Goal: Transaction & Acquisition: Purchase product/service

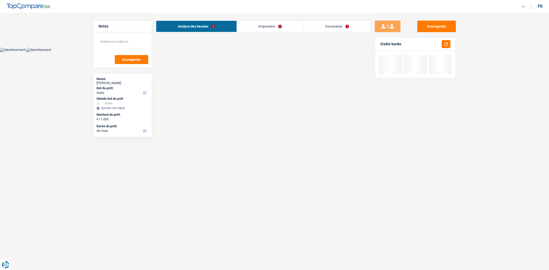
select select "other"
select select "60"
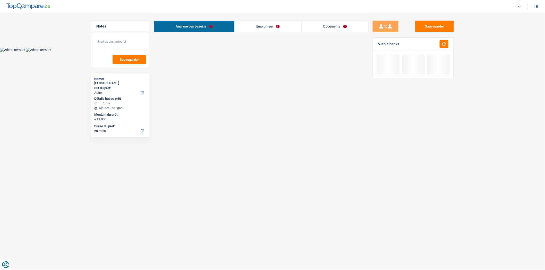
select select "other"
select select "60"
select select "retired"
select select "pension"
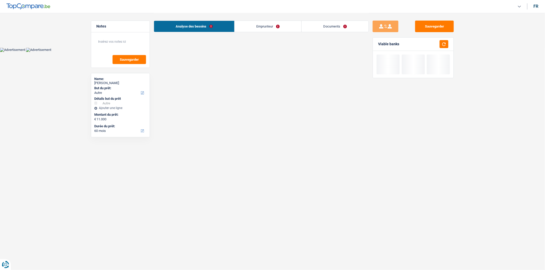
select select "rents"
select select "other"
select select "60"
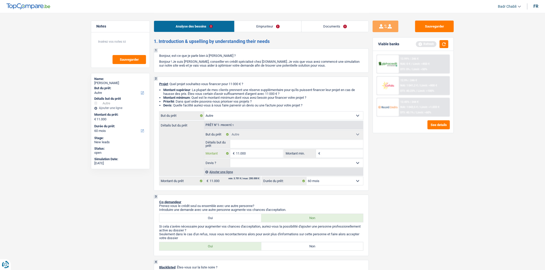
click at [256, 153] on input "11.000" at bounding box center [259, 154] width 47 height 8
type input "3"
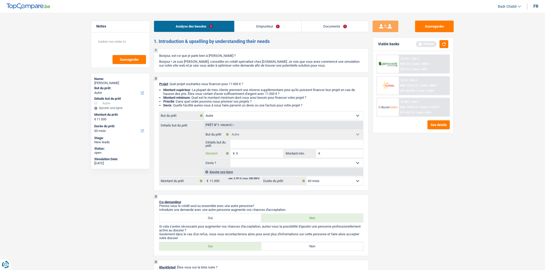
type input "35"
type input "350"
type input "3.500"
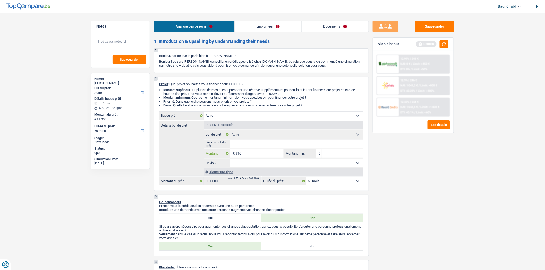
type input "3.500"
type input "35.000"
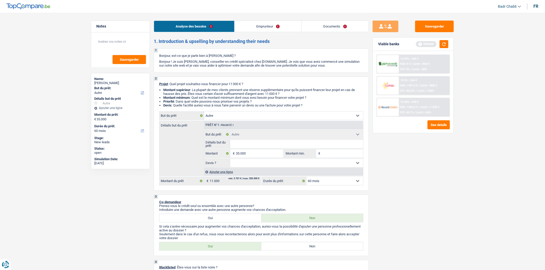
type input "35.000"
select select "120"
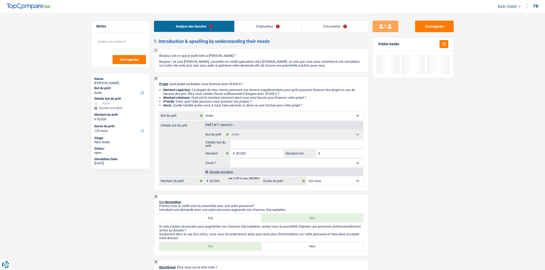
click at [325, 185] on select "12 mois 18 mois 24 mois 30 mois 36 mois 42 mois 48 mois 60 mois 72 mois 84 mois…" at bounding box center [334, 181] width 57 height 8
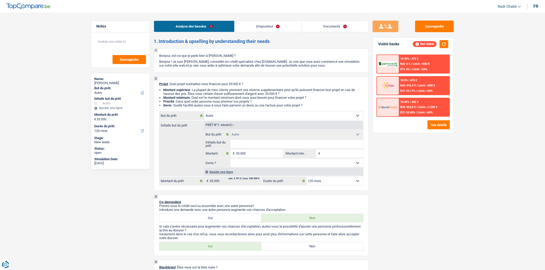
click at [327, 251] on label "Non" at bounding box center [312, 247] width 102 height 8
click at [327, 251] on input "Non" at bounding box center [312, 247] width 102 height 8
radio input "true"
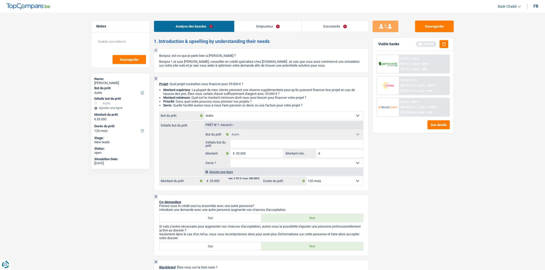
click at [226, 115] on select "Confort maison: meubles, textile, peinture, électroménager, outillage non-profe…" at bounding box center [283, 116] width 159 height 8
click at [235, 116] on select "Confort maison: meubles, textile, peinture, électroménager, outillage non-profe…" at bounding box center [283, 116] width 159 height 8
click at [262, 33] on div "Analyse des besoins Emprunteur Documents" at bounding box center [261, 24] width 215 height 22
click at [265, 27] on link "Emprunteur" at bounding box center [268, 26] width 67 height 11
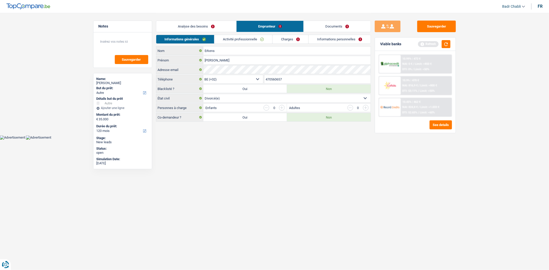
click at [257, 35] on link "Activité professionnelle" at bounding box center [243, 39] width 58 height 8
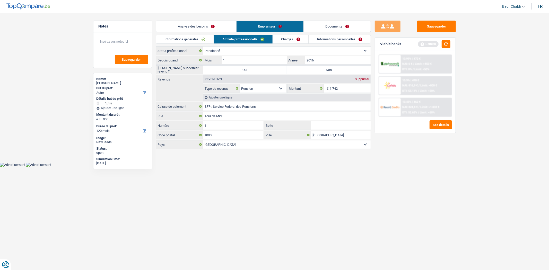
click at [317, 68] on label "Non" at bounding box center [329, 70] width 84 height 8
click at [317, 68] on input "Non" at bounding box center [329, 70] width 84 height 8
radio input "true"
click at [334, 25] on link "Documents" at bounding box center [337, 26] width 67 height 11
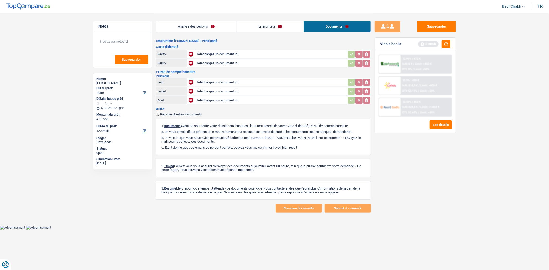
click at [271, 28] on link "Emprunteur" at bounding box center [270, 26] width 67 height 11
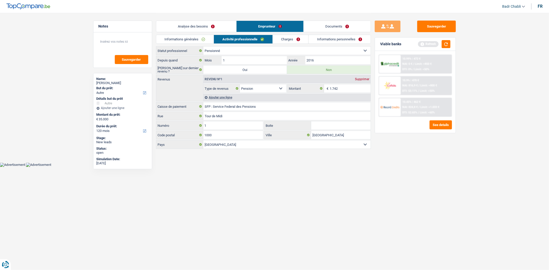
click at [198, 24] on link "Analyse des besoins" at bounding box center [196, 26] width 80 height 11
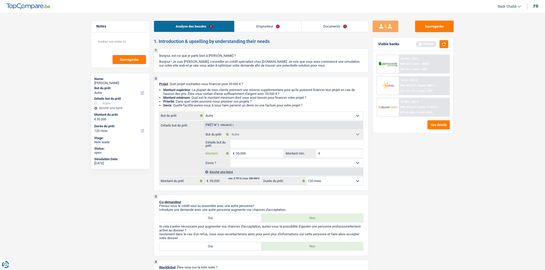
click at [243, 157] on input "35.000" at bounding box center [259, 154] width 47 height 8
click at [244, 156] on input "35.000" at bounding box center [259, 154] width 47 height 8
type input "1"
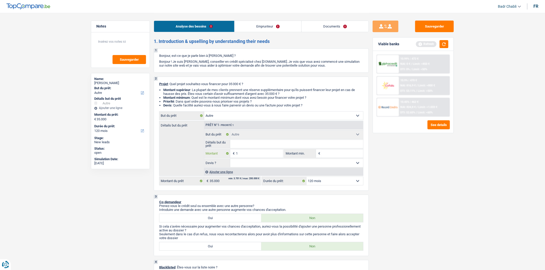
type input "10"
type input "100"
type input "1.000"
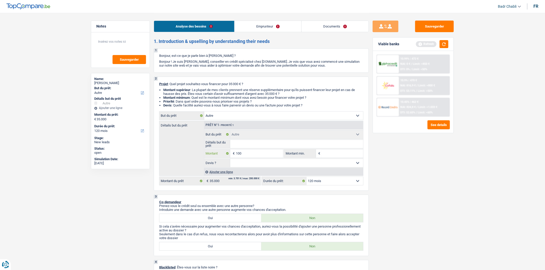
type input "1.000"
type input "10.000"
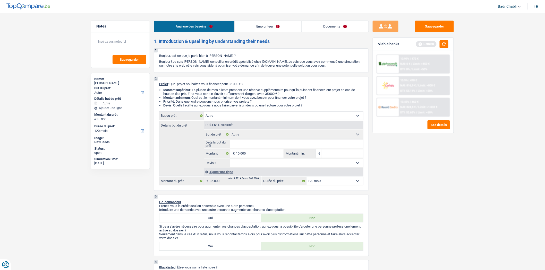
select select "48"
type input "10.000"
select select "48"
type input "10.000"
select select "48"
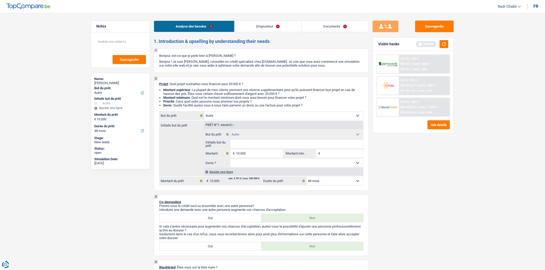
click at [227, 178] on div "min: 3.701 € / max: 200.000 € 10.000 € Montant du prêt" at bounding box center [210, 181] width 102 height 9
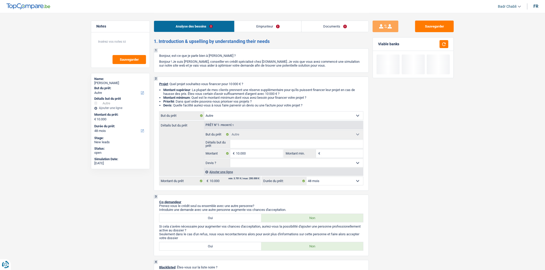
click at [228, 175] on div "Ajouter une ligne" at bounding box center [283, 171] width 159 height 7
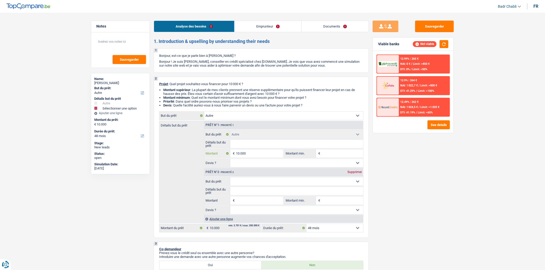
click at [251, 155] on input "10.000" at bounding box center [259, 154] width 47 height 8
click at [250, 202] on input "Montant" at bounding box center [259, 201] width 47 height 8
type input "1"
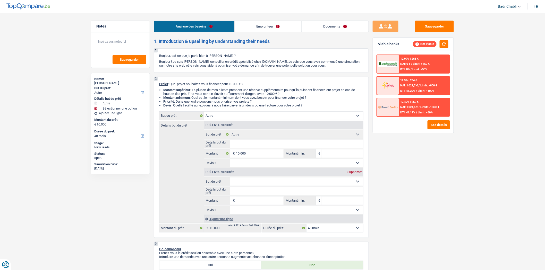
type input "1"
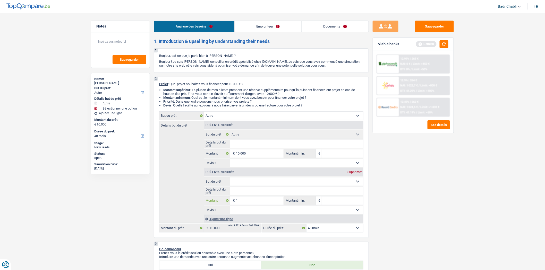
type input "10"
type input "100"
type input "1.000"
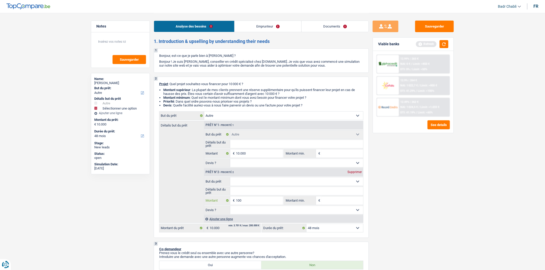
type input "1.000"
type input "10.000"
type input "20.000"
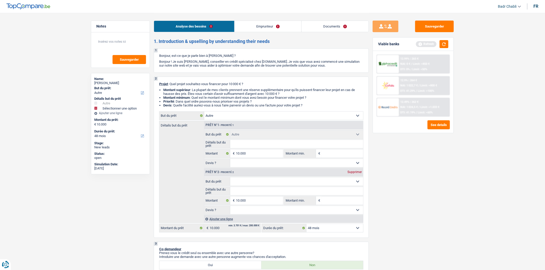
type input "20.000"
click at [227, 219] on div "Ajouter une ligne" at bounding box center [283, 219] width 159 height 7
select select "84"
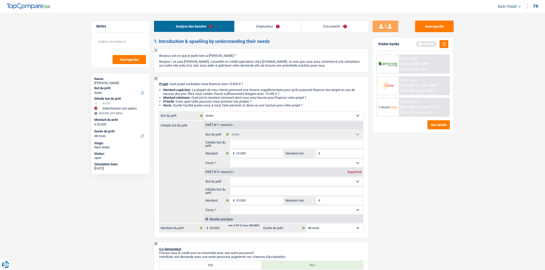
select select "84"
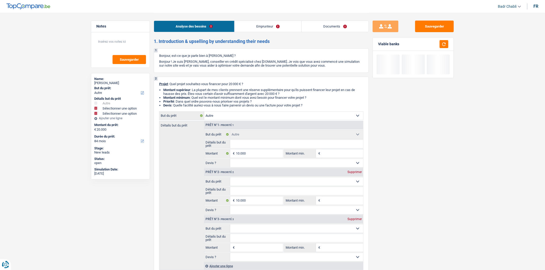
click at [260, 247] on input "Montant" at bounding box center [259, 248] width 47 height 8
type input "5"
type input "50"
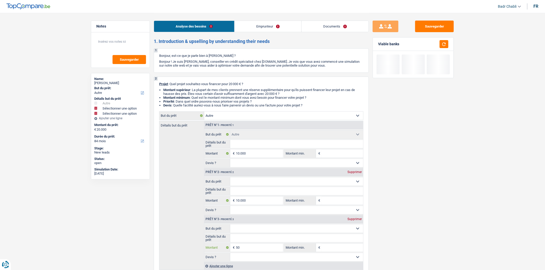
type input "500"
type input "5.000"
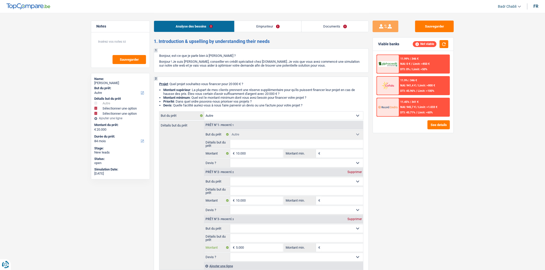
type input "5.000"
type input "25.000"
click at [259, 243] on input "Détails but du prêt" at bounding box center [296, 238] width 133 height 8
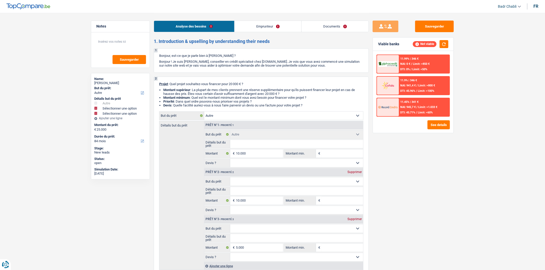
select select "120"
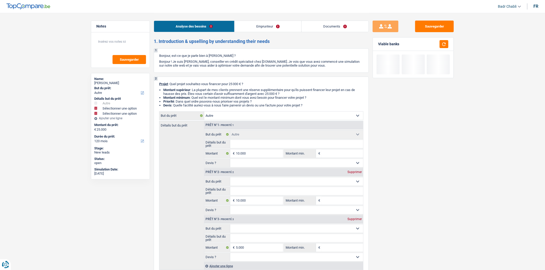
click at [258, 231] on select "Confort maison: meubles, textile, peinture, électroménager, outillage non-profe…" at bounding box center [296, 229] width 133 height 8
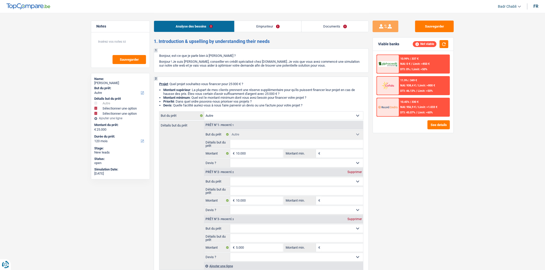
select select "hobbies"
click at [230, 226] on select "Confort maison: meubles, textile, peinture, électroménager, outillage non-profe…" at bounding box center [296, 229] width 133 height 8
select select "hobbies"
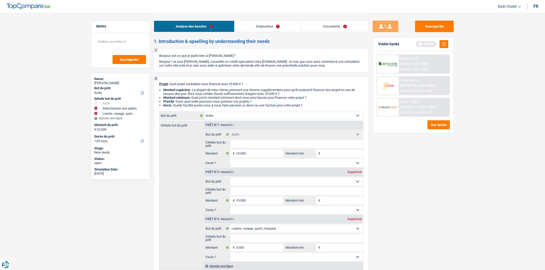
click at [257, 241] on input "Détails but du prêt" at bounding box center [296, 238] width 133 height 8
type input "V"
type input "Vo"
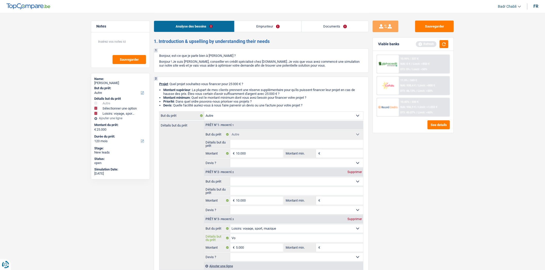
type input "Voy"
type input "Voya"
type input "Voyag"
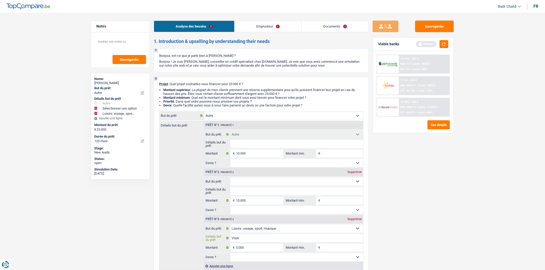
type input "Voyag"
type input "Voyage"
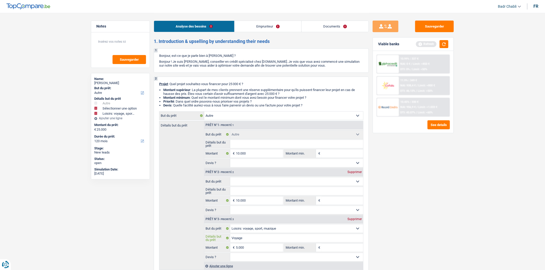
type input "Voyage f"
type input "Voyage fa"
type input "Voyage fam"
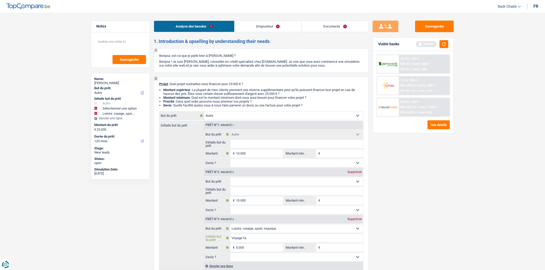
type input "Voyage fam"
type input "Voyage fami"
type input "Voyage famil"
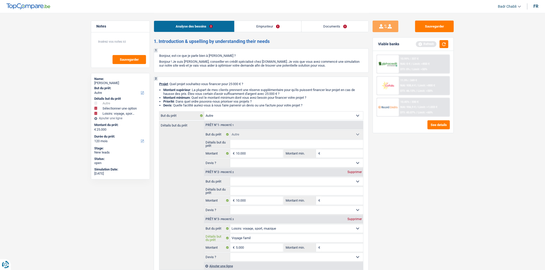
type input "Voyage famill"
type input "Voyage famille"
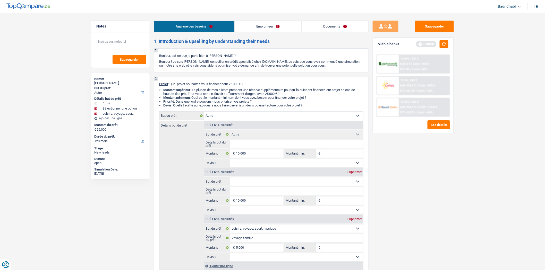
click at [248, 184] on select "Confort maison: meubles, textile, peinture, électroménager, outillage non-profe…" at bounding box center [296, 182] width 133 height 8
select select "medical"
click at [230, 179] on select "Confort maison: meubles, textile, peinture, électroménager, outillage non-profe…" at bounding box center [296, 182] width 133 height 8
select select "medical"
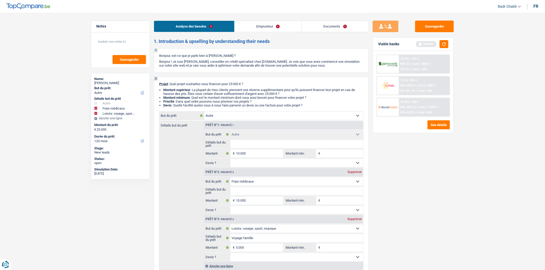
click at [257, 191] on input "Détails but du prêt" at bounding box center [296, 191] width 133 height 8
type input "O"
type input "Op"
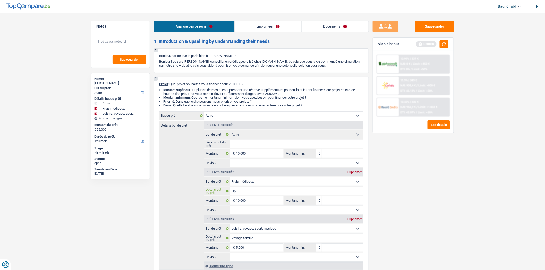
type input "Opé"
type input "Opér"
type input "Opéra"
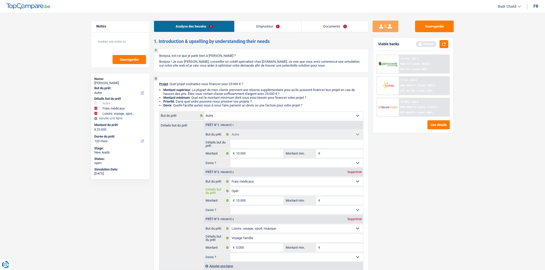
type input "Opéra"
type input "Opérat"
type input "Opérati"
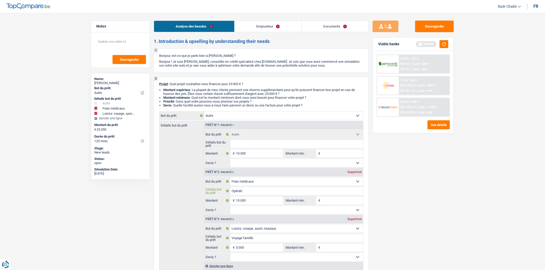
type input "Opératio"
type input "Opération"
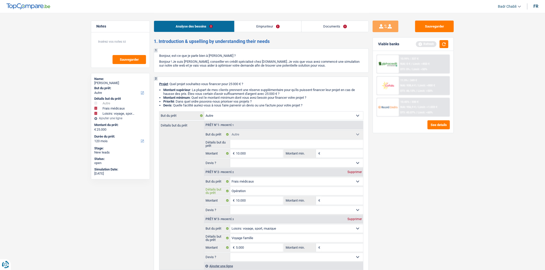
type input "Opération"
type input "Opération p"
type input "Opération pr"
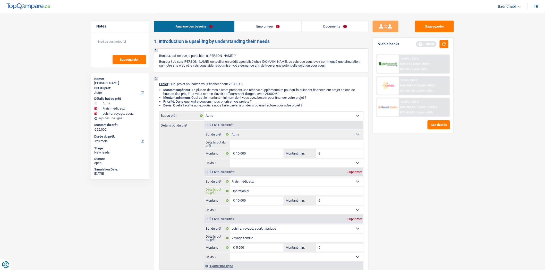
type input "Opération pro"
type input "Opération pros"
type input "Opération prost"
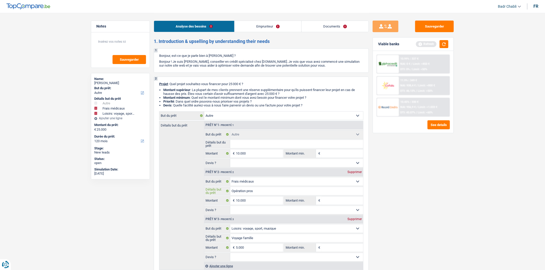
type input "Opération prost"
type input "Opération prosta"
type input "Opération prostat"
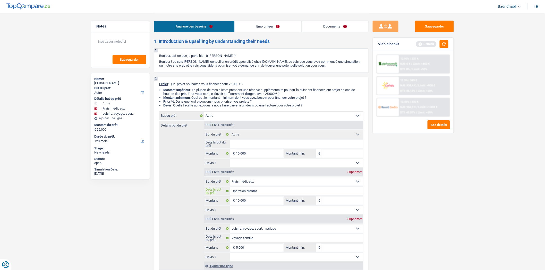
type input "Opération prostate"
click at [346, 201] on input "Montant min." at bounding box center [343, 201] width 42 height 8
type input "8"
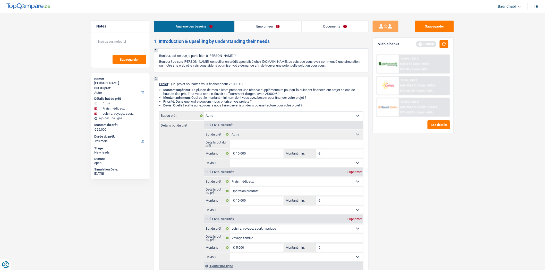
type input "8"
type input "80"
type input "800"
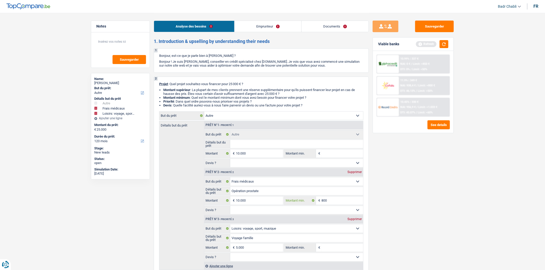
type input "8.000"
click at [274, 214] on select "Oui Non Non répondu Sélectionner une option" at bounding box center [296, 210] width 133 height 8
select select "false"
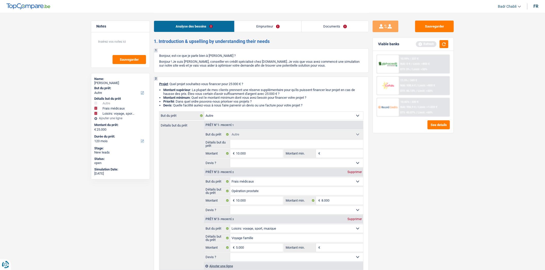
click at [230, 208] on select "Oui Non Non répondu Sélectionner une option" at bounding box center [296, 210] width 133 height 8
select select "false"
click at [253, 194] on input "Opération prostate" at bounding box center [296, 191] width 133 height 8
type input "Opération m"
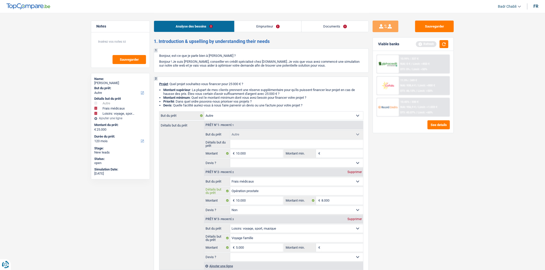
type input "Opération m"
type input "Opération mé"
type input "Opération méd"
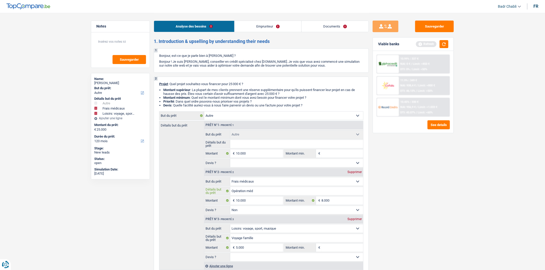
type input "Opération médi"
type input "Opération médic"
type input "Opération médica"
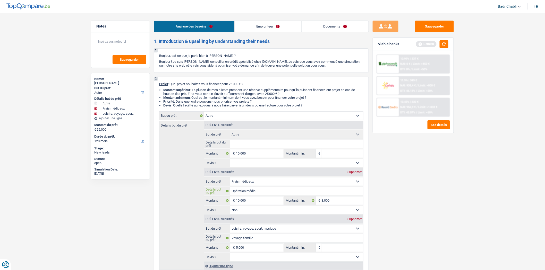
type input "Opération médica"
type input "Opération médical"
type input "Opération médicale"
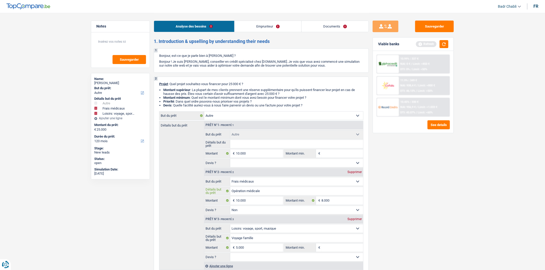
type input "Opération médicale"
click at [336, 153] on input "Montant min." at bounding box center [343, 154] width 42 height 8
type input "8"
type input "80"
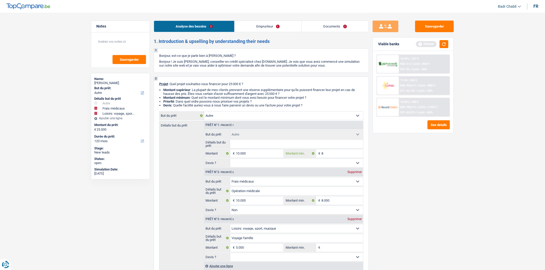
type input "80"
type input "800"
type input "8.000"
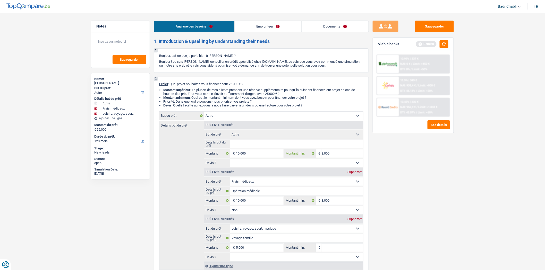
type input "8.000"
click at [243, 144] on input "Détails but du prêt" at bounding box center [296, 144] width 133 height 8
type input "N"
type input "No"
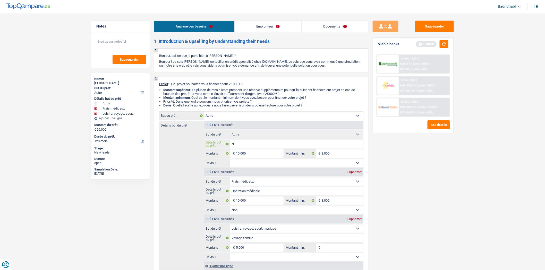
type input "No"
type input "Nou"
type input "Nouv"
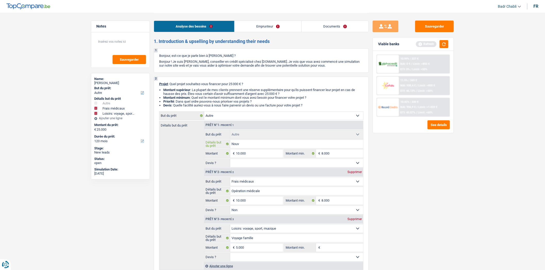
type input "Nou"
type input "No"
drag, startPoint x: 266, startPoint y: 165, endPoint x: 266, endPoint y: 168, distance: 3.3
click at [266, 165] on select "Oui Non Non répondu Sélectionner une option" at bounding box center [296, 163] width 133 height 8
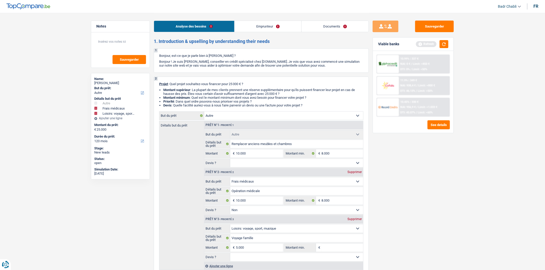
click at [230, 160] on select "Oui Non Non répondu Sélectionner une option" at bounding box center [296, 163] width 133 height 8
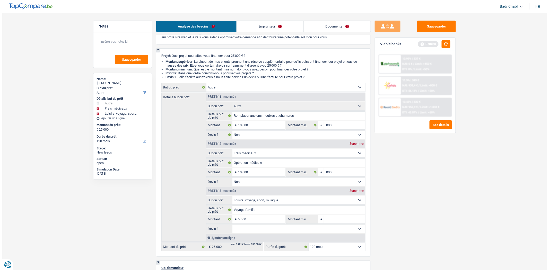
scroll to position [86, 0]
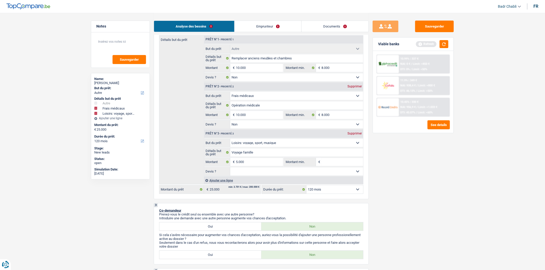
click at [260, 174] on select "Oui Non Non répondu Sélectionner une option" at bounding box center [296, 172] width 133 height 8
click at [230, 169] on select "Oui Non Non répondu Sélectionner une option" at bounding box center [296, 172] width 133 height 8
click at [447, 42] on button "button" at bounding box center [444, 44] width 9 height 8
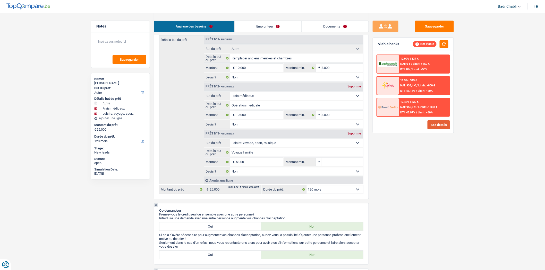
click at [440, 126] on button "See details" at bounding box center [438, 125] width 22 height 9
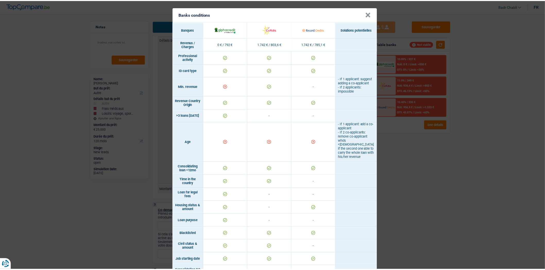
scroll to position [0, 0]
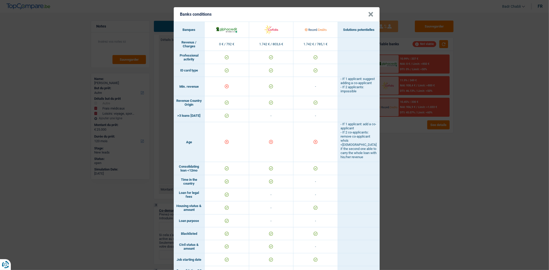
click at [369, 16] on button "×" at bounding box center [370, 14] width 5 height 5
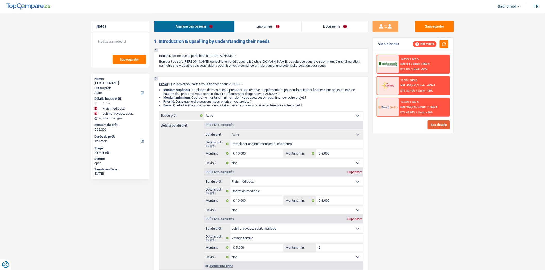
scroll to position [143, 0]
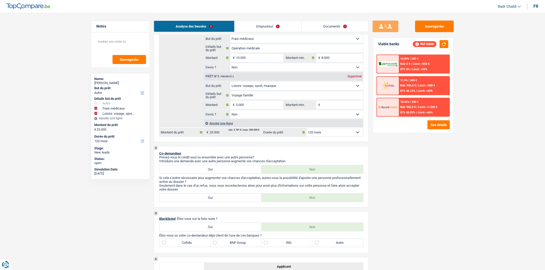
click at [332, 135] on select "12 mois 18 mois 24 mois 30 mois 36 mois 42 mois 48 mois 60 mois 72 mois 84 mois…" at bounding box center [334, 132] width 57 height 8
click at [306, 130] on select "12 mois 18 mois 24 mois 30 mois 36 mois 42 mois 48 mois 60 mois 72 mois 84 mois…" at bounding box center [334, 132] width 57 height 8
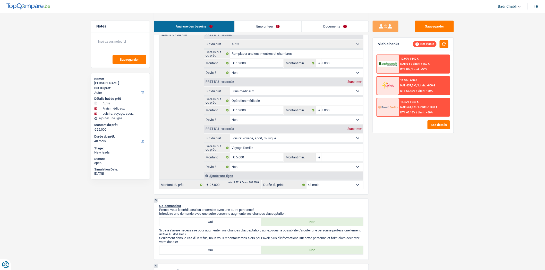
scroll to position [0, 0]
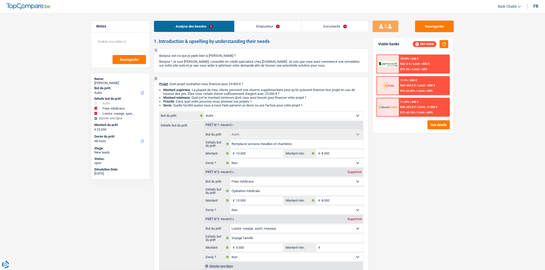
click at [274, 26] on link "Emprunteur" at bounding box center [268, 26] width 67 height 11
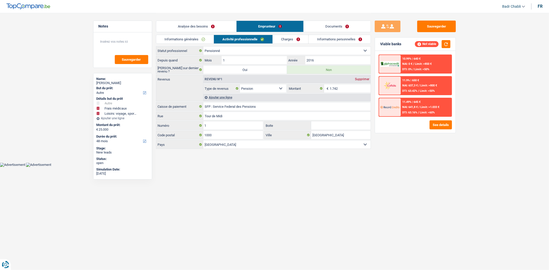
click at [300, 39] on link "Charges" at bounding box center [291, 39] width 36 height 8
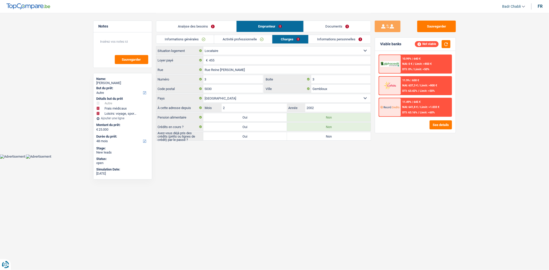
click at [205, 27] on link "Analyse des besoins" at bounding box center [196, 26] width 80 height 11
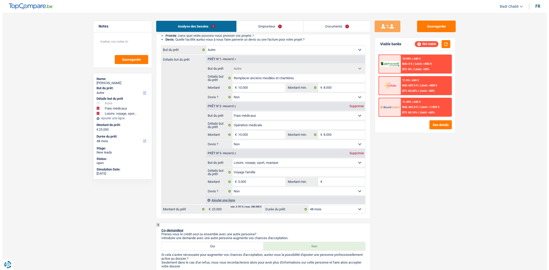
scroll to position [114, 0]
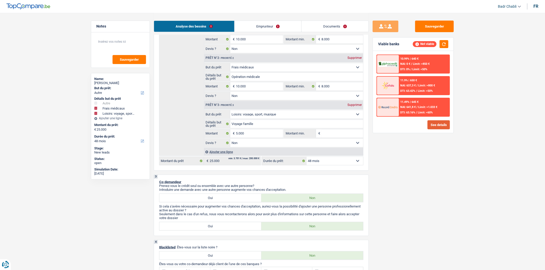
click at [446, 123] on button "See details" at bounding box center [438, 125] width 22 height 9
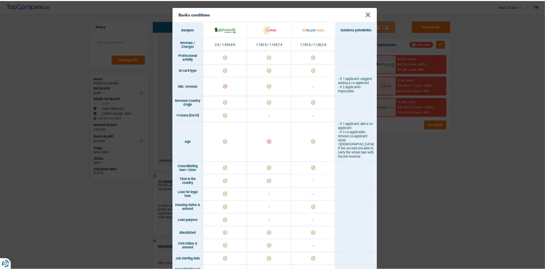
scroll to position [0, 0]
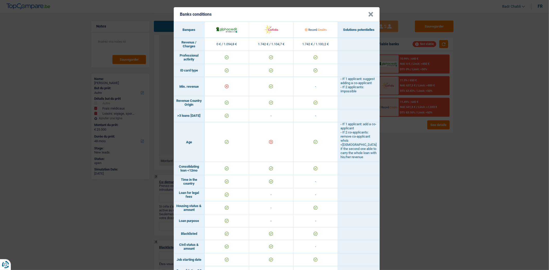
click at [369, 14] on button "×" at bounding box center [370, 14] width 5 height 5
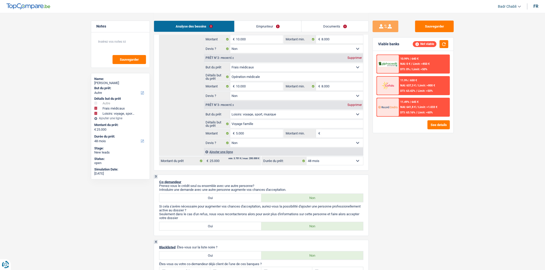
click at [413, 100] on div "11.49% | 645 €" at bounding box center [409, 101] width 18 height 3
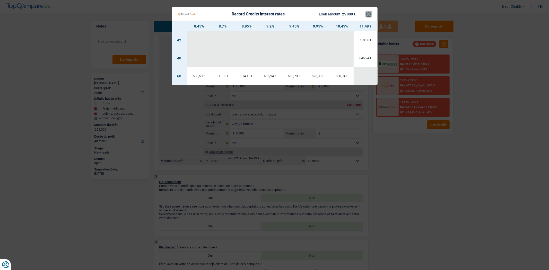
click at [368, 12] on button "×" at bounding box center [368, 14] width 5 height 5
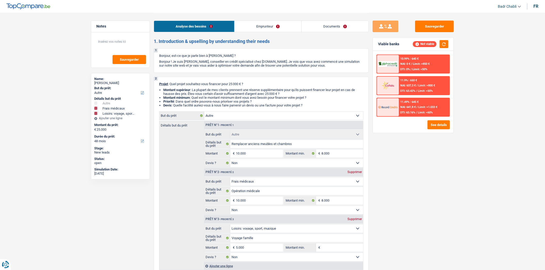
click at [357, 173] on div "Supprimer" at bounding box center [354, 172] width 17 height 3
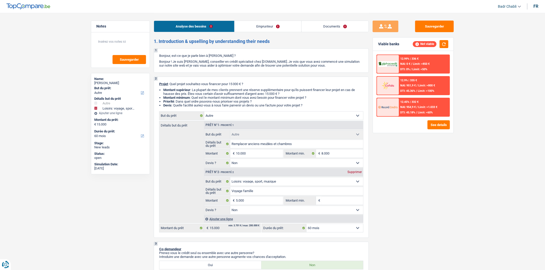
click at [357, 171] on div "Prêt n°2 - Priorité 2 Supprimer" at bounding box center [283, 172] width 159 height 8
drag, startPoint x: 438, startPoint y: 43, endPoint x: 450, endPoint y: 44, distance: 11.6
click at [439, 44] on div "Not viable" at bounding box center [431, 44] width 36 height 8
click at [450, 44] on div "Viable banks Not viable" at bounding box center [413, 44] width 81 height 13
click at [445, 44] on button "button" at bounding box center [444, 44] width 9 height 8
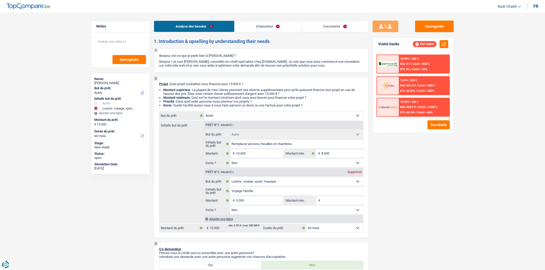
click at [323, 228] on select "12 mois 18 mois 24 mois 30 mois 36 mois 42 mois 48 mois 60 mois Sélectionner un…" at bounding box center [334, 228] width 57 height 8
click at [306, 226] on select "12 mois 18 mois 24 mois 30 mois 36 mois 42 mois 48 mois 60 mois Sélectionner un…" at bounding box center [334, 228] width 57 height 8
click at [442, 129] on div "12.99% | 397 € NAI: 0 € / Limit: >850 € DTI: 0% / Limit: <50% 12.9% | 396 € NAI…" at bounding box center [413, 92] width 81 height 82
click at [441, 124] on button "See details" at bounding box center [438, 125] width 22 height 9
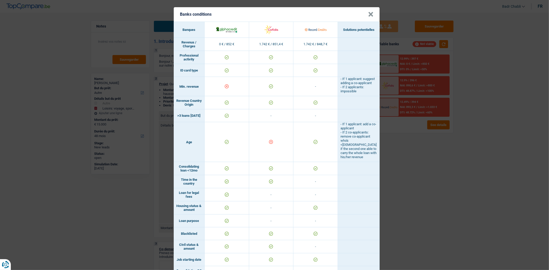
click at [369, 12] on button "×" at bounding box center [370, 14] width 5 height 5
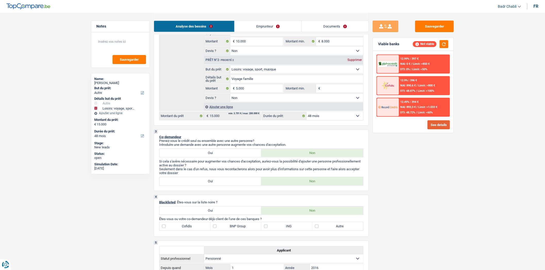
scroll to position [114, 0]
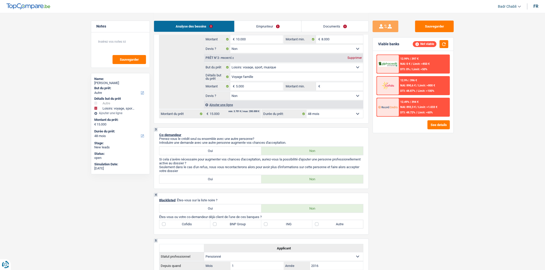
click at [324, 113] on select "12 mois 18 mois 24 mois 30 mois 36 mois 42 mois 48 mois 60 mois Sélectionner un…" at bounding box center [334, 114] width 57 height 8
click at [306, 111] on select "12 mois 18 mois 24 mois 30 mois 36 mois 42 mois 48 mois 60 mois Sélectionner un…" at bounding box center [334, 114] width 57 height 8
click at [421, 108] on div "12.49% | 497 € NAI: 790 € / Limit: >1.033 € DTI: 54.65% / Limit: <60%" at bounding box center [424, 107] width 51 height 18
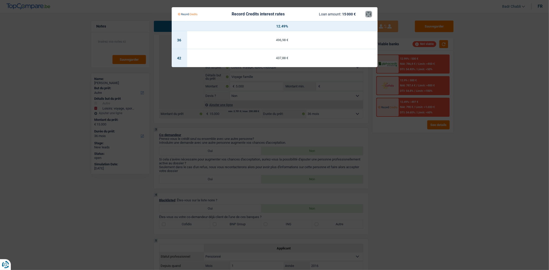
click at [368, 14] on button "×" at bounding box center [368, 14] width 5 height 5
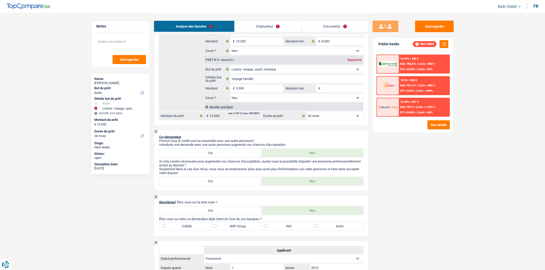
scroll to position [0, 0]
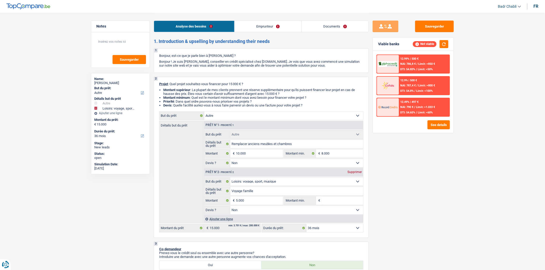
click at [356, 176] on div "Prêt n°2 - Priorité 2 Supprimer" at bounding box center [283, 172] width 159 height 8
click at [356, 174] on div "Supprimer" at bounding box center [354, 172] width 17 height 3
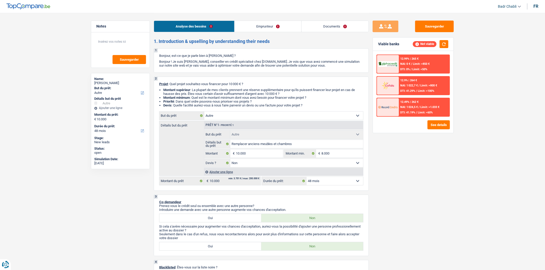
click at [340, 182] on select "12 mois 18 mois 24 mois 30 mois 36 mois 42 mois 48 mois Sélectionner une option" at bounding box center [334, 181] width 57 height 8
click at [306, 179] on select "12 mois 18 mois 24 mois 30 mois 36 mois 42 mois 48 mois Sélectionner une option" at bounding box center [334, 181] width 57 height 8
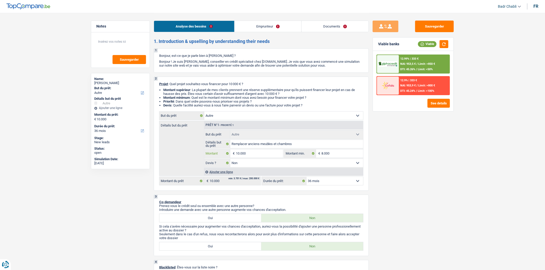
click at [252, 157] on input "10.000" at bounding box center [259, 154] width 47 height 8
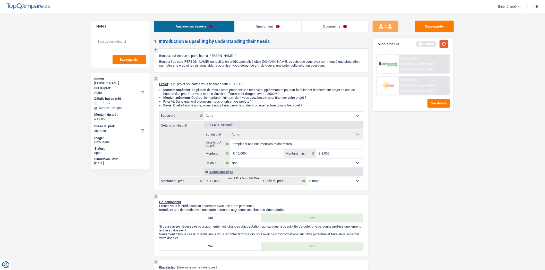
click at [441, 41] on button "button" at bounding box center [444, 44] width 9 height 8
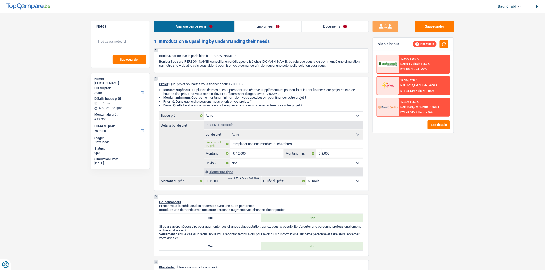
click at [263, 148] on input "Remplacer anciens meubles et chambres" at bounding box center [296, 144] width 133 height 8
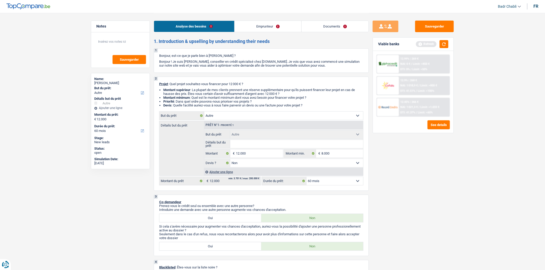
click at [259, 160] on fieldset "Confort maison: meubles, textile, peinture, électroménager, outillage non-profe…" at bounding box center [283, 148] width 159 height 37
click at [260, 151] on input "12.000" at bounding box center [259, 154] width 47 height 8
click at [443, 42] on button "button" at bounding box center [444, 44] width 9 height 8
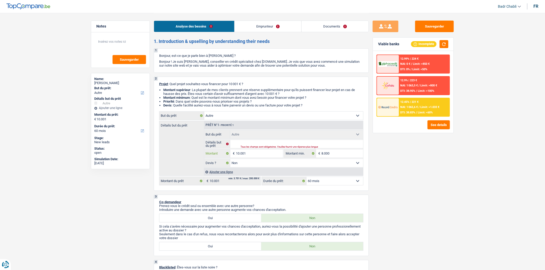
click at [281, 151] on input "10.001" at bounding box center [259, 154] width 47 height 8
click at [281, 142] on input "Détails but du prêt" at bounding box center [296, 144] width 133 height 8
click at [271, 154] on input "10.001" at bounding box center [259, 154] width 47 height 8
click at [272, 141] on input "Détails but du prêt" at bounding box center [296, 144] width 133 height 8
drag, startPoint x: 251, startPoint y: 119, endPoint x: 248, endPoint y: 116, distance: 4.6
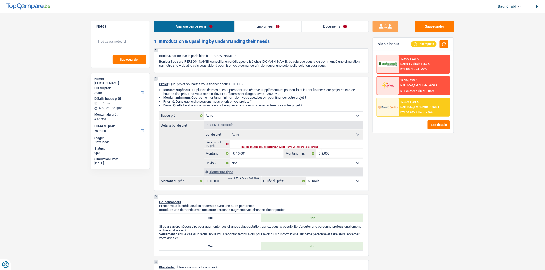
click at [251, 119] on select "Confort maison: meubles, textile, peinture, électroménager, outillage non-profe…" at bounding box center [283, 116] width 159 height 8
click at [204, 113] on select "Confort maison: meubles, textile, peinture, électroménager, outillage non-profe…" at bounding box center [283, 116] width 159 height 8
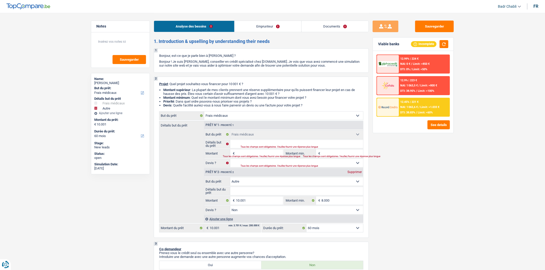
click at [247, 156] on input "Montant" at bounding box center [259, 154] width 47 height 8
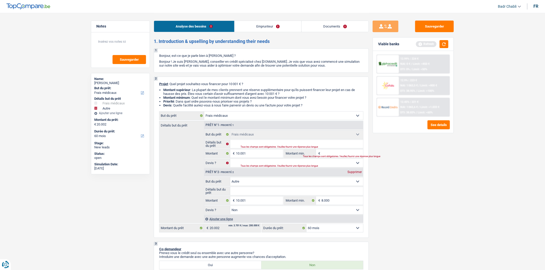
click at [359, 172] on div "Supprimer" at bounding box center [354, 172] width 17 height 3
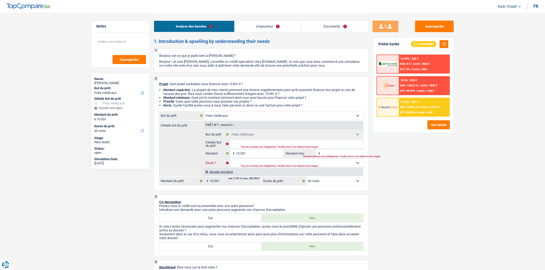
click at [297, 166] on select "Oui Non Non répondu Sélectionner une option" at bounding box center [296, 163] width 133 height 8
click at [230, 160] on select "Oui Non Non répondu Sélectionner une option" at bounding box center [296, 163] width 133 height 8
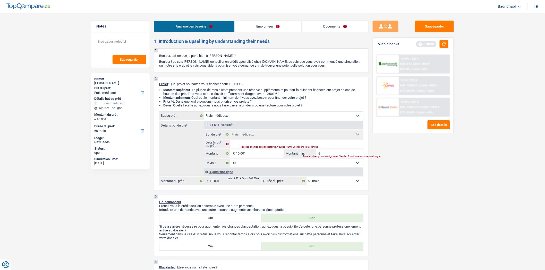
click at [299, 165] on select "Oui Non Non répondu Sélectionner une option" at bounding box center [296, 163] width 133 height 8
click at [230, 160] on select "Oui Non Non répondu Sélectionner une option" at bounding box center [296, 163] width 133 height 8
click at [446, 44] on button "button" at bounding box center [444, 44] width 9 height 8
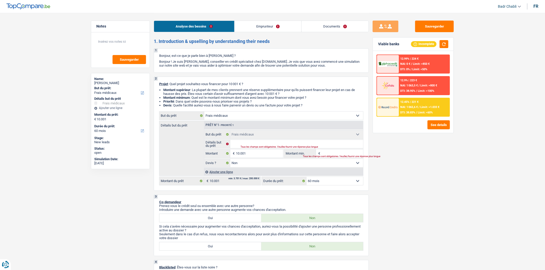
click at [412, 115] on div "12.99% | 224 € NAI: 0 € / Limit: >850 € DTI: 0% / Limit: <50% 12.9% | 223 € NAI…" at bounding box center [413, 92] width 81 height 82
click at [412, 111] on span "DTI: 38.83%" at bounding box center [407, 112] width 15 height 3
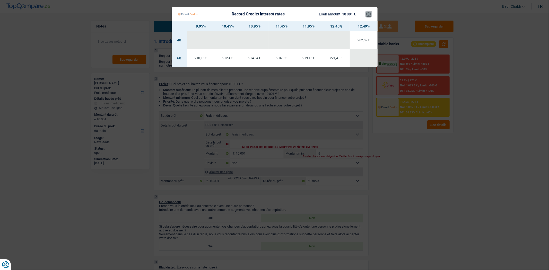
click at [370, 15] on button "×" at bounding box center [368, 14] width 5 height 5
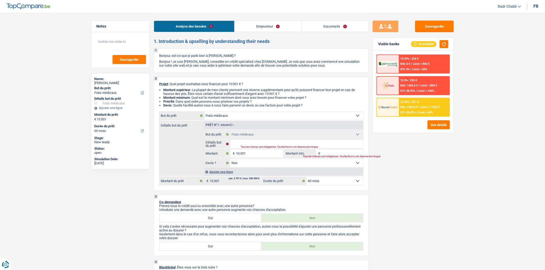
click at [333, 153] on input "Montant min." at bounding box center [343, 154] width 42 height 8
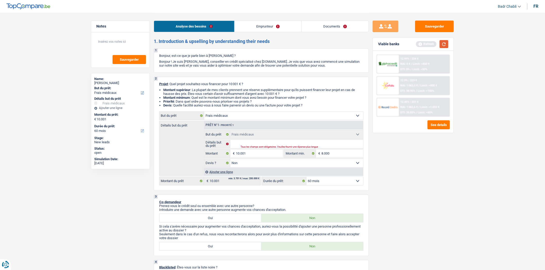
click at [441, 45] on button "button" at bounding box center [444, 44] width 9 height 8
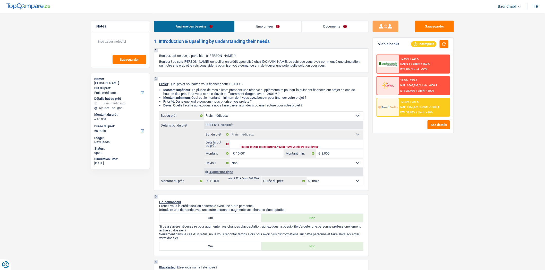
click at [397, 166] on div "Sauvegarder Viable banks Incomplete 12.99% | 224 € NAI: 0 € / Limit: >850 € DTI…" at bounding box center [413, 142] width 89 height 242
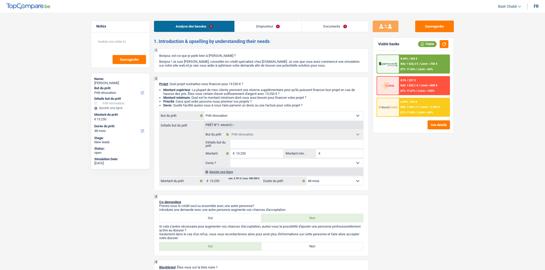
select select "renovation"
select select "48"
select select "renovation"
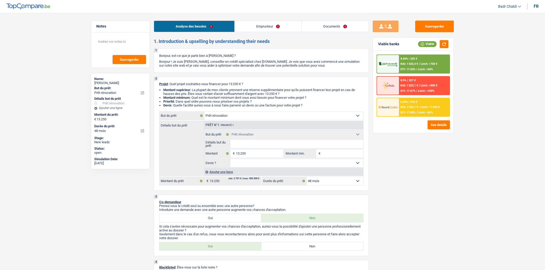
select select "48"
select select "retired"
select select "pension"
select select "ownerWithoutMortgage"
select select "renovation"
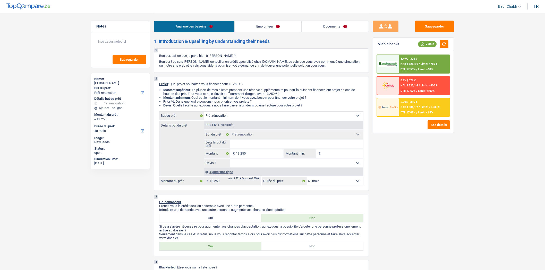
select select "renovation"
select select "48"
click at [263, 156] on input "13.250" at bounding box center [259, 154] width 47 height 8
type input "1"
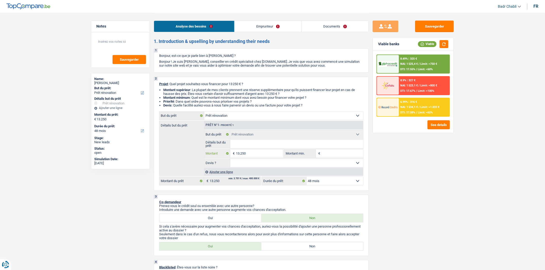
type input "1"
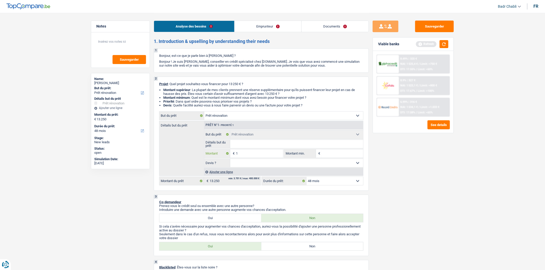
type input "13"
type input "130"
type input "1.300"
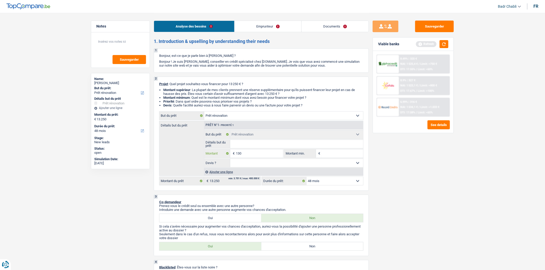
type input "1.300"
type input "13.000"
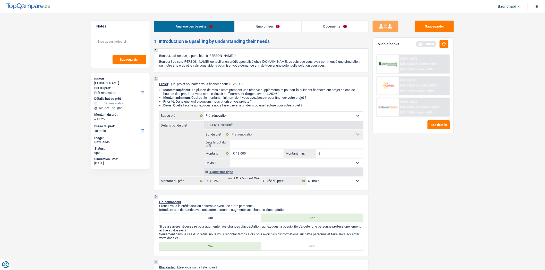
select select "60"
type input "13.000"
select select "60"
type input "13.000"
select select "60"
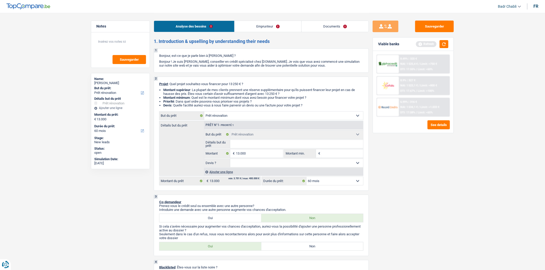
click at [261, 166] on select "Oui Non Non répondu Sélectionner une option" at bounding box center [296, 163] width 133 height 8
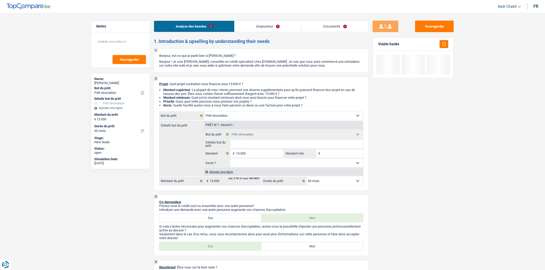
select select "false"
click at [230, 160] on select "Oui Non Non répondu Sélectionner une option" at bounding box center [296, 163] width 133 height 8
select select "false"
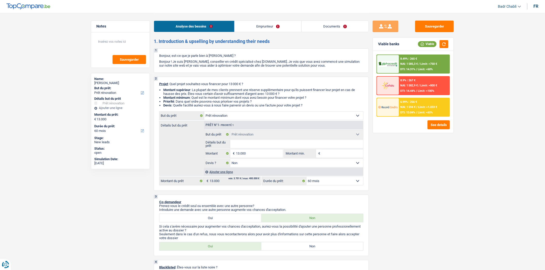
click at [250, 162] on select "Oui Non Non répondu Sélectionner une option" at bounding box center [296, 163] width 133 height 8
select select "yes"
click at [230, 160] on select "Oui Non Non répondu Sélectionner une option" at bounding box center [296, 163] width 133 height 8
select select "yes"
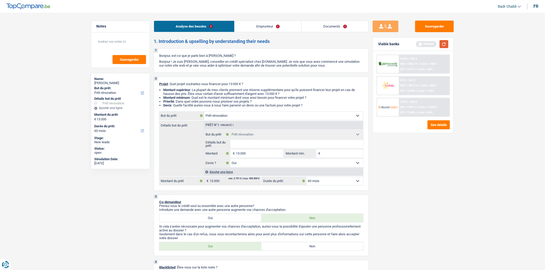
click at [444, 42] on button "button" at bounding box center [444, 44] width 9 height 8
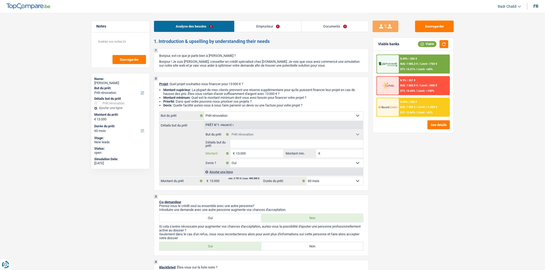
click at [278, 153] on input "13.000" at bounding box center [259, 154] width 47 height 8
click at [341, 158] on input "Montant min." at bounding box center [343, 154] width 42 height 8
paste input "13.000"
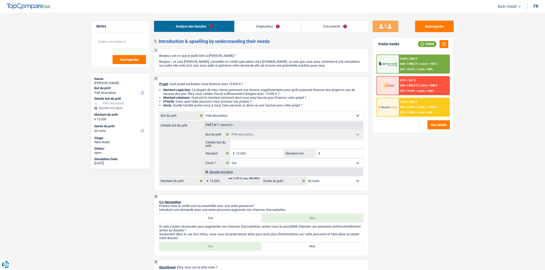
type input "13.000"
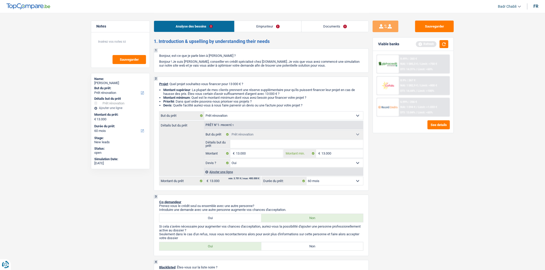
type input "13.000"
click at [285, 148] on input "Détails but du prêt" at bounding box center [296, 144] width 133 height 8
click at [138, 42] on textarea at bounding box center [120, 43] width 51 height 15
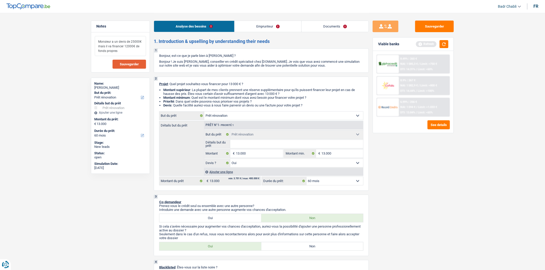
type textarea "Monsieur a un devis de 25000€ mais il va financer 12000€ de fonds propres"
click at [130, 66] on span "Sauvegarder" at bounding box center [129, 64] width 19 height 3
click at [277, 143] on input "Détails but du prêt" at bounding box center [296, 144] width 133 height 8
click at [319, 146] on input "Détails but du prêt" at bounding box center [296, 144] width 133 height 8
type input "C"
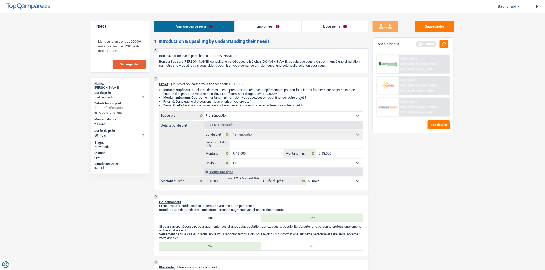
type input "C"
type input "R"
type input "Re"
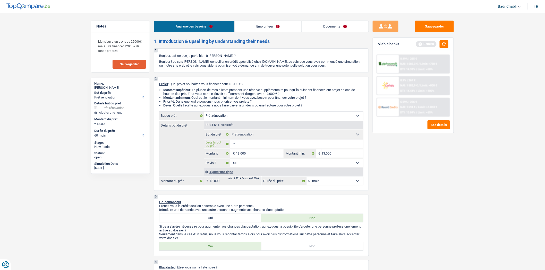
type input "Rem"
type input "Reme"
type input "Remet"
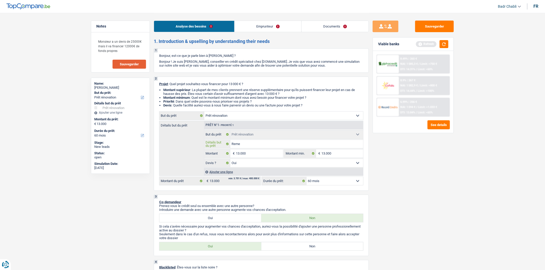
type input "Remet"
type input "Remett"
type input "Remettr"
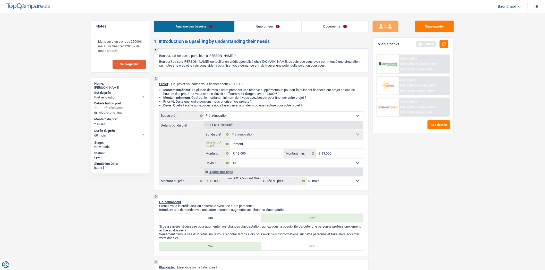
type input "Remettre"
type input "Remettre c"
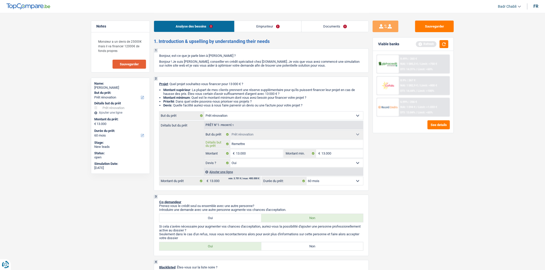
type input "Remettre c"
type input "Remettre ch"
type input "Remettre cha"
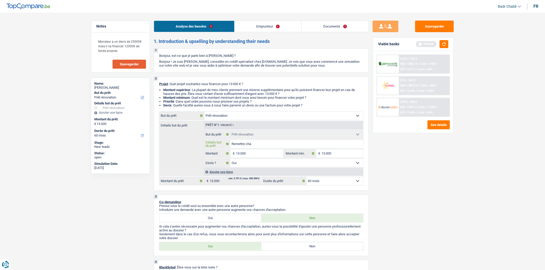
type input "Remettre chau"
type input "Remettre chauf"
type input "Remettre chauff"
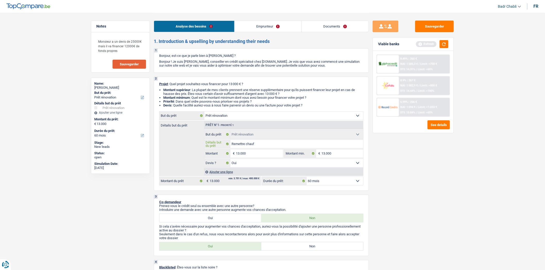
type input "Remettre chauff"
type input "Remettre chauffa"
type input "Remettre chauffag"
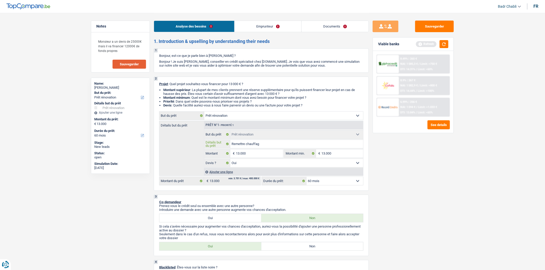
type input "Remettre chauffage"
type input "Remettre chauffage e"
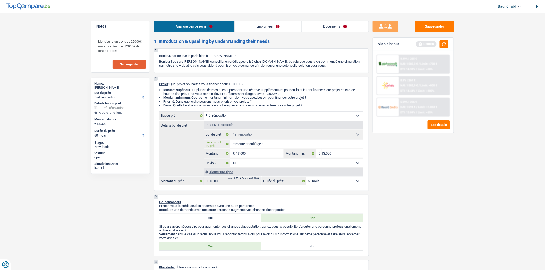
type input "Remettre chauffage e"
type input "Remettre chauffage et"
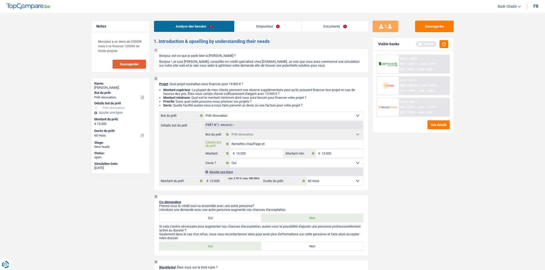
type input "Remettre chauffage et c"
type input "Remettre chauffage et ch"
type input "Remettre chauffage et cha"
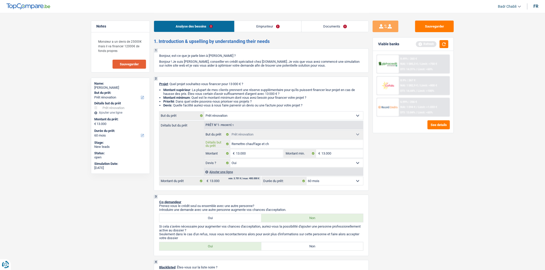
type input "Remettre chauffage et cha"
type input "Remettre chauffage et chau"
type input "Remettre chauffage et chaud"
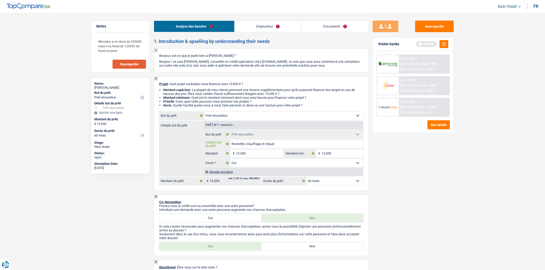
type input "Remettre chauffage et chaudi"
type input "Remettre chauffage et chaudiè"
type input "Remettre chauffage et chaudièr"
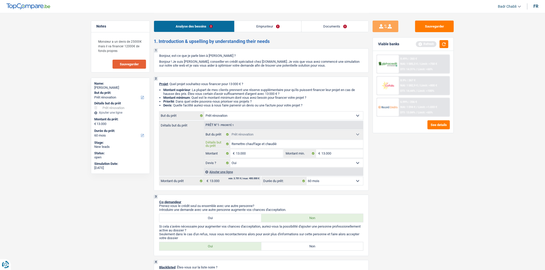
type input "Remettre chauffage et chaudièr"
type input "Remettre chauffage et chaudière"
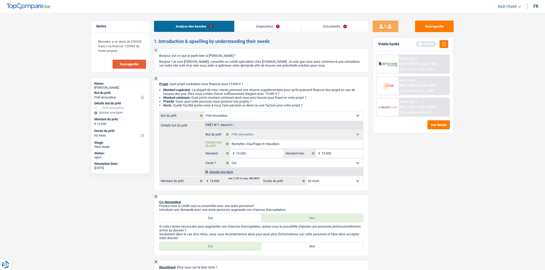
type input "Remettre chauffage et chaudière e"
type input "Remettre chauffage et chaudière en"
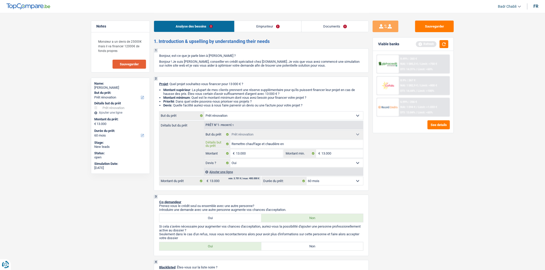
type input "Remettre chauffage et chaudière en"
type input "Remettre chauffage et chaudière en m"
type input "Remettre chauffage et chaudière en ma"
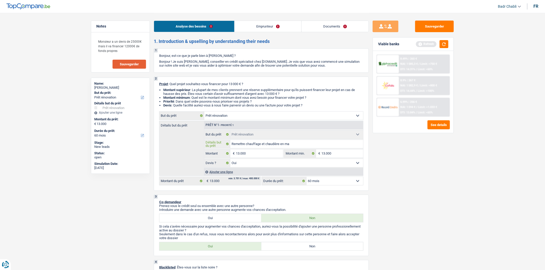
type input "Remettre chauffage et chaudière en mar"
type input "Remettre chauffage et chaudière en marc"
type input "Remettre chauffage et chaudière en march"
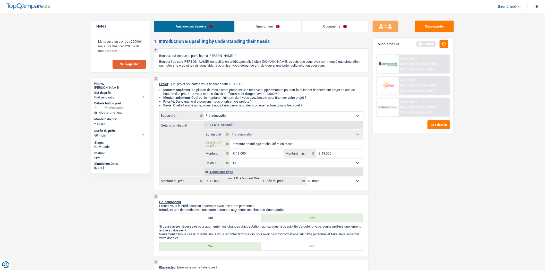
type input "Remettre chauffage et chaudière en march"
type input "Remettre chauffage et chaudière en marche"
type input "Remettre chauffage et chaudière en marche,"
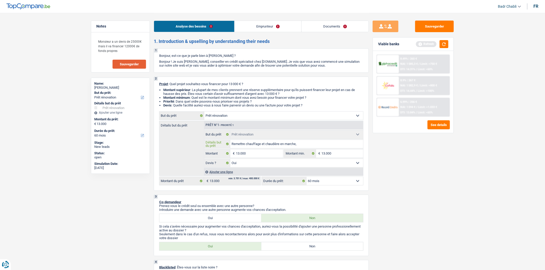
type input "Remettre chauffage et chaudière en marche,"
type input "Remettre chauffage et chaudière en marche, r"
type input "Remettre chauffage et chaudière en marche, r""
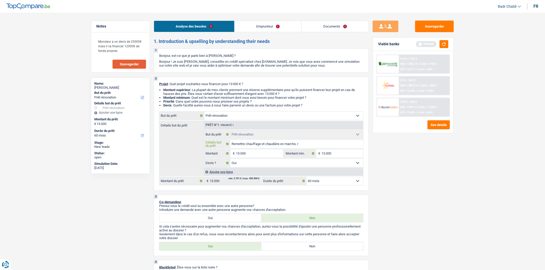
type input "Remettre chauffage et chaudière en marche, r""
type input "Remettre chauffage et chaudière en marche, r"p"
type input "Remettre chauffage et chaudière en marche, r""
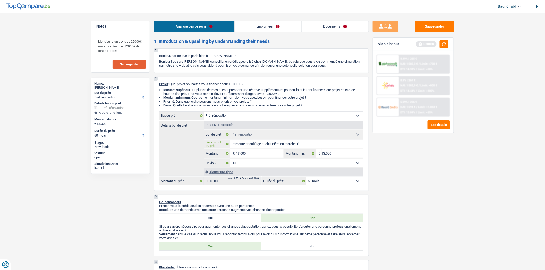
type input "Remettre chauffage et chaudière en marche, r"
type input "Remettre chauffage et chaudière en marche, ré"
type input "Remettre chauffage et chaudière en marche, rép"
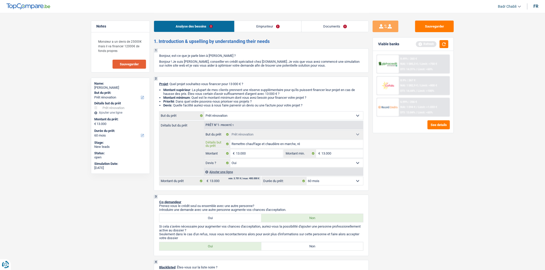
type input "Remettre chauffage et chaudière en marche, rép"
type input "Remettre chauffage et chaudière en marche, répa"
type input "Remettre chauffage et chaudière en marche, répar"
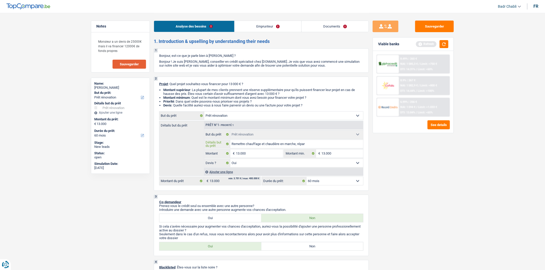
type input "Remettre chauffage et chaudière en marche, répare"
type input "Remettre chauffage et chaudière en marche, réparer"
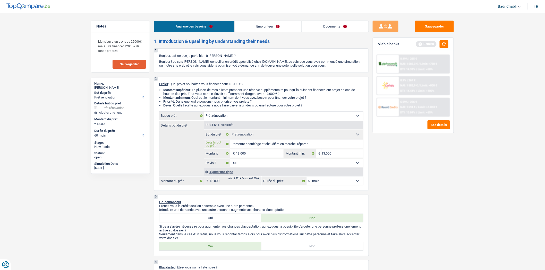
type input "Remettre chauffage et chaudière en marche, réparer"
type input "Remettre chauffage et chaudière en marche, réparer f"
type input "Remettre chauffage et chaudière en marche, réparer fu"
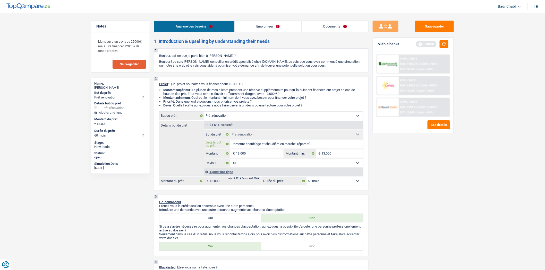
type input "Remettre chauffage et chaudière en marche, réparer fui"
type input "Remettre chauffage et chaudière en marche, réparer fuit"
type input "Remettre chauffage et chaudière en marche, réparer fuite"
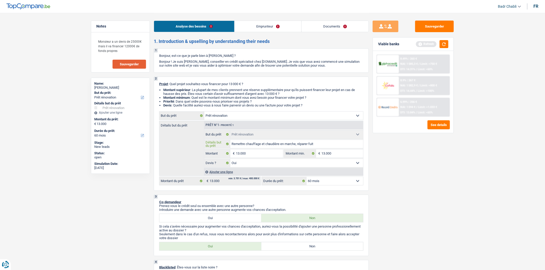
type input "Remettre chauffage et chaudière en marche, réparer fuite"
type input "Remettre chauffage et chaudière en marche, réparer fuite r"
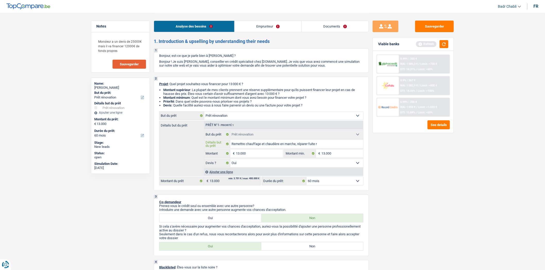
type input "Remettre chauffage et chaudière en marche, réparer fuite ré"
type input "Remettre chauffage et chaudière en marche, réparer fuite rés"
type input "Remettre chauffage et chaudière en marche, réparer fuite rése"
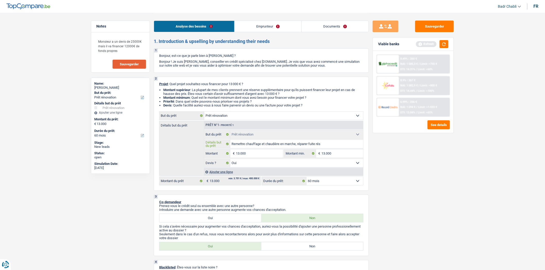
type input "Remettre chauffage et chaudière en marche, réparer fuite rése"
type input "Remettre chauffage et chaudière en marche, réparer fuite résea"
type input "Remettre chauffage et chaudière en marche, réparer fuite réseau"
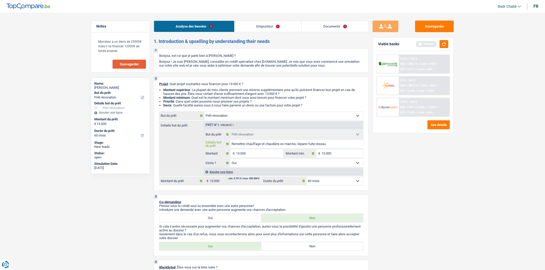
type input "Remettre chauffage et chaudière en marche, réparer fuite réseaux"
type input "Remettre chauffage et chaudière en marche, réparer fuite réseaux r"
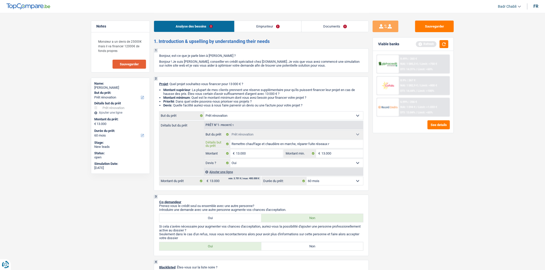
type input "Remettre chauffage et chaudière en marche, réparer fuite réseaux r"
type input "Remettre chauffage et chaudière en marche, réparer fuite réseaux ra"
type input "Remettre chauffage et chaudière en marche, réparer fuite réseaux rad"
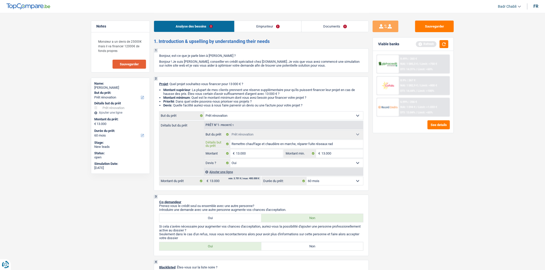
type input "Remettre chauffage et chaudière en marche, réparer fuite réseaux radi"
type input "Remettre chauffage et chaudière en marche, réparer fuite réseaux radia"
type input "Remettre chauffage et chaudière en marche, réparer fuite réseaux radiat"
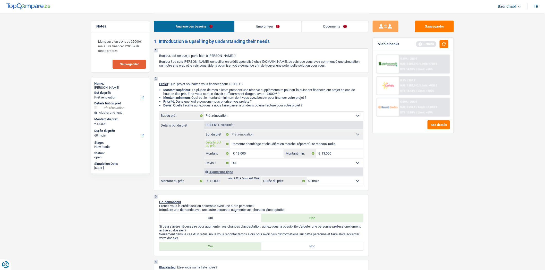
type input "Remettre chauffage et chaudière en marche, réparer fuite réseaux radiat"
type input "Remettre chauffage et chaudière en marche, réparer fuite réseaux radiate"
type input "Remettre chauffage et chaudière en marche, réparer fuite réseaux radiateu"
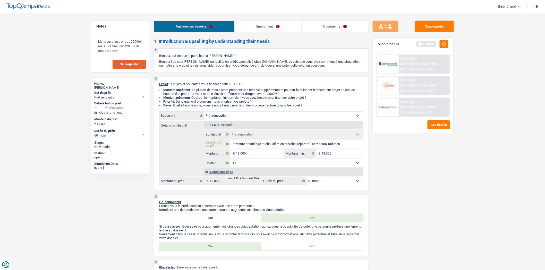
type input "Remettre chauffage et chaudière en marche, réparer fuite réseaux radiateur"
type input "Remettre chauffage et chaudière en marche, réparer fuite réseaux radiateur,"
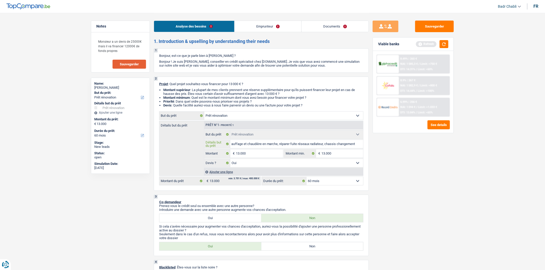
scroll to position [86, 0]
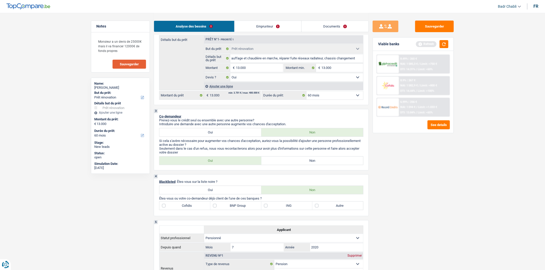
click at [298, 161] on label "Non" at bounding box center [312, 161] width 102 height 8
click at [298, 161] on input "Non" at bounding box center [312, 161] width 102 height 8
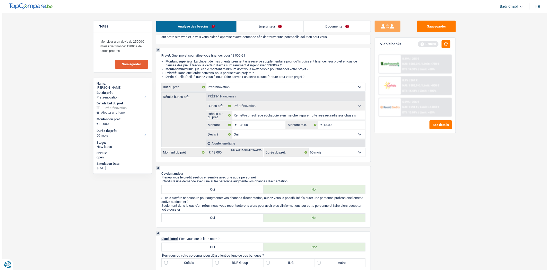
scroll to position [0, 0]
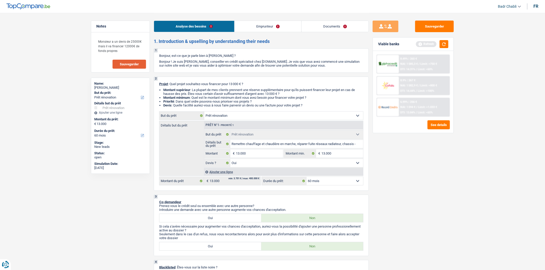
click at [253, 25] on link "Emprunteur" at bounding box center [268, 26] width 67 height 11
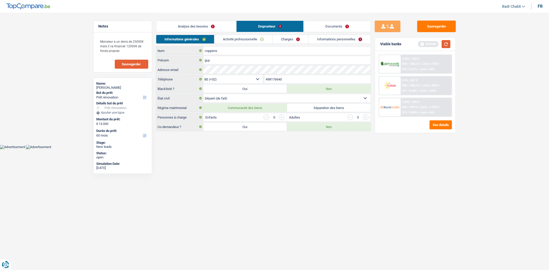
click at [444, 45] on button "button" at bounding box center [446, 44] width 9 height 8
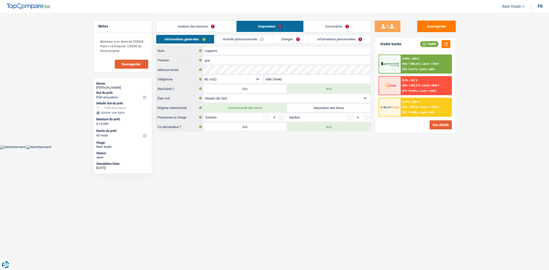
click at [443, 125] on button "See details" at bounding box center [441, 125] width 22 height 9
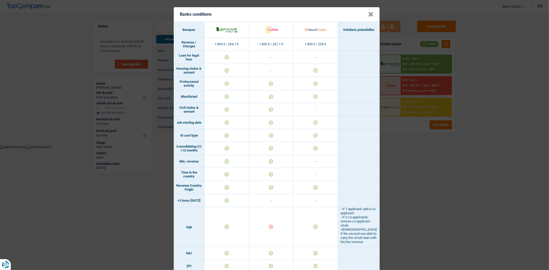
click at [369, 13] on button "×" at bounding box center [370, 14] width 5 height 5
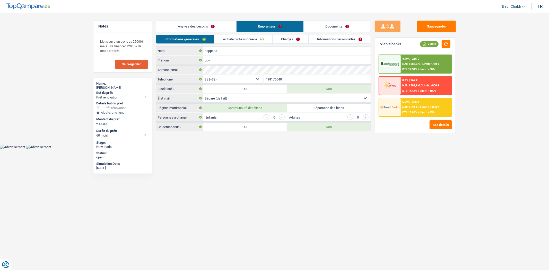
click at [245, 36] on link "Activité professionnelle" at bounding box center [243, 39] width 58 height 8
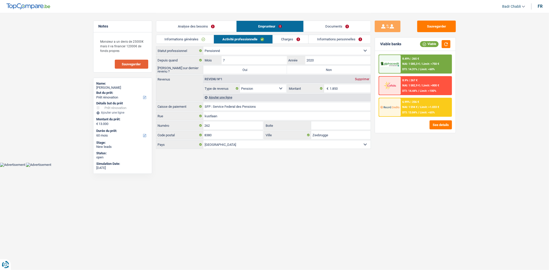
click at [192, 28] on link "Analyse des besoins" at bounding box center [196, 26] width 80 height 11
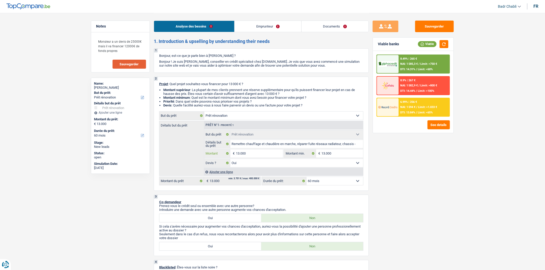
click at [246, 153] on input "13.000" at bounding box center [259, 154] width 47 height 8
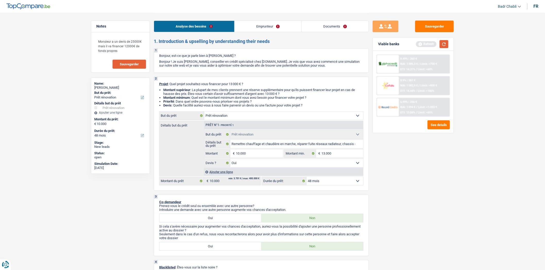
click at [446, 41] on button "button" at bounding box center [444, 44] width 9 height 8
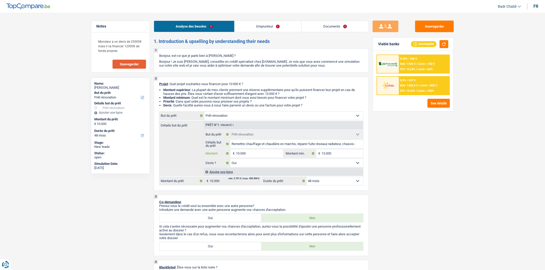
click at [248, 151] on input "10.000" at bounding box center [259, 154] width 47 height 8
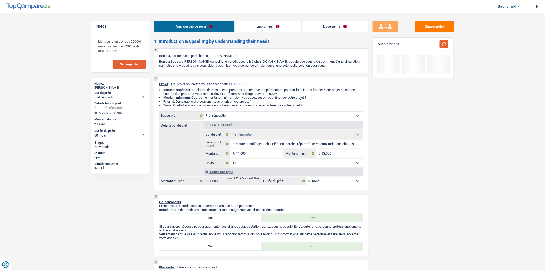
click at [448, 41] on button "button" at bounding box center [444, 44] width 9 height 8
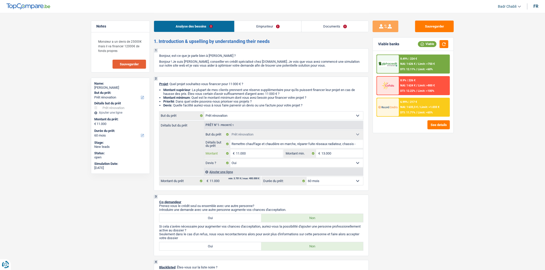
click at [273, 154] on input "11.000" at bounding box center [259, 154] width 47 height 8
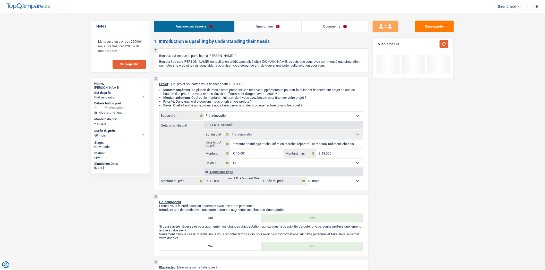
click at [443, 43] on button "button" at bounding box center [444, 44] width 9 height 8
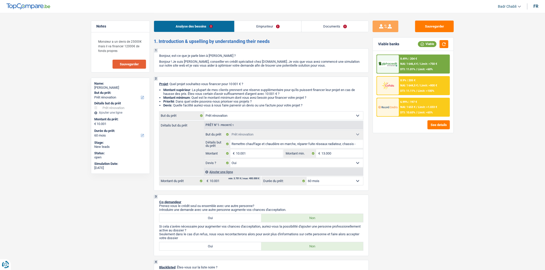
click at [322, 183] on select "12 mois 18 mois 24 mois 30 mois 36 mois 42 mois 48 mois 60 mois Sélectionner un…" at bounding box center [334, 181] width 57 height 8
click at [306, 179] on select "12 mois 18 mois 24 mois 30 mois 36 mois 42 mois 48 mois 60 mois Sélectionner un…" at bounding box center [334, 181] width 57 height 8
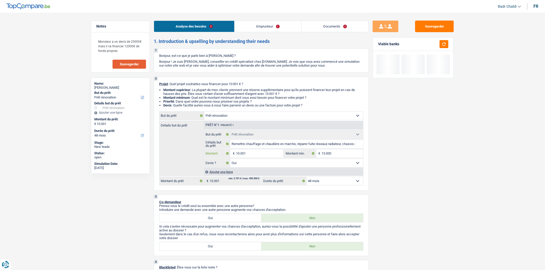
click at [258, 153] on input "10.001" at bounding box center [259, 154] width 47 height 8
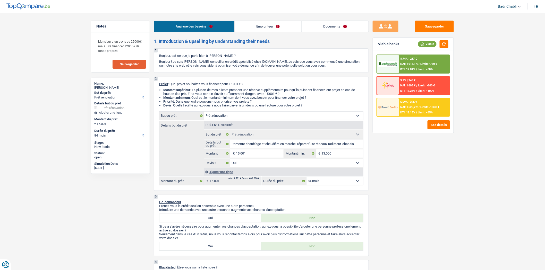
click at [323, 183] on select "12 mois 18 mois 24 mois 30 mois 36 mois 42 mois 48 mois 60 mois 72 mois 84 mois…" at bounding box center [334, 181] width 57 height 8
click at [306, 179] on select "12 mois 18 mois 24 mois 30 mois 36 mois 42 mois 48 mois 60 mois 72 mois 84 mois…" at bounding box center [334, 181] width 57 height 8
click at [256, 156] on input "15.001" at bounding box center [259, 154] width 47 height 8
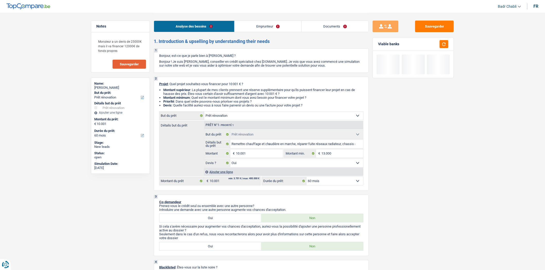
click at [444, 39] on div "Viable banks" at bounding box center [413, 44] width 81 height 13
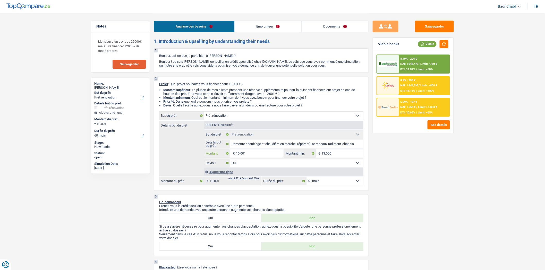
click at [254, 156] on input "10.001" at bounding box center [259, 154] width 47 height 8
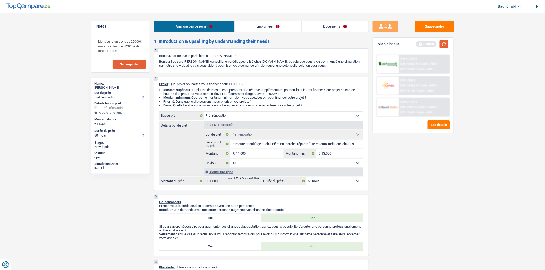
click at [446, 42] on button "button" at bounding box center [444, 44] width 9 height 8
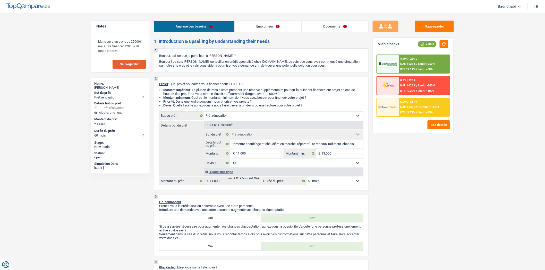
click at [354, 180] on select "12 mois 18 mois 24 mois 30 mois 36 mois 42 mois 48 mois 60 mois Sélectionner un…" at bounding box center [334, 181] width 57 height 8
click at [306, 179] on select "12 mois 18 mois 24 mois 30 mois 36 mois 42 mois 48 mois 60 mois Sélectionner un…" at bounding box center [334, 181] width 57 height 8
click at [334, 183] on select "12 mois 18 mois 24 mois 30 mois 36 mois 42 mois 48 mois 60 mois Sélectionner un…" at bounding box center [334, 181] width 57 height 8
click at [306, 179] on select "12 mois 18 mois 24 mois 30 mois 36 mois 42 mois 48 mois 60 mois Sélectionner un…" at bounding box center [334, 181] width 57 height 8
click at [261, 154] on input "11.000" at bounding box center [259, 154] width 47 height 8
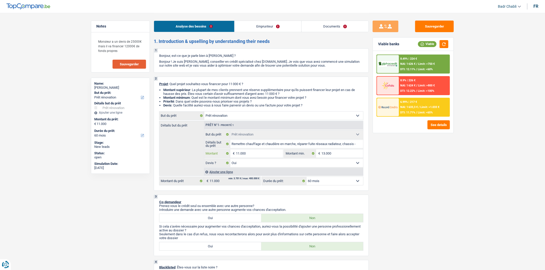
click at [261, 154] on input "11.000" at bounding box center [259, 154] width 47 height 8
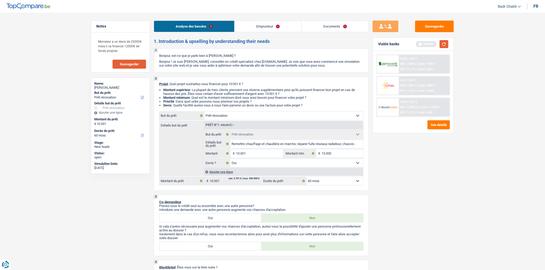
click at [443, 41] on button "button" at bounding box center [444, 44] width 9 height 8
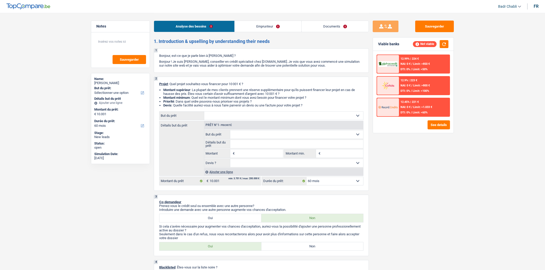
select select "60"
select select "mutuality"
select select "mutualityIndemnity"
select select "rents"
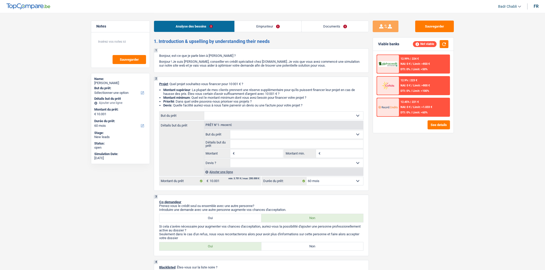
select select "60"
click at [248, 153] on input "Montant" at bounding box center [259, 154] width 47 height 8
type input "10.001"
click at [326, 153] on input "Montant min." at bounding box center [343, 154] width 42 height 8
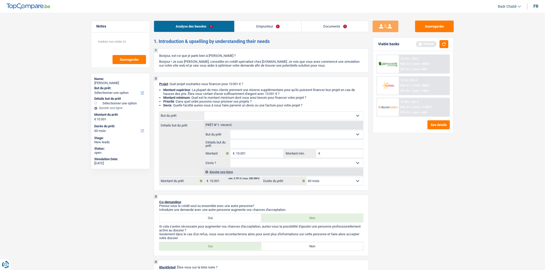
type input "8"
type input "80"
type input "800"
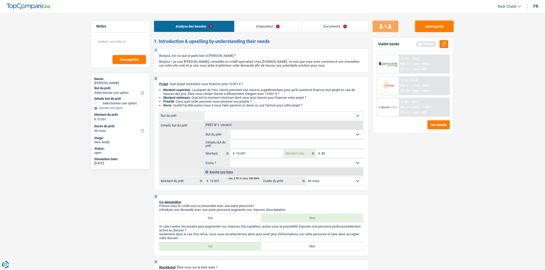
type input "800"
type input "8.000"
click at [235, 114] on select "Confort maison: meubles, textile, peinture, électroménager, outillage non-profe…" at bounding box center [283, 116] width 159 height 8
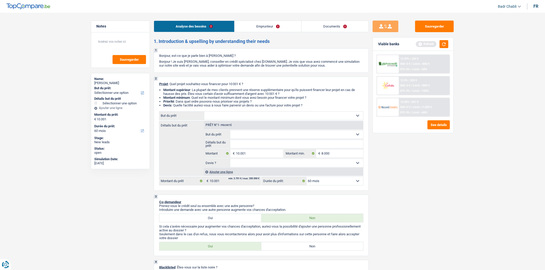
click at [235, 114] on select "Confort maison: meubles, textile, peinture, électroménager, outillage non-profe…" at bounding box center [283, 116] width 159 height 8
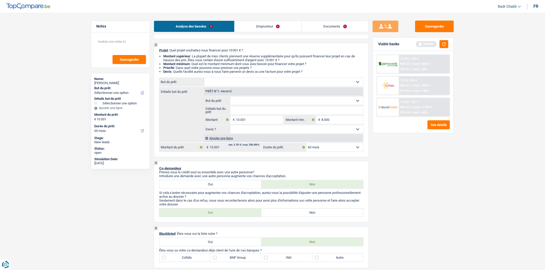
scroll to position [86, 0]
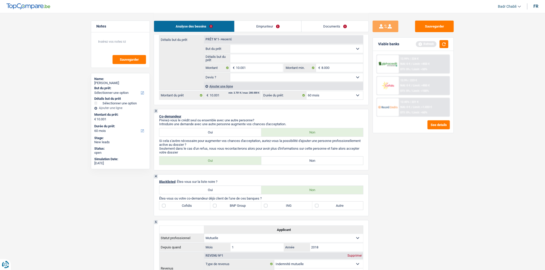
click at [303, 163] on label "Non" at bounding box center [312, 161] width 102 height 8
click at [303, 163] on input "Non" at bounding box center [312, 161] width 102 height 8
radio input "true"
click at [258, 46] on fieldset "Confort maison: meubles, textile, peinture, électroménager, outillage non-profe…" at bounding box center [283, 49] width 159 height 9
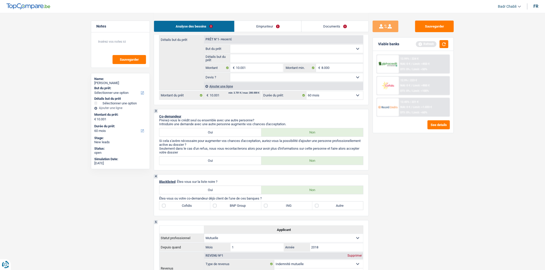
click at [259, 47] on select "Confort maison: meubles, textile, peinture, électroménager, outillage non-profe…" at bounding box center [296, 49] width 133 height 8
click at [262, 53] on select "Confort maison: meubles, textile, peinture, électroménager, outillage non-profe…" at bounding box center [296, 49] width 133 height 8
click at [262, 50] on select "Confort maison: meubles, textile, peinture, électroménager, outillage non-profe…" at bounding box center [296, 49] width 133 height 8
select select "tech"
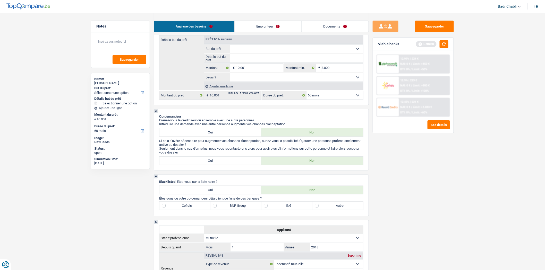
select select "tech"
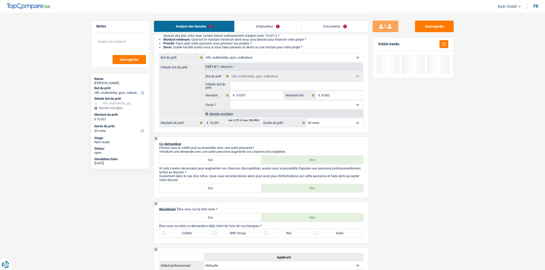
scroll to position [29, 0]
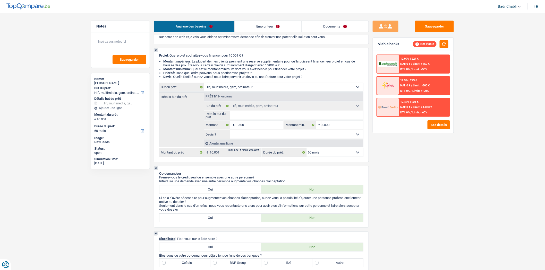
click at [252, 89] on select "Confort maison: meubles, textile, peinture, électroménager, outillage non-profe…" at bounding box center [283, 87] width 159 height 8
select select "household"
click at [204, 84] on select "Confort maison: meubles, textile, peinture, électroménager, outillage non-profe…" at bounding box center [283, 87] width 159 height 8
select select "household"
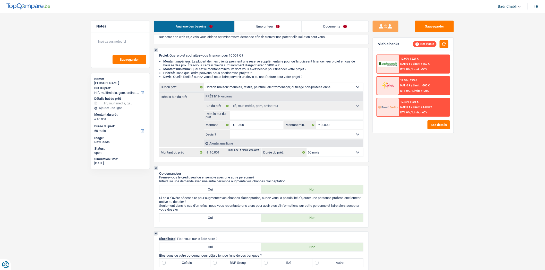
select select "household"
select select "tech"
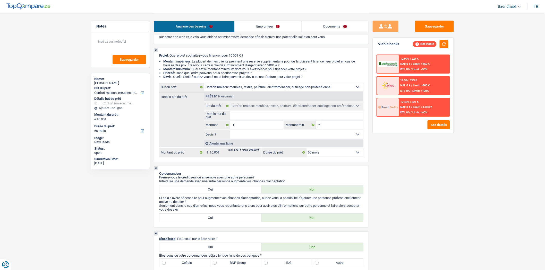
select select "tech"
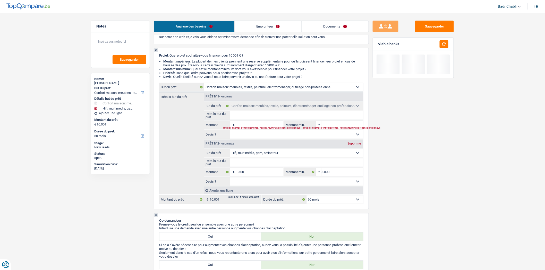
click at [274, 154] on select "Confort maison: meubles, textile, peinture, électroménager, outillage non-profe…" at bounding box center [296, 153] width 133 height 8
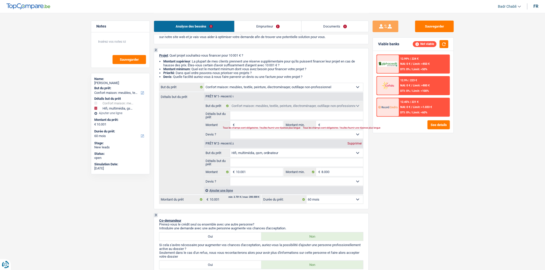
select select "household"
click at [230, 150] on select "Confort maison: meubles, textile, peinture, électroménager, outillage non-profe…" at bounding box center [296, 153] width 133 height 8
select select "household"
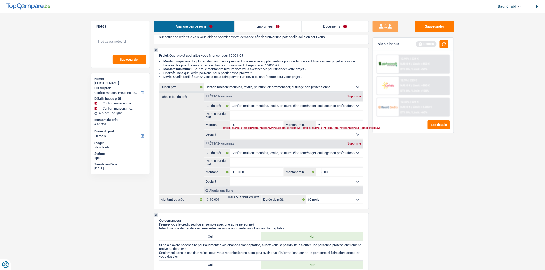
click at [347, 96] on div "Supprimer" at bounding box center [354, 96] width 17 height 3
type input "10.001"
type input "8.000"
type input "10.001"
type input "8.000"
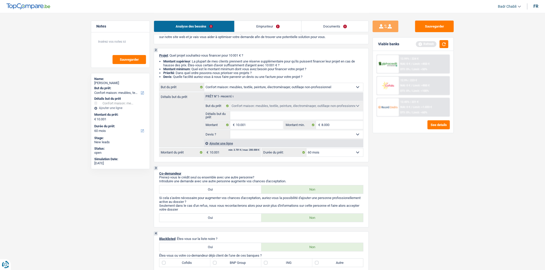
click at [258, 133] on select "Oui Non Non répondu Sélectionner une option" at bounding box center [296, 135] width 133 height 8
click at [257, 115] on input "Détails but du prêt" at bounding box center [296, 115] width 133 height 8
type input "N"
type input "No"
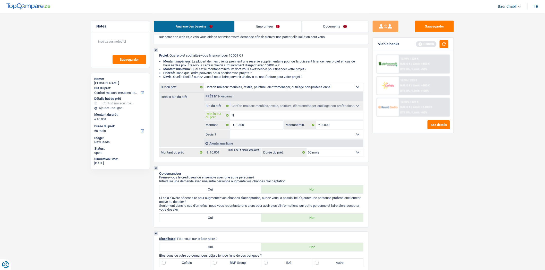
type input "No"
type input "Nou"
type input "Nouv"
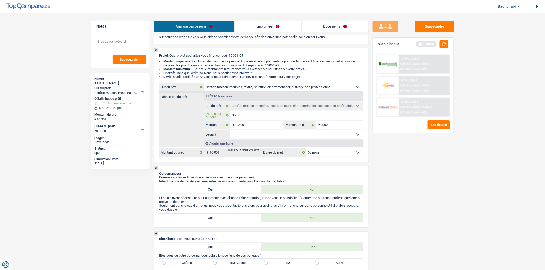
type input "Nouve"
type input "Nouvea"
type input "Nouveau"
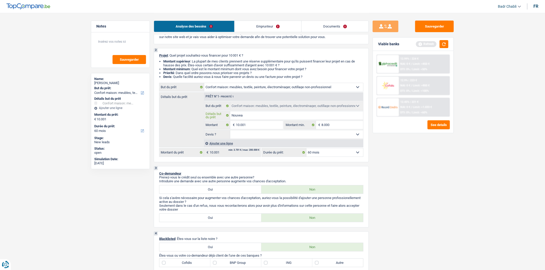
type input "Nouveau"
type input "Nouveaux"
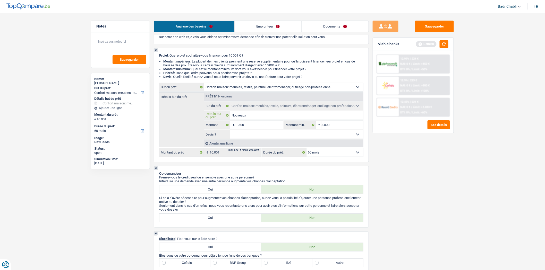
type input "Nouveaux m"
type input "Nouveaux me"
type input "Nouveaux meu"
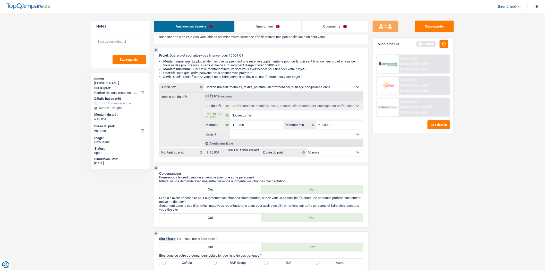
type input "Nouveaux meu"
type input "Nouveaux meub"
type input "Nouveaux meubl"
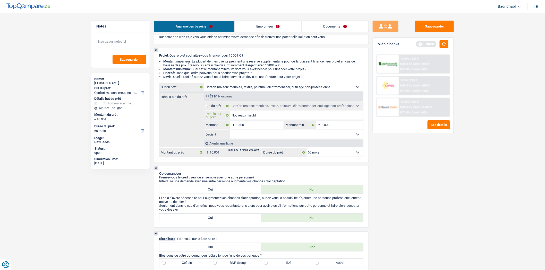
type input "Nouveaux meuble"
type input "Nouveaux meubles"
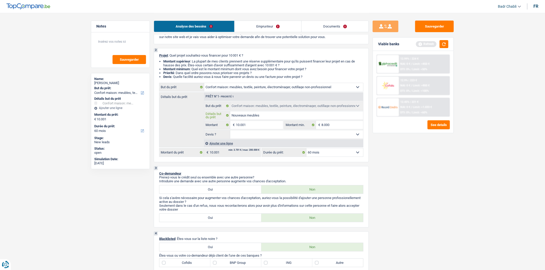
type input "Nouveaux meubles"
type input "Nouveaux meubles e"
type input "Nouveaux meubles et"
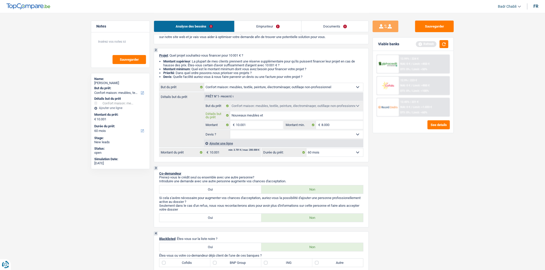
type input "Nouveaux meubles et"
type input "Nouveaux meubles et a"
type input "Nouveaux meubles et am"
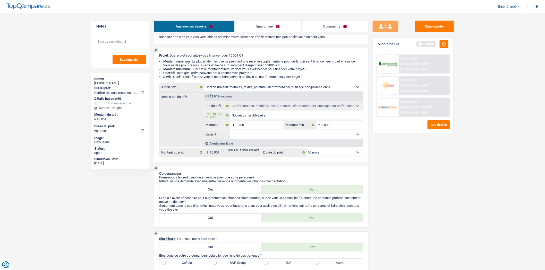
type input "Nouveaux meubles et am"
type input "Nouveaux meubles et amé"
type input "Nouveaux meubles et amén"
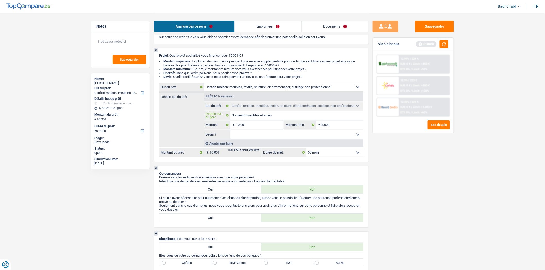
type input "Nouveaux meubles et aména"
type input "Nouveaux meubles et aménag"
type input "Nouveaux meubles et aménage"
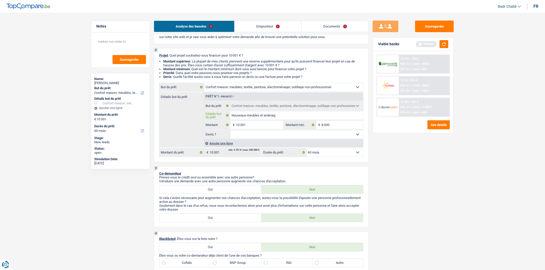
type input "Nouveaux meubles et aménage"
type input "Nouveaux meubles et aménagem"
type input "Nouveaux meubles et aménageme"
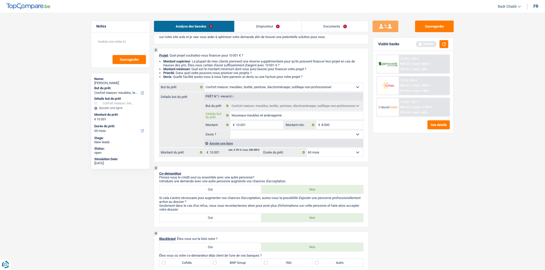
type input "Nouveaux meubles et aménagemen"
type input "Nouveaux meubles et aménagement"
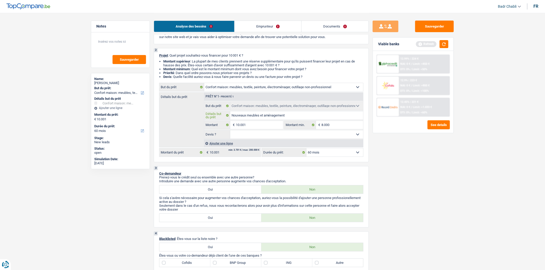
type input "Nouveaux meubles et aménagement"
type input "Nouveaux meubles et aménagement c"
type input "Nouveaux meubles et aménagement co"
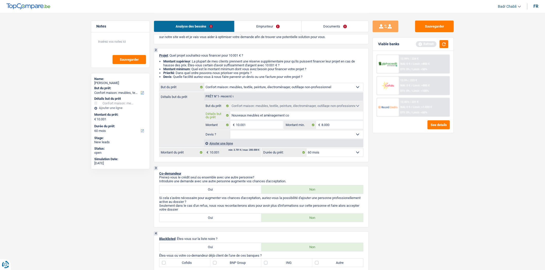
type input "Nouveaux meubles et aménagement com"
type input "Nouveaux meubles et aménagement comp"
type input "Nouveaux meubles et aménagement compl"
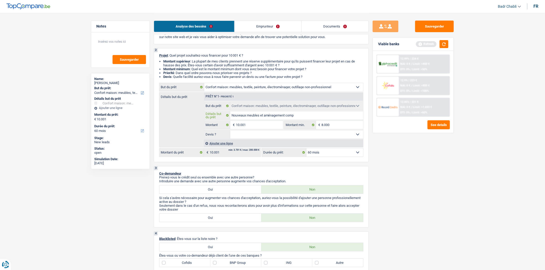
type input "Nouveaux meubles et aménagement compl"
type input "Nouveaux meubles et aménagement comple"
type input "Nouveaux meubles et aménagement complet"
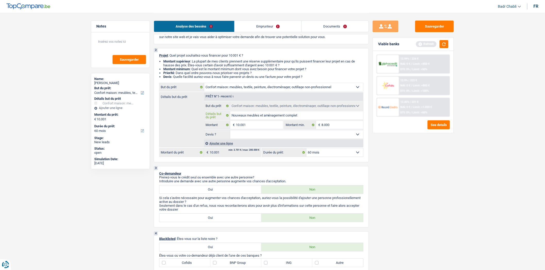
type input "Nouveaux meubles et aménagement complet"
click at [253, 138] on select "Oui Non Non répondu Sélectionner une option" at bounding box center [296, 135] width 133 height 8
select select "false"
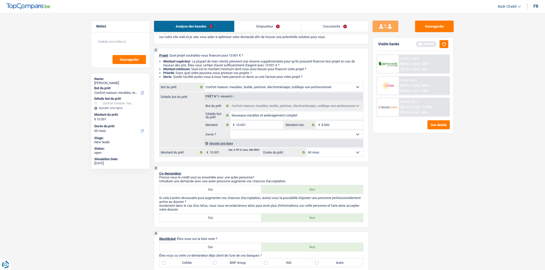
click at [230, 132] on select "Oui Non Non répondu Sélectionner une option" at bounding box center [296, 135] width 133 height 8
select select "false"
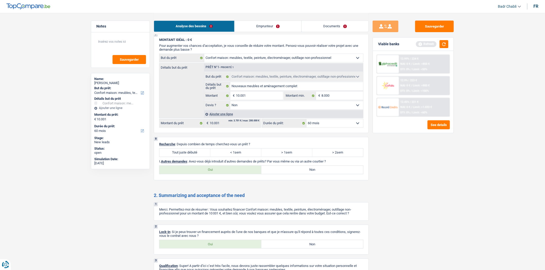
scroll to position [429, 0]
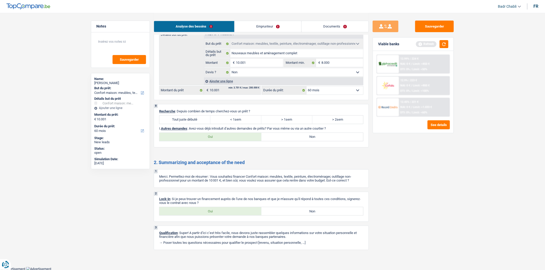
click at [190, 120] on label "Tout juste débuté" at bounding box center [184, 120] width 51 height 8
click at [190, 120] on input "Tout juste débuté" at bounding box center [184, 120] width 51 height 8
radio input "true"
click at [293, 139] on label "Non" at bounding box center [312, 137] width 102 height 8
click at [293, 139] on input "Non" at bounding box center [312, 137] width 102 height 8
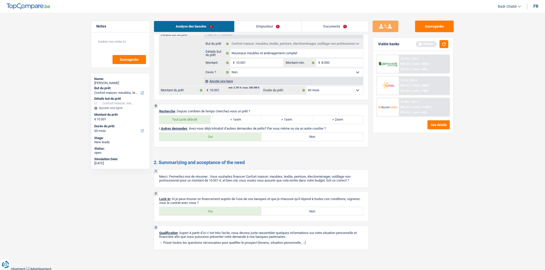
radio input "true"
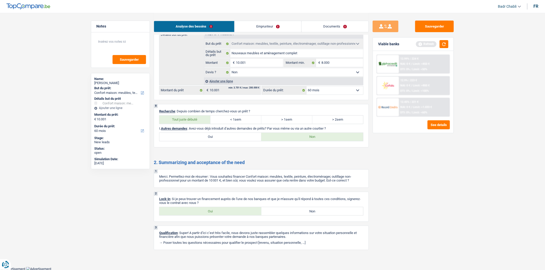
click at [217, 212] on div "Oui Non Tous les champs sont obligatoires. Veuillez sélectionner une option" at bounding box center [261, 211] width 204 height 9
click at [220, 213] on label "Oui" at bounding box center [210, 211] width 102 height 8
click at [220, 213] on input "Oui" at bounding box center [210, 211] width 102 height 8
radio input "true"
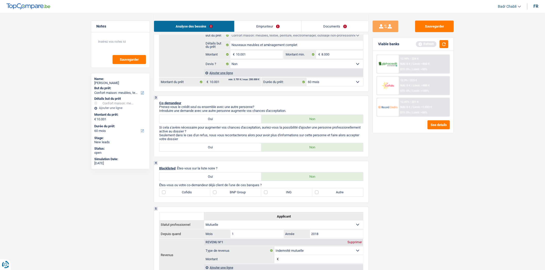
scroll to position [86, 0]
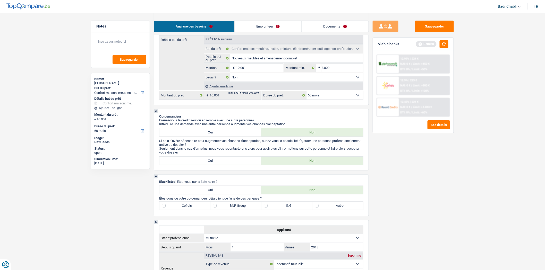
click at [268, 22] on link "Emprunteur" at bounding box center [268, 26] width 67 height 11
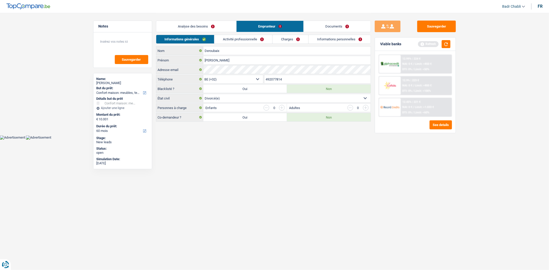
click at [207, 25] on link "Analyse des besoins" at bounding box center [196, 26] width 80 height 11
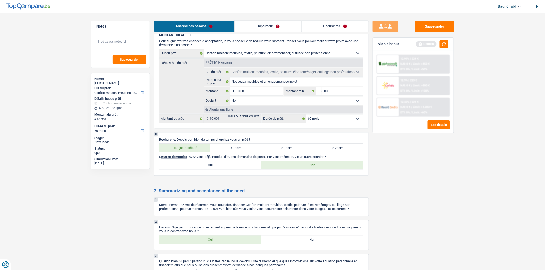
scroll to position [286, 0]
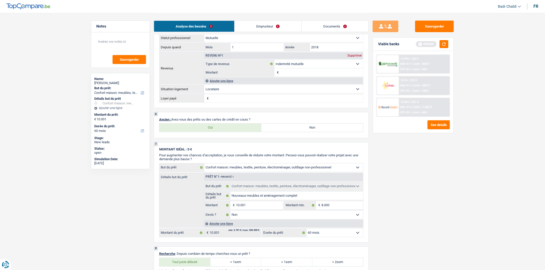
click at [300, 128] on label "Non" at bounding box center [312, 128] width 102 height 8
click at [300, 128] on input "Non" at bounding box center [312, 128] width 102 height 8
radio input "true"
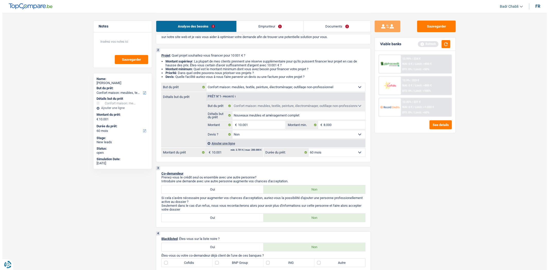
scroll to position [0, 0]
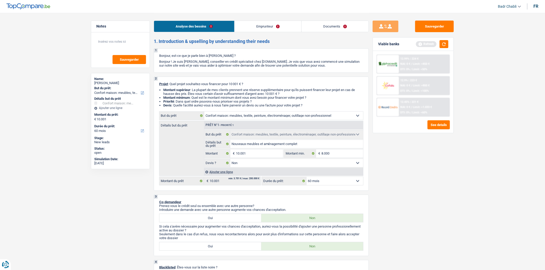
click at [254, 24] on link "Emprunteur" at bounding box center [268, 26] width 67 height 11
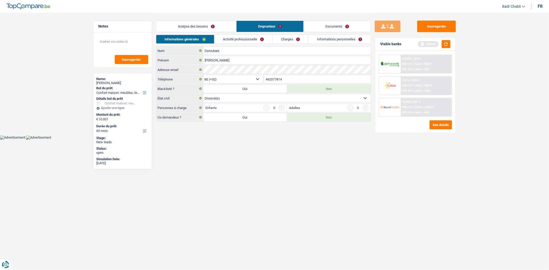
click at [250, 39] on link "Activité professionnelle" at bounding box center [243, 39] width 58 height 8
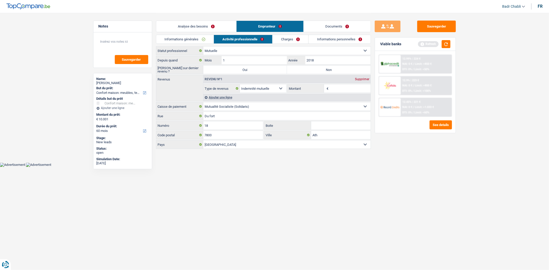
click at [344, 86] on input "Montant" at bounding box center [350, 88] width 41 height 8
type input "1.365"
click at [449, 42] on button "button" at bounding box center [446, 44] width 9 height 8
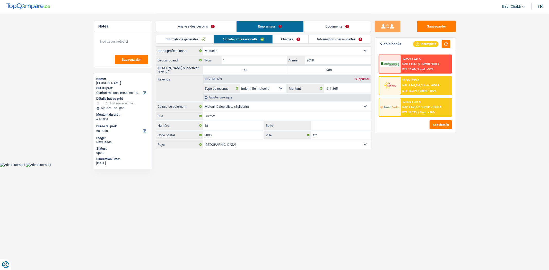
click at [313, 72] on label "Non" at bounding box center [329, 70] width 84 height 8
click at [313, 72] on input "Non" at bounding box center [329, 70] width 84 height 8
radio input "true"
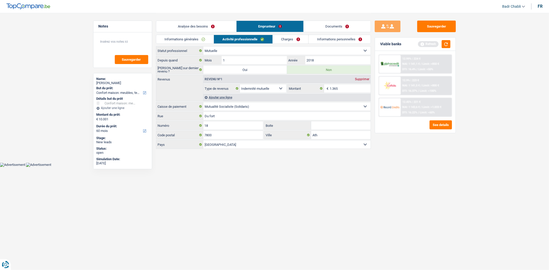
click at [288, 38] on link "Charges" at bounding box center [291, 39] width 36 height 8
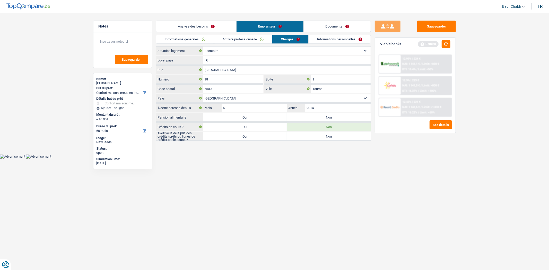
click at [232, 53] on select "Locataire Propriétaire avec prêt hypothécaire Propriétaire sans prêt hypothécai…" at bounding box center [286, 51] width 167 height 8
select select "liveWithParents"
click at [203, 47] on select "Locataire Propriétaire avec prêt hypothécaire Propriétaire sans prêt hypothécai…" at bounding box center [286, 51] width 167 height 8
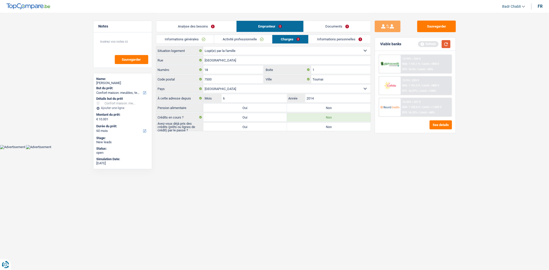
click at [448, 42] on button "button" at bounding box center [446, 44] width 9 height 8
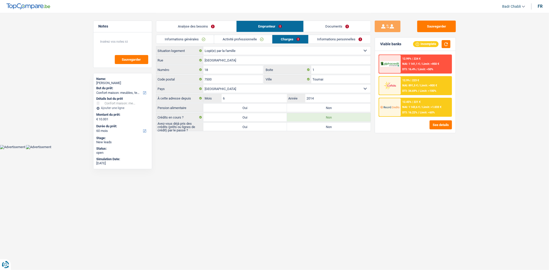
click at [314, 105] on label "Non" at bounding box center [329, 108] width 84 height 8
click at [314, 105] on input "Non" at bounding box center [329, 108] width 84 height 8
radio input "true"
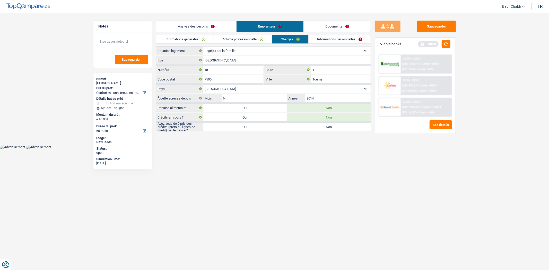
click at [259, 125] on label "Oui" at bounding box center [245, 127] width 84 height 8
click at [259, 125] on input "Oui" at bounding box center [245, 127] width 84 height 8
radio input "true"
click at [227, 40] on link "Activité professionnelle" at bounding box center [243, 39] width 58 height 8
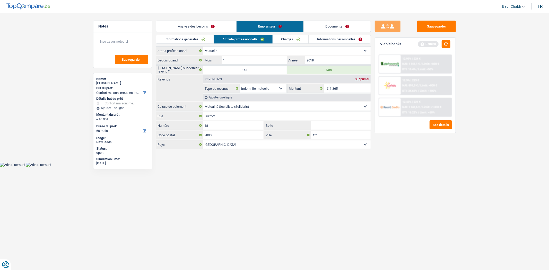
click at [236, 49] on select "Ouvrier Employé privé Employé public Invalide Indépendant Pensionné Chômeur Mut…" at bounding box center [286, 51] width 167 height 8
select select "invalid"
click at [203, 47] on select "Ouvrier Employé privé Employé public Invalide Indépendant Pensionné Chômeur Mut…" at bounding box center [286, 51] width 167 height 8
radio input "false"
select select
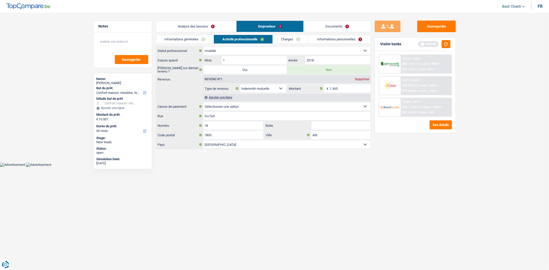
select select "disabilityPension"
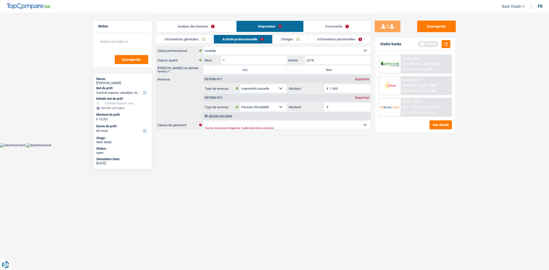
click at [342, 89] on input "1.365" at bounding box center [350, 88] width 41 height 8
click at [346, 107] on input "Montant" at bounding box center [350, 107] width 41 height 8
paste input "1.365"
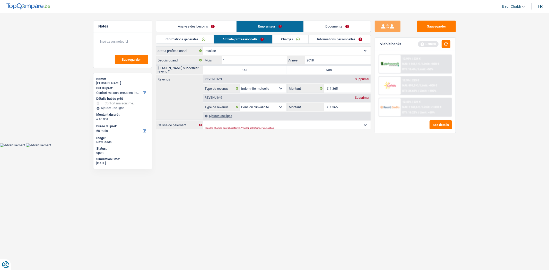
type input "1.365"
click at [364, 78] on div "Supprimer" at bounding box center [362, 79] width 17 height 3
select select "disabilityPension"
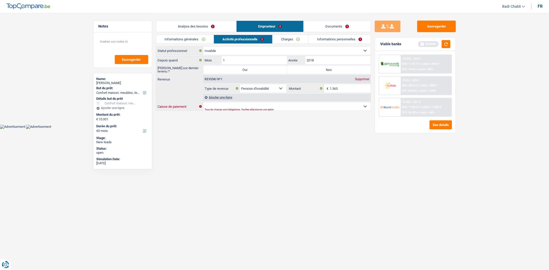
click at [291, 104] on select "Mutualité Chrétienne Mutualité Socialiste (Solidaris) SPF Sécurité Sociale Unio…" at bounding box center [286, 106] width 167 height 8
select select "solidaris"
click at [203, 103] on select "Mutualité Chrétienne Mutualité Socialiste (Solidaris) SPF Sécurité Sociale Unio…" at bounding box center [286, 106] width 167 height 8
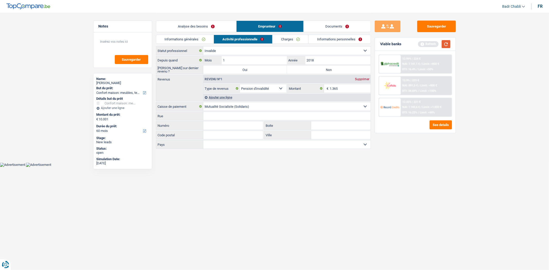
click at [444, 41] on button "button" at bounding box center [446, 44] width 9 height 8
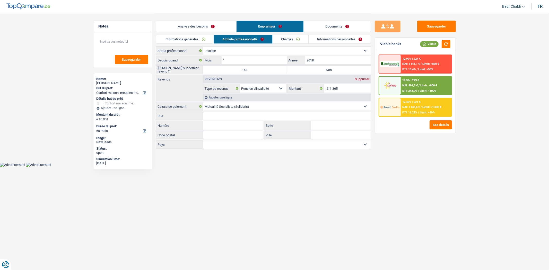
click at [198, 26] on link "Analyse des besoins" at bounding box center [196, 26] width 80 height 11
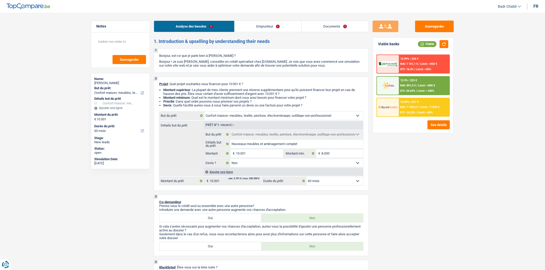
click at [255, 25] on link "Emprunteur" at bounding box center [268, 26] width 67 height 11
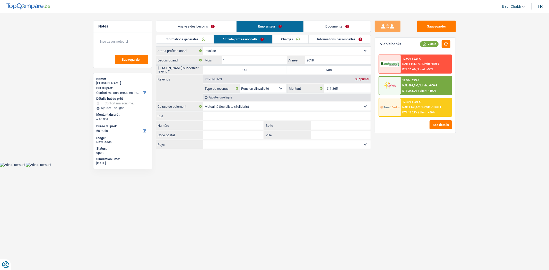
click at [204, 35] on link "Informations générales" at bounding box center [185, 39] width 58 height 8
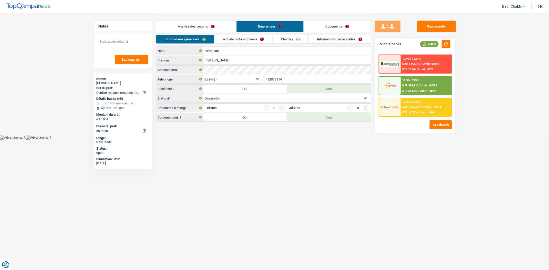
click at [238, 37] on link "Activité professionnelle" at bounding box center [243, 39] width 58 height 8
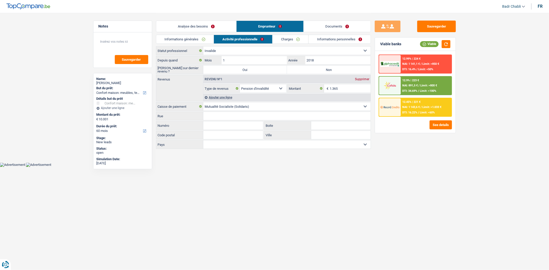
click at [319, 67] on label "Non" at bounding box center [329, 70] width 84 height 8
click at [319, 67] on input "Non" at bounding box center [329, 70] width 84 height 8
radio input "true"
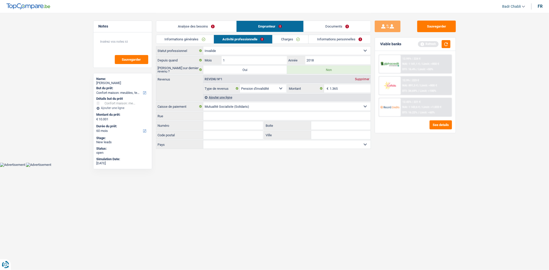
click at [283, 37] on link "Charges" at bounding box center [291, 39] width 36 height 8
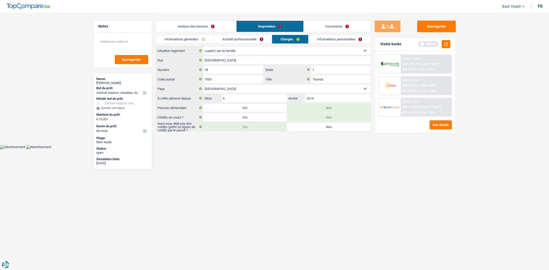
click at [330, 23] on link "Documents" at bounding box center [337, 26] width 67 height 11
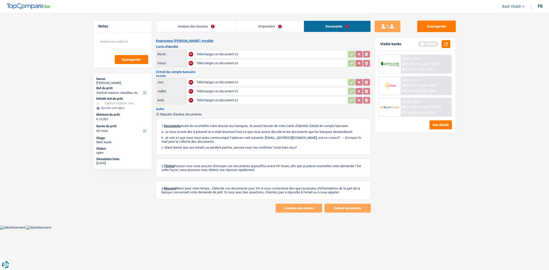
click at [264, 27] on link "Emprunteur" at bounding box center [270, 26] width 67 height 11
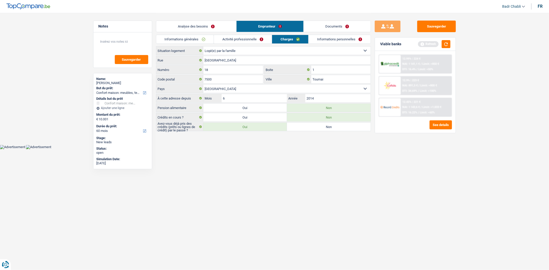
click at [313, 126] on label "Non" at bounding box center [329, 127] width 84 height 8
click at [313, 126] on input "Non" at bounding box center [329, 127] width 84 height 8
radio input "true"
click at [448, 43] on button "button" at bounding box center [446, 44] width 9 height 8
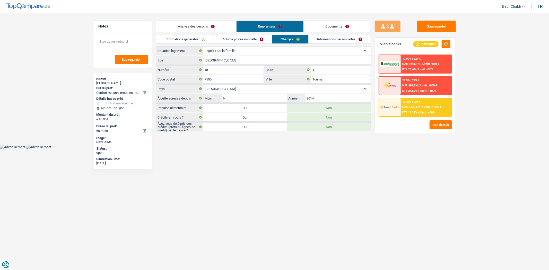
click at [330, 36] on link "Informations personnelles" at bounding box center [340, 39] width 62 height 8
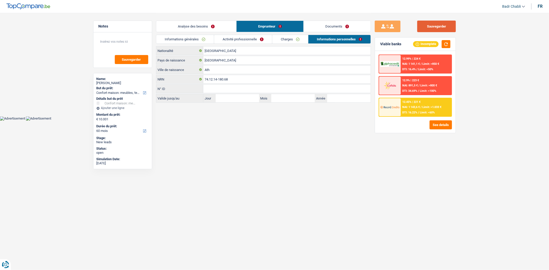
click at [424, 31] on button "Sauvegarder" at bounding box center [436, 27] width 39 height 12
click at [426, 27] on button "Sauvegarder" at bounding box center [436, 27] width 39 height 12
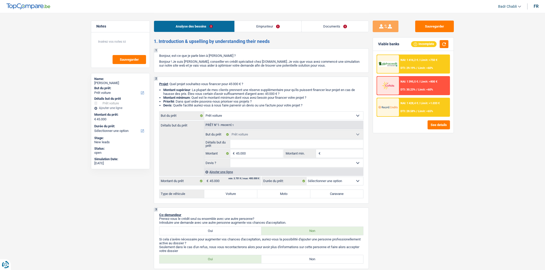
select select "car"
select select "privateEmployee"
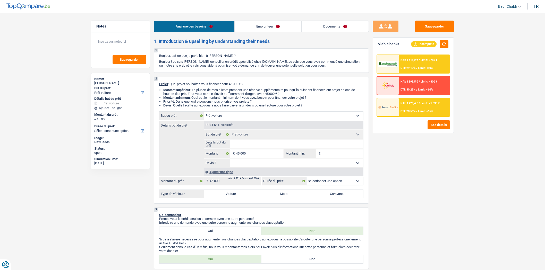
select select "netSalary"
select select "mealVouchers"
select select "ownerWithoutMortgage"
select select "car"
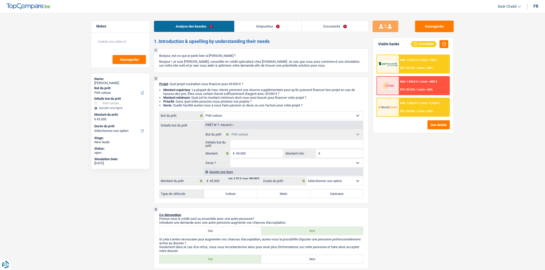
click at [247, 163] on select "Oui Non Non répondu Sélectionner une option" at bounding box center [296, 163] width 133 height 8
click at [248, 163] on select "Oui Non Non répondu Sélectionner une option" at bounding box center [296, 163] width 133 height 8
click at [230, 197] on label "Voiture" at bounding box center [230, 194] width 53 height 8
click at [230, 197] on input "Voiture" at bounding box center [230, 194] width 53 height 8
radio input "true"
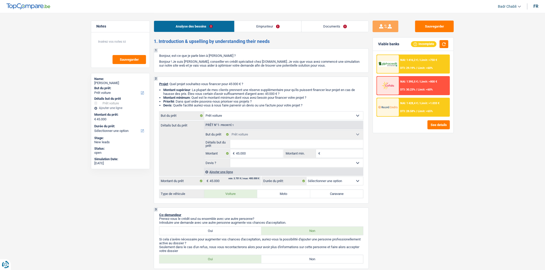
select select "60"
radio input "true"
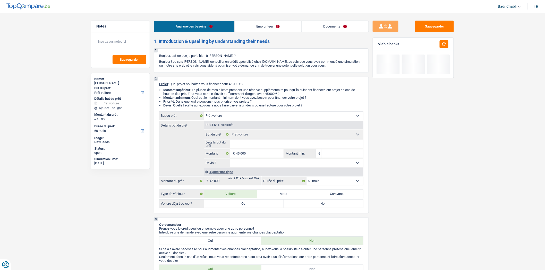
click at [246, 207] on label "Oui" at bounding box center [244, 204] width 80 height 8
click at [246, 207] on input "Oui" at bounding box center [244, 204] width 80 height 8
radio input "true"
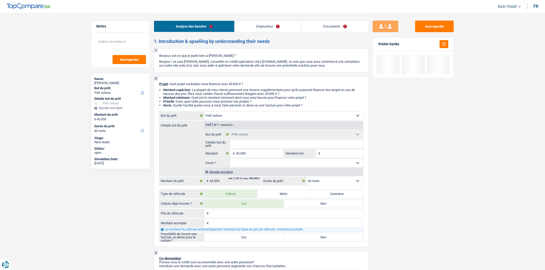
click at [243, 239] on label "Oui" at bounding box center [244, 238] width 80 height 8
click at [243, 239] on input "Oui" at bounding box center [244, 238] width 80 height 8
radio input "true"
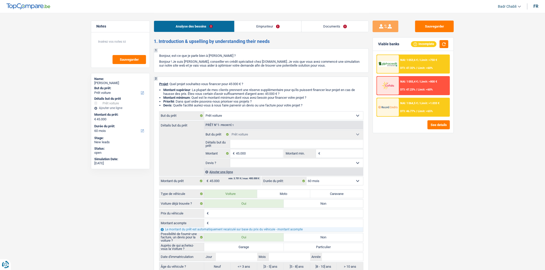
click at [245, 254] on div "Auprès de qui achetez-vous la Voiture ? Garage Particulier Tous les champs sont…" at bounding box center [261, 257] width 204 height 28
click at [246, 251] on label "Garage" at bounding box center [244, 247] width 80 height 8
click at [246, 251] on input "Garage" at bounding box center [244, 247] width 80 height 8
radio input "true"
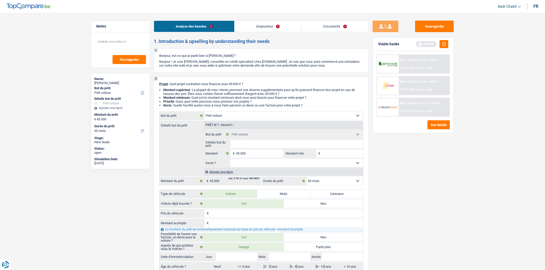
click at [258, 165] on select "Oui Non Non répondu Sélectionner une option" at bounding box center [296, 163] width 133 height 8
select select "yes"
click at [230, 160] on select "Oui Non Non répondu Sélectionner une option" at bounding box center [296, 163] width 133 height 8
select select "yes"
click at [260, 144] on input "Détails but du prêt" at bounding box center [296, 144] width 133 height 8
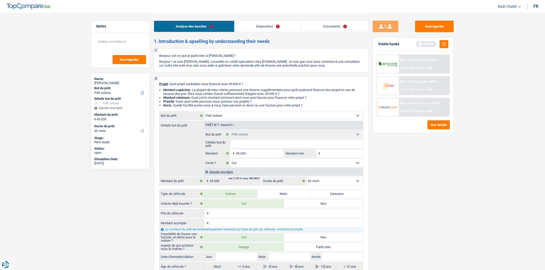
type input "M"
type input "Me"
type input "Mer"
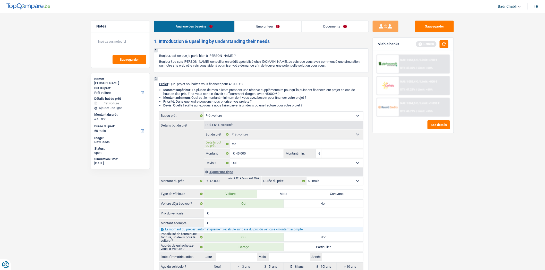
type input "Mer"
type input "Merc"
type input "Merce"
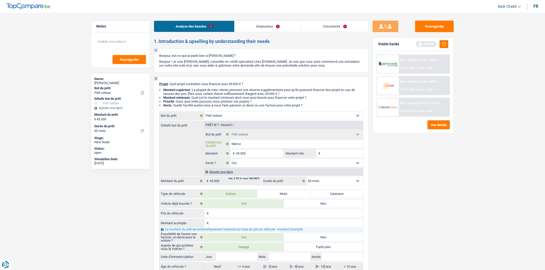
type input "Merced"
type input "Mercede"
type input "Mercedes"
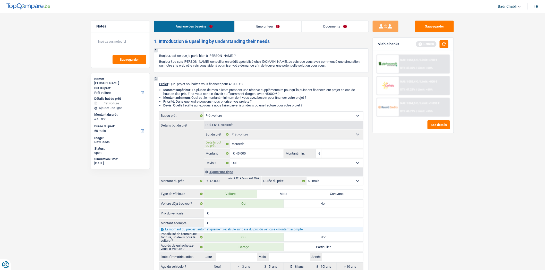
type input "Mercedes"
type input "Mercedes G"
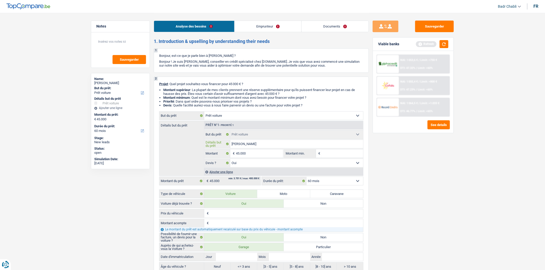
type input "Mercedes GL"
type input "Mercedes GLC"
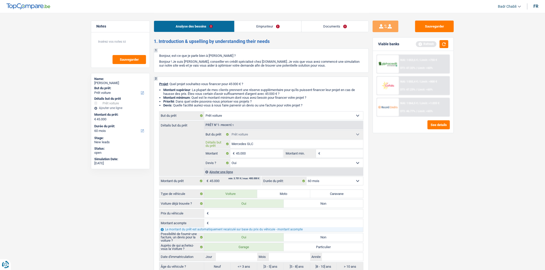
type input "Mercedes GLC"
type input "Mercedes GLC 2"
type input "Mercedes GLC 20"
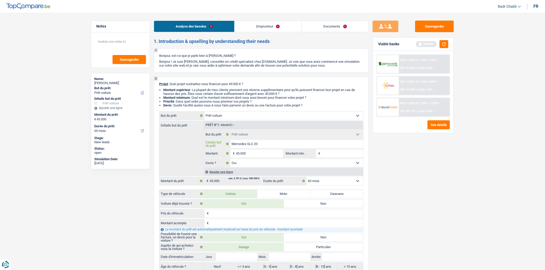
type input "Mercedes GLC 202"
type input "Mercedes GLC 2022"
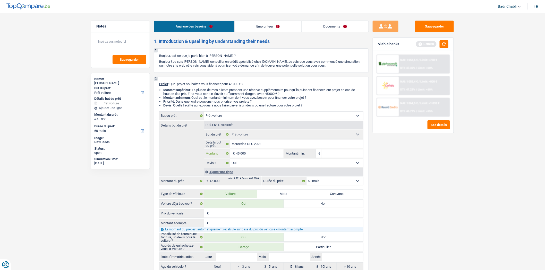
click at [261, 156] on input "45.000" at bounding box center [259, 154] width 47 height 8
click at [338, 150] on fieldset "Confort maison: meubles, textile, peinture, électroménager, outillage non-profe…" at bounding box center [283, 148] width 159 height 37
click at [339, 151] on input "Montant min." at bounding box center [343, 154] width 42 height 8
paste input "45.000"
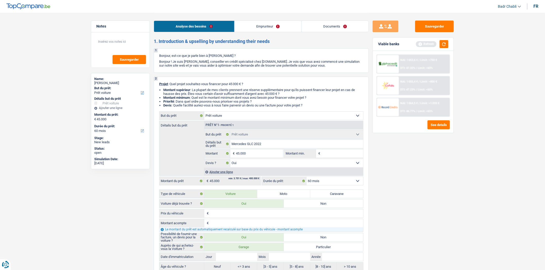
type input "45.000"
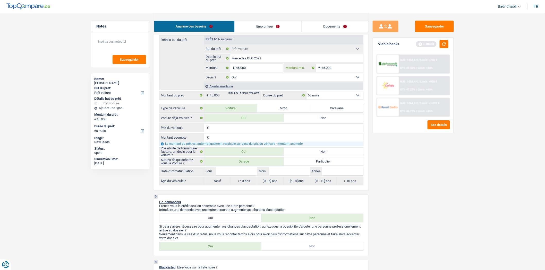
scroll to position [143, 0]
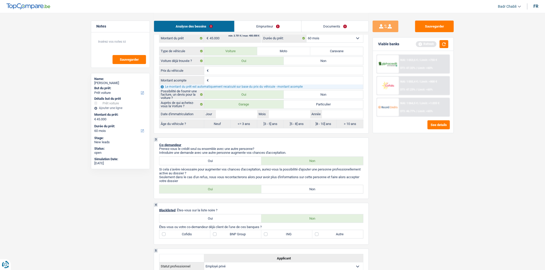
type input "45.000"
click at [233, 112] on input "Jour" at bounding box center [236, 114] width 41 height 8
type input "0"
type input "01"
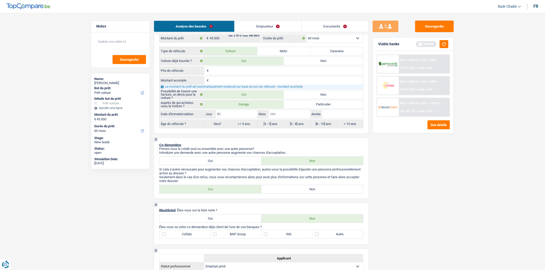
type input "01"
type input "0"
type input "01"
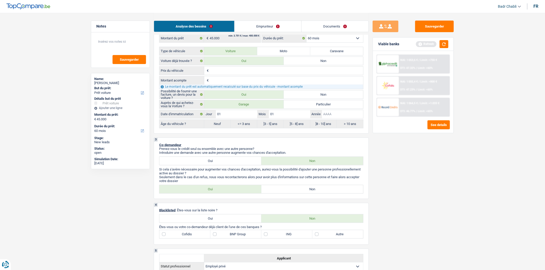
type input "2"
type input "20"
type input "202"
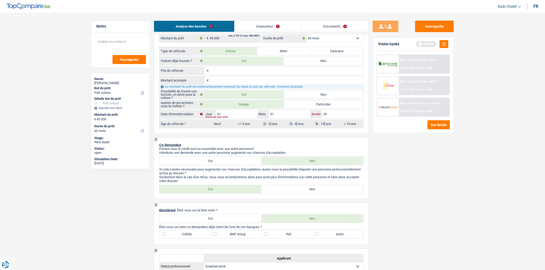
type input "202"
type input "2022"
radio input "false"
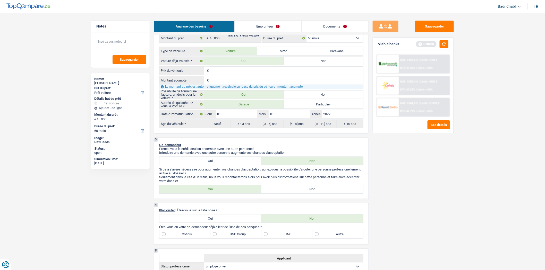
radio input "true"
click at [300, 192] on label "Non" at bounding box center [312, 189] width 102 height 8
click at [300, 192] on input "Non" at bounding box center [312, 189] width 102 height 8
radio input "true"
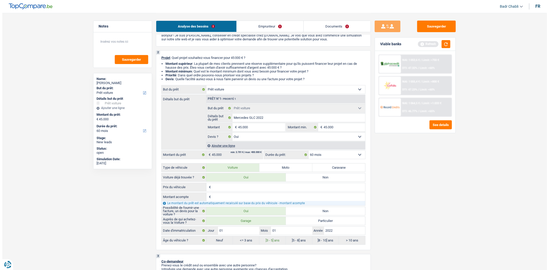
scroll to position [0, 0]
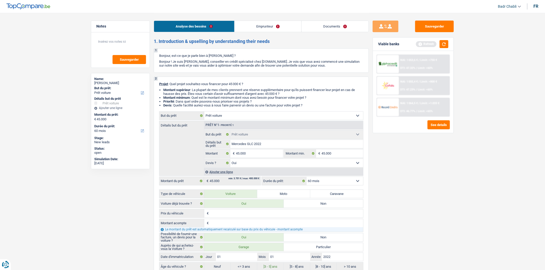
click at [267, 23] on link "Emprunteur" at bounding box center [268, 26] width 67 height 11
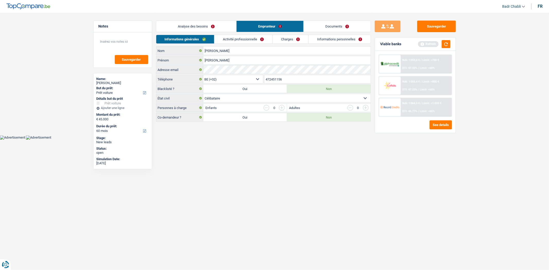
click at [236, 40] on link "Activité professionnelle" at bounding box center [243, 39] width 58 height 8
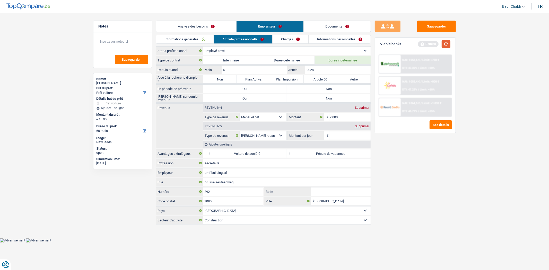
click at [446, 44] on button "button" at bounding box center [446, 44] width 9 height 8
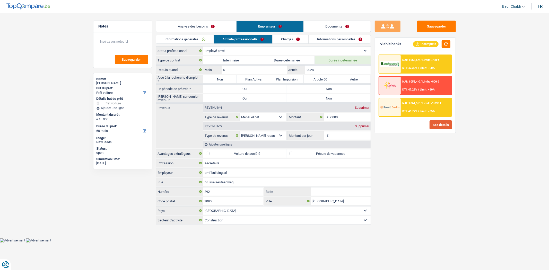
click at [444, 123] on button "See details" at bounding box center [441, 125] width 22 height 9
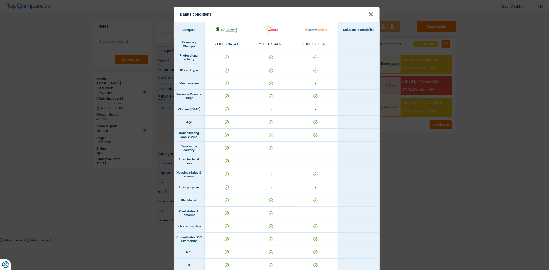
click at [370, 12] on button "×" at bounding box center [370, 14] width 5 height 5
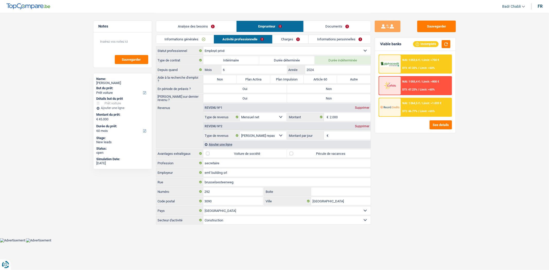
click at [289, 37] on link "Charges" at bounding box center [291, 39] width 36 height 8
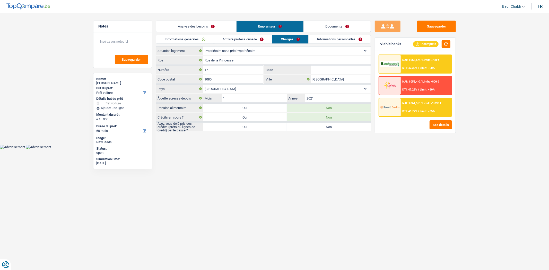
click at [250, 117] on label "Oui" at bounding box center [245, 117] width 84 height 8
click at [250, 117] on input "Oui" at bounding box center [245, 117] width 84 height 8
radio input "true"
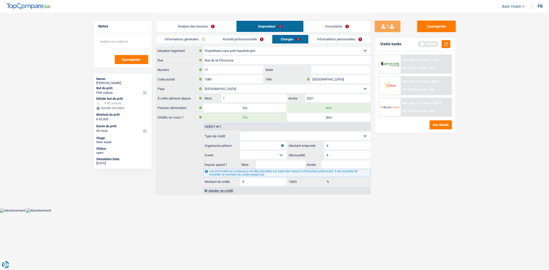
click at [265, 137] on select "Carte ou ouverture de crédit Prêt hypothécaire Vente à tempérament Prêt à tempé…" at bounding box center [305, 136] width 131 height 8
select select "personalLoan"
type input "0"
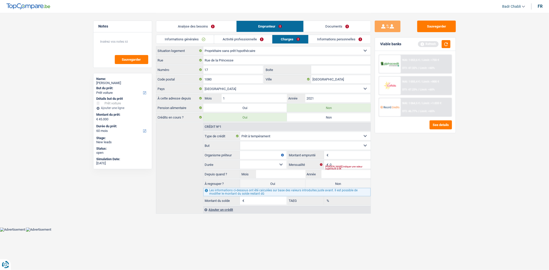
click at [267, 145] on select "Confort maison: meubles, textile, peinture, électroménager, outillage non-profe…" at bounding box center [305, 146] width 131 height 8
select select "homeFurnishingOrRelocation"
click at [240, 142] on select "Confort maison: meubles, textile, peinture, électroménager, outillage non-profe…" at bounding box center [305, 146] width 131 height 8
click at [270, 156] on input "Organisme prêteur" at bounding box center [263, 155] width 46 height 8
type input "ING"
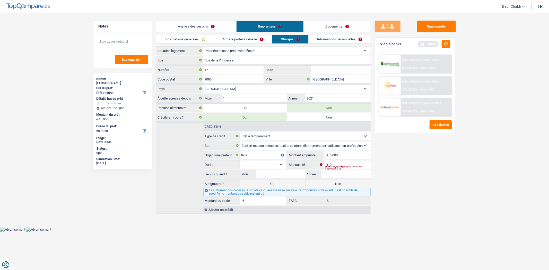
type input "5.000"
click at [276, 164] on select "12 mois 18 mois 24 mois 30 mois 36 mois Sélectionner une option" at bounding box center [263, 165] width 46 height 8
select select "36"
click at [240, 161] on select "12 mois 18 mois 24 mois 30 mois 36 mois Sélectionner une option" at bounding box center [263, 165] width 46 height 8
click at [451, 43] on div "Viable banks Refresh" at bounding box center [415, 44] width 81 height 13
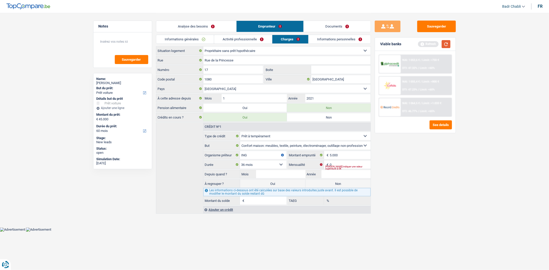
click at [449, 44] on button "button" at bounding box center [446, 44] width 9 height 8
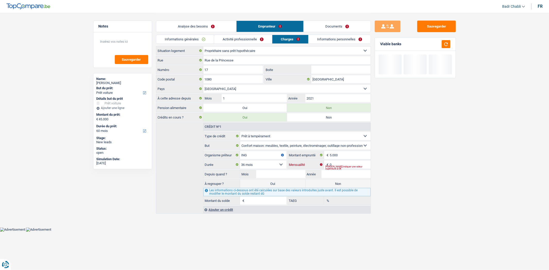
click at [336, 164] on input "0" at bounding box center [350, 165] width 41 height 8
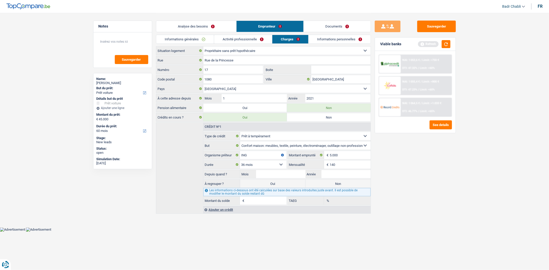
type input "140"
click at [280, 175] on input "Mois" at bounding box center [280, 174] width 49 height 8
click at [254, 40] on link "Activité professionnelle" at bounding box center [243, 39] width 58 height 8
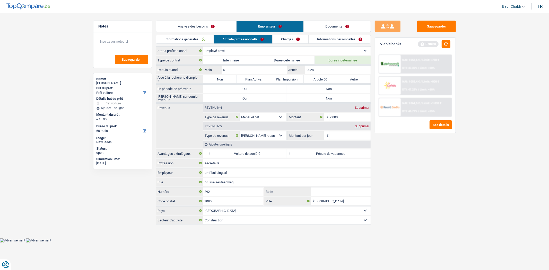
click at [226, 83] on label "Non" at bounding box center [219, 79] width 33 height 8
click at [226, 83] on input "Non" at bounding box center [219, 79] width 33 height 8
radio input "true"
click at [336, 87] on label "Non" at bounding box center [329, 89] width 84 height 8
click at [336, 87] on input "Non" at bounding box center [329, 89] width 84 height 8
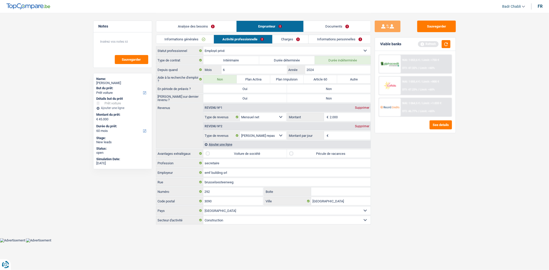
radio input "true"
click at [331, 96] on label "Non" at bounding box center [329, 98] width 84 height 8
click at [331, 96] on input "Non" at bounding box center [329, 98] width 84 height 8
radio input "true"
click at [221, 145] on div "Ajouter une ligne" at bounding box center [286, 144] width 167 height 7
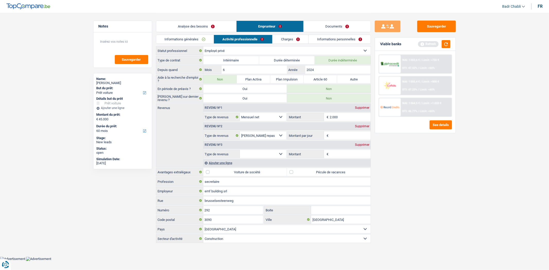
click at [263, 156] on select "Allocation d'handicap Allocations chômage Allocations familiales Chèques repas …" at bounding box center [263, 154] width 47 height 8
select select "familyAllowances"
click at [240, 150] on select "Allocation d'handicap Allocations chômage Allocations familiales Chèques repas …" at bounding box center [263, 154] width 47 height 8
click at [339, 155] on input "Montant" at bounding box center [350, 154] width 41 height 8
type input "940"
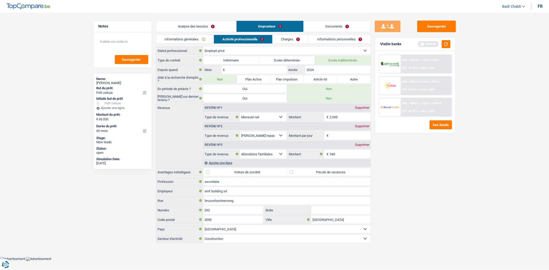
click at [290, 176] on label "Pécule de vacances" at bounding box center [329, 172] width 84 height 8
click at [290, 176] on input "Pécule de vacances" at bounding box center [329, 172] width 84 height 8
checkbox input "true"
click at [341, 130] on div "Revenu nº2 Supprimer" at bounding box center [286, 126] width 167 height 8
click at [342, 132] on input "Montant par jour" at bounding box center [350, 136] width 41 height 8
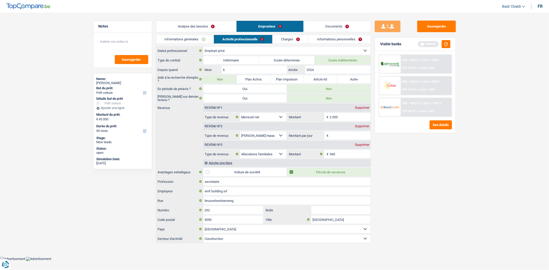
click at [366, 125] on div "Supprimer" at bounding box center [362, 126] width 17 height 3
select select "familyAllowances"
type input "8"
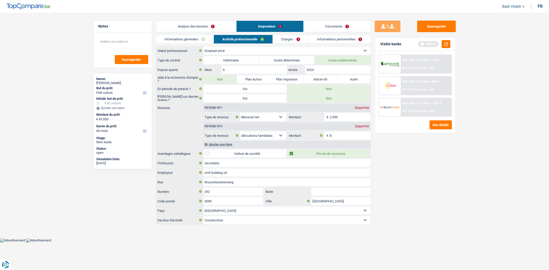
click at [296, 34] on div "Analyse des besoins Emprunteur Documents" at bounding box center [263, 24] width 215 height 22
click at [292, 40] on link "Charges" at bounding box center [291, 39] width 36 height 8
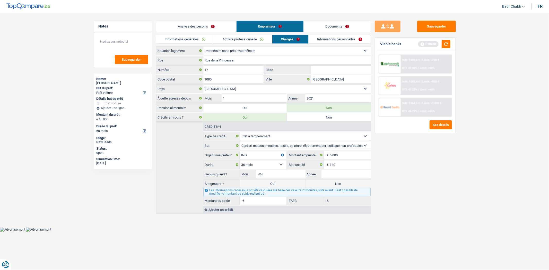
click at [267, 174] on input "Mois" at bounding box center [280, 174] width 49 height 8
type input "06"
type input "2025"
type input "4.587"
type input "0,52"
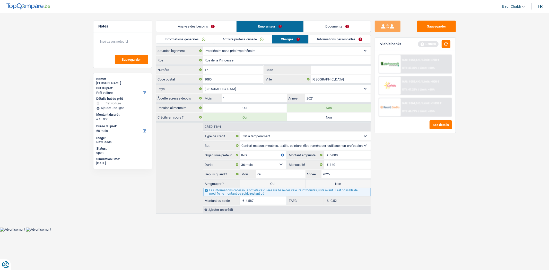
click at [339, 184] on label "Non" at bounding box center [338, 184] width 65 height 8
click at [339, 184] on input "Non" at bounding box center [338, 184] width 65 height 8
radio input "true"
click at [447, 43] on button "button" at bounding box center [446, 44] width 9 height 8
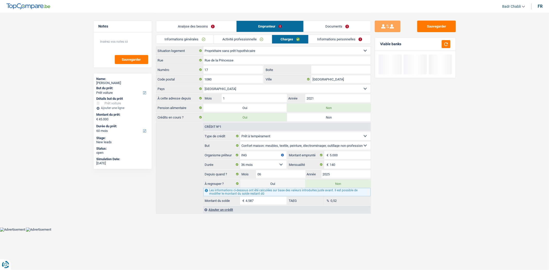
click at [210, 24] on link "Analyse des besoins" at bounding box center [196, 26] width 80 height 11
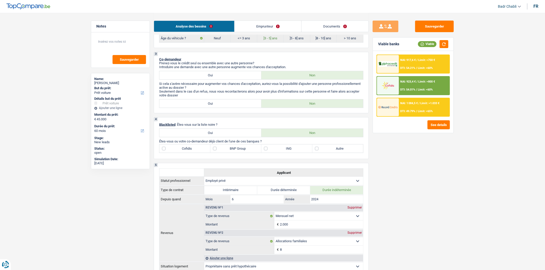
scroll to position [286, 0]
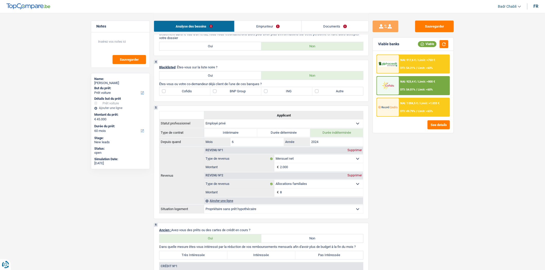
click at [264, 96] on label "ING" at bounding box center [286, 91] width 51 height 8
click at [264, 96] on input "ING" at bounding box center [286, 91] width 51 height 8
checkbox input "true"
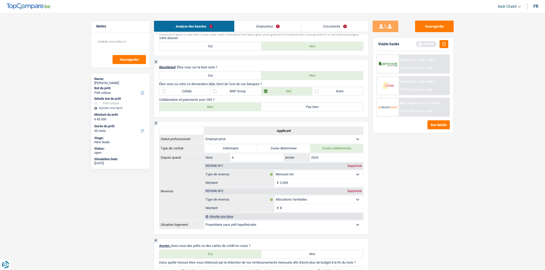
click at [239, 110] on label "Bien" at bounding box center [210, 107] width 102 height 8
click at [239, 110] on input "Bien" at bounding box center [210, 107] width 102 height 8
radio input "true"
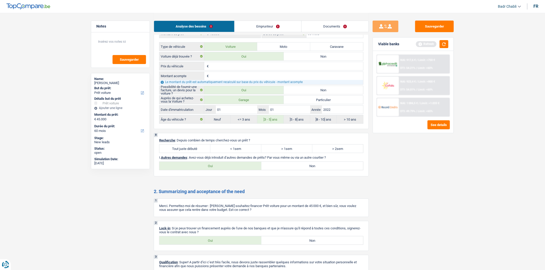
scroll to position [795, 0]
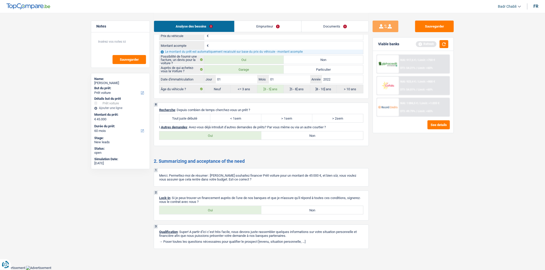
click at [192, 117] on label "Tout juste débuté" at bounding box center [184, 118] width 51 height 8
click at [192, 117] on input "Tout juste débuté" at bounding box center [184, 118] width 51 height 8
radio input "true"
click at [295, 137] on label "Non" at bounding box center [312, 136] width 102 height 8
click at [295, 137] on input "Non" at bounding box center [312, 136] width 102 height 8
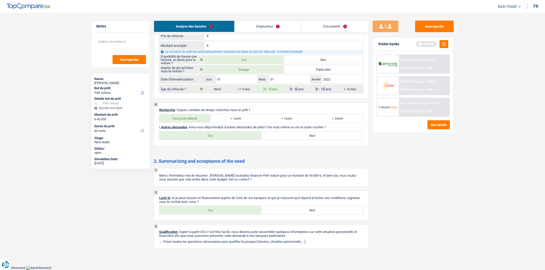
radio input "true"
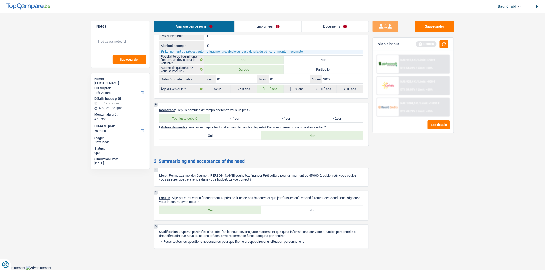
click at [218, 208] on label "Oui" at bounding box center [210, 210] width 102 height 8
click at [218, 208] on input "Oui" at bounding box center [210, 210] width 102 height 8
radio input "true"
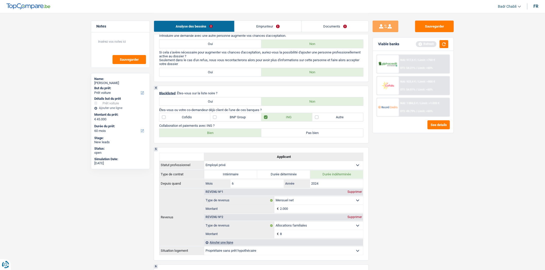
scroll to position [251, 0]
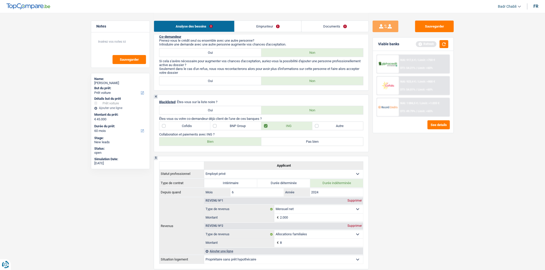
click at [229, 128] on label "BNP Group" at bounding box center [235, 126] width 51 height 8
click at [229, 128] on input "BNP Group" at bounding box center [235, 126] width 51 height 8
checkbox input "true"
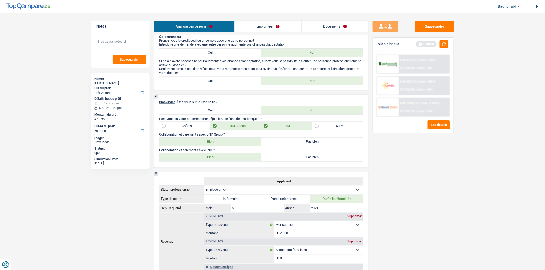
click at [222, 145] on label "Bien" at bounding box center [210, 142] width 102 height 8
click at [222, 145] on input "Bien" at bounding box center [210, 142] width 102 height 8
radio input "true"
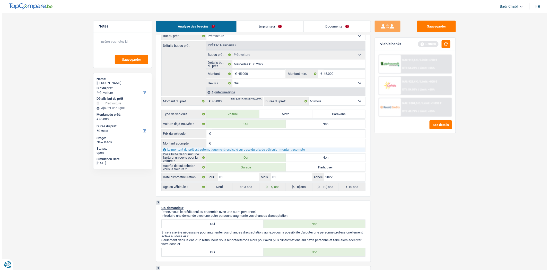
scroll to position [0, 0]
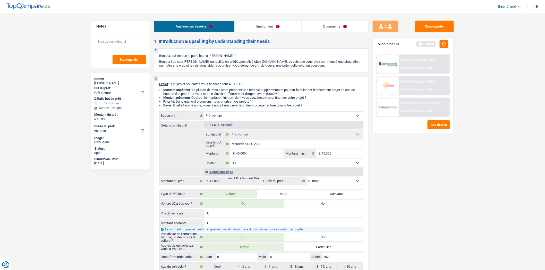
click at [254, 26] on link "Emprunteur" at bounding box center [268, 26] width 67 height 11
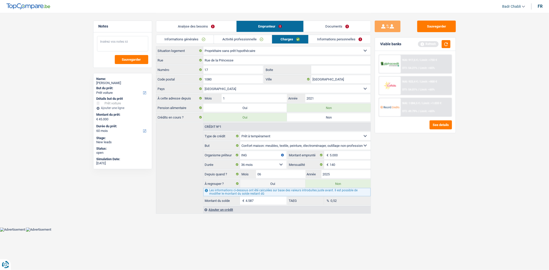
click at [127, 45] on textarea at bounding box center [122, 43] width 51 height 15
type textarea "Madame est marié mais veut signer seule >> COFIDIS ONLY"
click at [128, 54] on div "Madame est marié mais veut signer seule >> COFIDIS ONLY Sauvegarder" at bounding box center [122, 49] width 58 height 35
click at [132, 56] on button "Sauvegarder" at bounding box center [131, 59] width 33 height 9
click at [241, 40] on link "Activité professionnelle" at bounding box center [243, 39] width 58 height 8
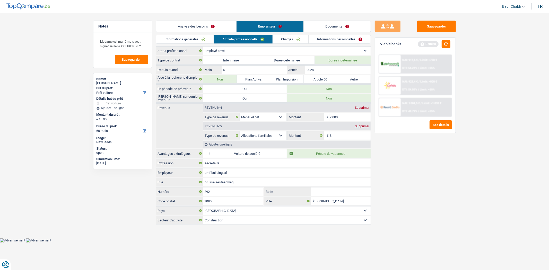
click at [184, 36] on link "Informations générales" at bounding box center [185, 39] width 58 height 8
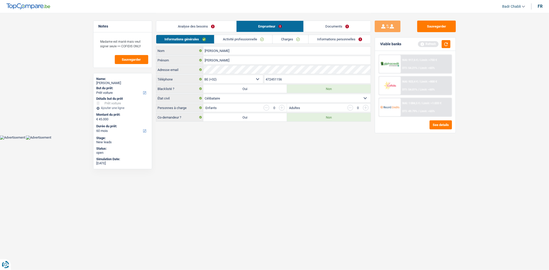
click at [271, 95] on select "Célibataire Marié(e) Cohabitant(e) légal(e) Divorcé(e) Veuf(ve) Séparé (de fait…" at bounding box center [286, 98] width 167 height 8
select select "married"
click at [203, 94] on select "Célibataire Marié(e) Cohabitant(e) légal(e) Divorcé(e) Veuf(ve) Séparé (de fait…" at bounding box center [286, 98] width 167 height 8
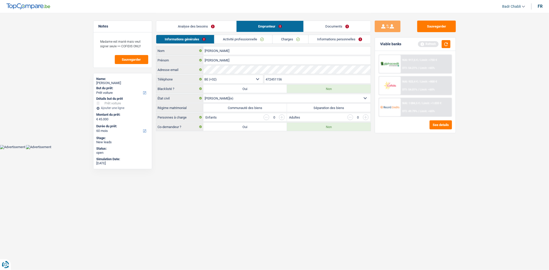
click at [307, 108] on label "Séparation des biens" at bounding box center [329, 108] width 84 height 8
click at [307, 108] on input "Séparation des biens" at bounding box center [329, 108] width 84 height 8
radio input "true"
click at [281, 117] on input "button" at bounding box center [282, 118] width 6 height 6
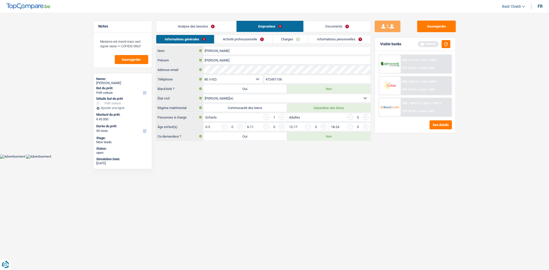
click at [281, 117] on input "button" at bounding box center [282, 118] width 6 height 6
click at [266, 118] on input "button" at bounding box center [267, 118] width 6 height 6
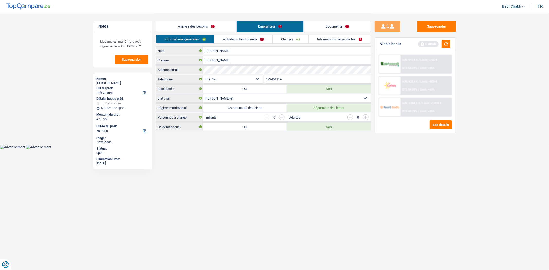
click at [245, 39] on link "Activité professionnelle" at bounding box center [243, 39] width 58 height 8
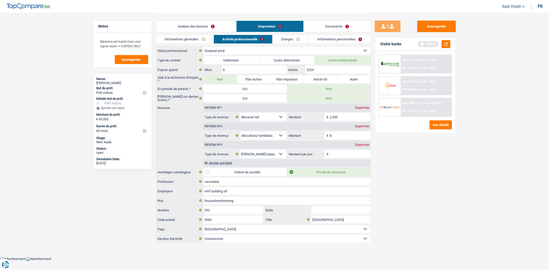
click at [345, 137] on input "8" at bounding box center [350, 136] width 41 height 8
type input "940"
click at [364, 144] on div "Supprimer" at bounding box center [362, 144] width 17 height 3
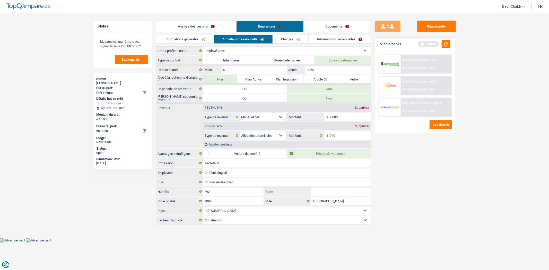
click at [441, 47] on div "Refresh" at bounding box center [434, 44] width 32 height 8
click at [443, 46] on button "button" at bounding box center [446, 44] width 9 height 8
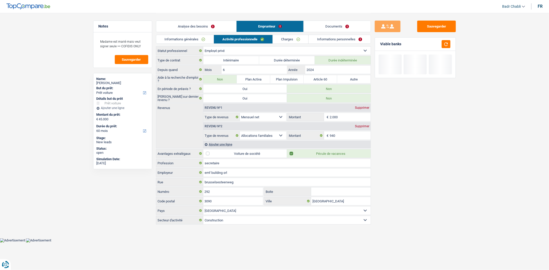
click at [282, 36] on link "Charges" at bounding box center [291, 39] width 36 height 8
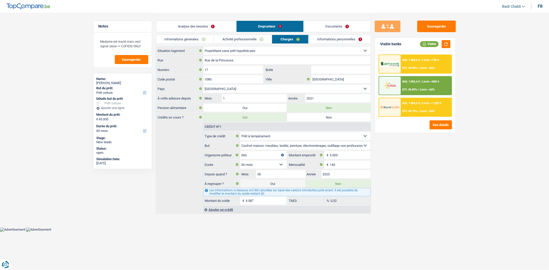
click at [259, 50] on select "Locataire Propriétaire avec prêt hypothécaire Propriétaire sans prêt hypothécai…" at bounding box center [286, 51] width 167 height 8
select select "liveWithParents"
click at [203, 47] on select "Locataire Propriétaire avec prêt hypothécaire Propriétaire sans prêt hypothécai…" at bounding box center [286, 51] width 167 height 8
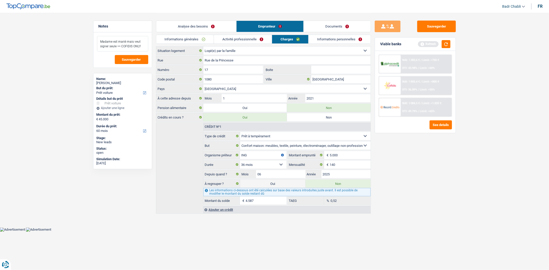
click at [143, 48] on textarea "Madame est marié mais veut signer seule >> COFIDIS ONLY" at bounding box center [122, 43] width 51 height 15
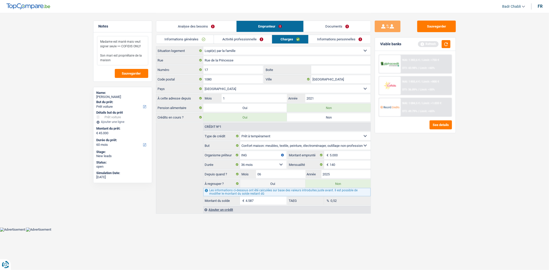
type textarea "Madame est marié mais veut signer seule >> COFIDIS ONLY Son mari est propriétai…"
click at [333, 30] on link "Documents" at bounding box center [337, 26] width 67 height 11
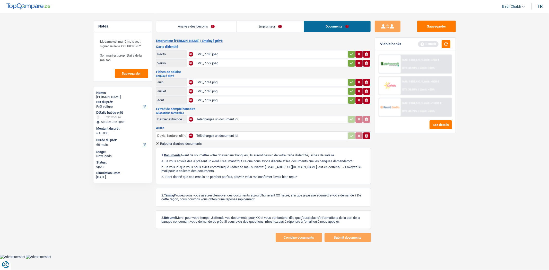
click at [290, 26] on link "Emprunteur" at bounding box center [270, 26] width 67 height 11
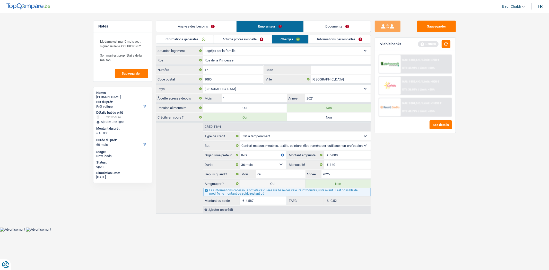
click at [335, 39] on link "Informations personnelles" at bounding box center [340, 39] width 62 height 8
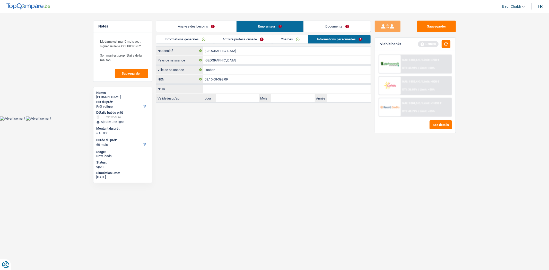
click at [255, 46] on div "Informations générales Activité professionnelle Charges Informations personnell…" at bounding box center [263, 41] width 215 height 12
click at [254, 49] on input "[GEOGRAPHIC_DATA]" at bounding box center [286, 51] width 167 height 8
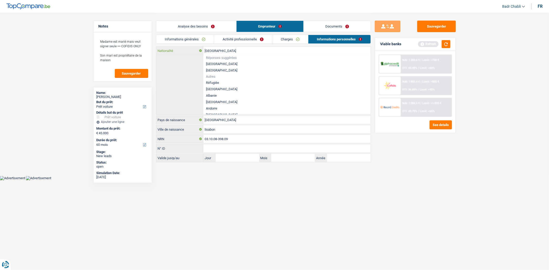
click at [254, 49] on input "[GEOGRAPHIC_DATA]" at bounding box center [286, 51] width 167 height 8
type input "ro"
type input "u"
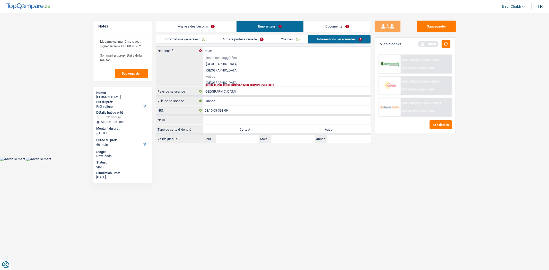
click at [220, 81] on li "Roumanie" at bounding box center [286, 83] width 167 height 6
type input "Roumanie"
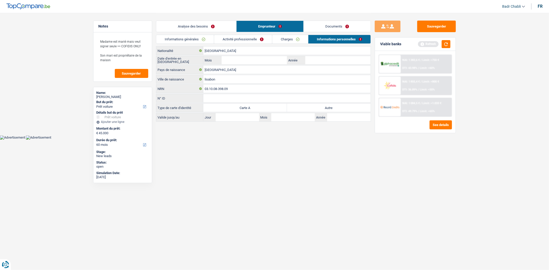
click at [321, 106] on label "Autre" at bounding box center [329, 108] width 84 height 8
click at [321, 106] on input "Autre" at bounding box center [329, 108] width 84 height 8
radio input "true"
click at [269, 61] on input "Mois" at bounding box center [254, 60] width 65 height 8
type input "02"
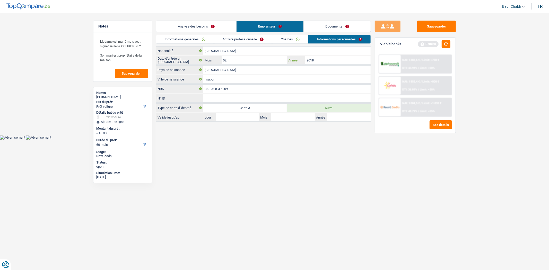
type input "2018"
click at [451, 44] on div "Viable banks Refresh" at bounding box center [415, 44] width 81 height 13
click at [445, 45] on button "button" at bounding box center [446, 44] width 9 height 8
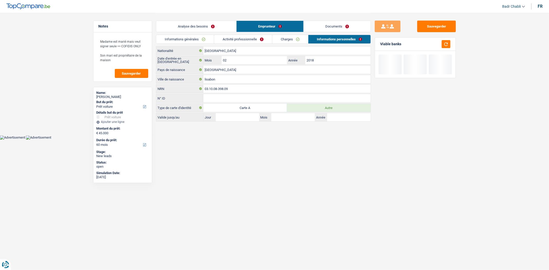
click at [336, 22] on link "Documents" at bounding box center [337, 26] width 67 height 11
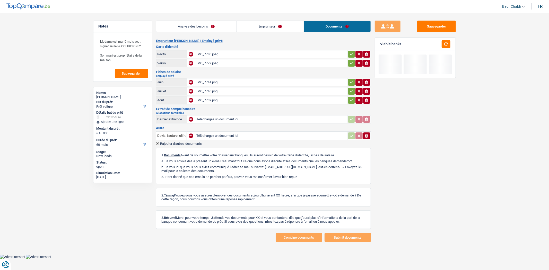
click at [204, 53] on div "IMG_7780.jpeg" at bounding box center [271, 54] width 150 height 8
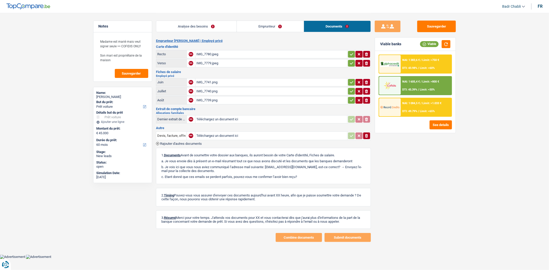
click at [209, 79] on div "IMG_7741.png" at bounding box center [271, 83] width 150 height 8
click at [212, 88] on div "IMG_7740.png" at bounding box center [271, 92] width 150 height 8
click at [210, 101] on div "IMG_7739.png" at bounding box center [271, 101] width 150 height 8
click at [480, 113] on main "Notes Madame est marié mais veut signer seule >> COFIDIS ONLY Son mari est prop…" at bounding box center [274, 127] width 549 height 255
click at [433, 29] on button "Sauvegarder" at bounding box center [436, 27] width 39 height 12
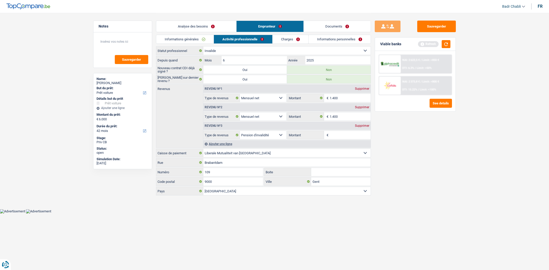
select select "car"
select select "42"
select select "invalid"
select select "netSalary"
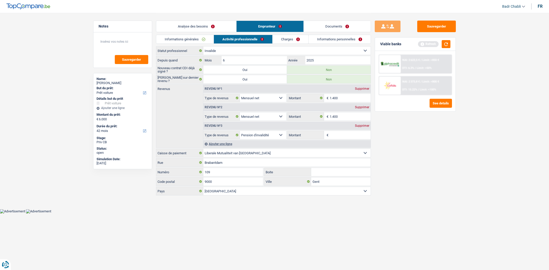
select select "netSalary"
select select "disabilityPension"
select select "mutualityOost"
select select "BE"
click at [444, 45] on button "button" at bounding box center [446, 44] width 9 height 8
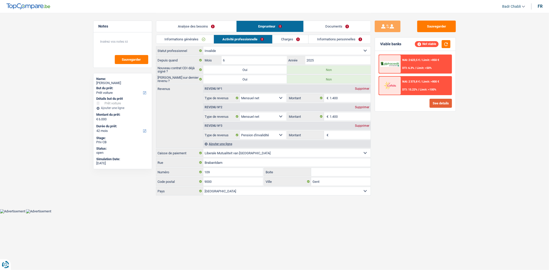
click at [442, 102] on button "See details" at bounding box center [441, 103] width 22 height 9
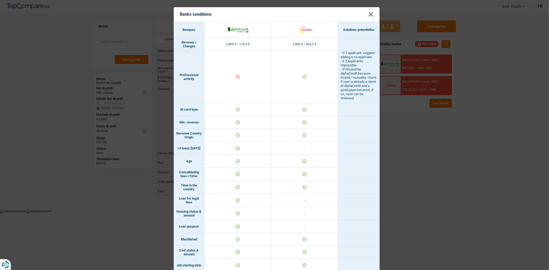
click at [369, 13] on button "×" at bounding box center [370, 14] width 5 height 5
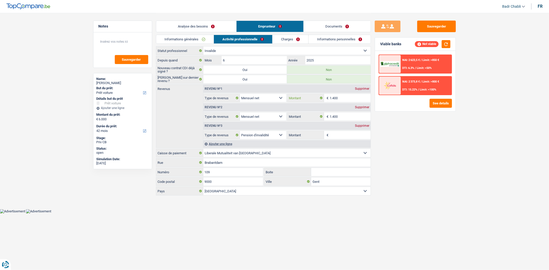
click at [335, 99] on input "1.400" at bounding box center [350, 98] width 41 height 8
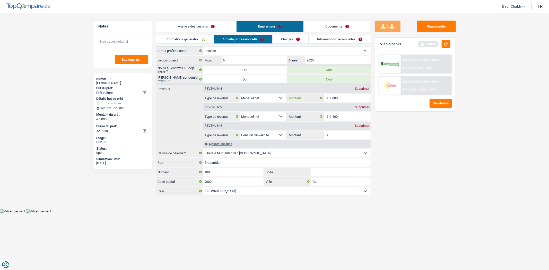
type input "1.800"
click at [220, 52] on select "Ouvrier Employé privé Employé public Invalide Indépendant Pensionné Chômeur Mut…" at bounding box center [286, 51] width 167 height 8
click at [539, 4] on div "fr" at bounding box center [540, 6] width 5 height 5
select select "disabilityPension"
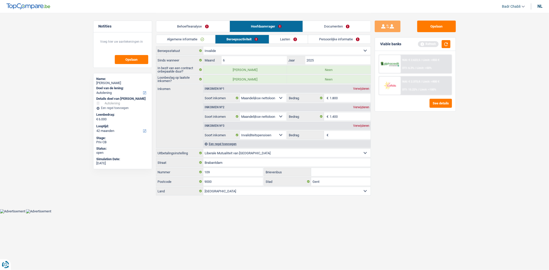
click at [230, 51] on select "Arbeider Bediende (privésector) Ambtenaar (overheidssector) Invalide Zelfstandi…" at bounding box center [286, 51] width 167 height 8
click at [359, 107] on div "Verwijderen" at bounding box center [361, 107] width 19 height 3
select select "disabilityPension"
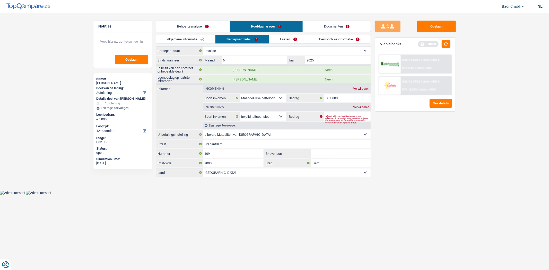
click at [225, 52] on select "Arbeider Bediende (privésector) Ambtenaar (overheidssector) Invalide Zelfstandi…" at bounding box center [286, 51] width 167 height 8
select select "worker"
click at [203, 47] on select "Arbeider Bediende (privésector) Ambtenaar (overheidssector) Invalide Zelfstandi…" at bounding box center [286, 51] width 167 height 8
select select "netSalary"
select select "disabilityPension"
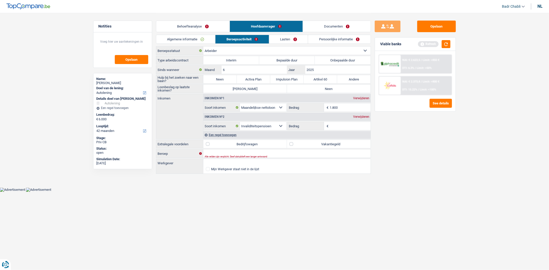
click at [343, 64] on label "Onbepaalde duur" at bounding box center [343, 60] width 56 height 8
click at [343, 64] on input "Onbepaalde duur" at bounding box center [343, 60] width 56 height 8
radio input "true"
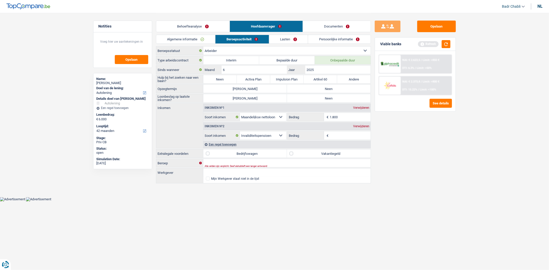
click at [228, 77] on label "Neen" at bounding box center [219, 79] width 33 height 8
click at [228, 77] on input "Neen" at bounding box center [219, 79] width 33 height 8
radio input "true"
click at [327, 89] on label "Neen" at bounding box center [329, 89] width 84 height 8
click at [327, 89] on input "Neen" at bounding box center [329, 89] width 84 height 8
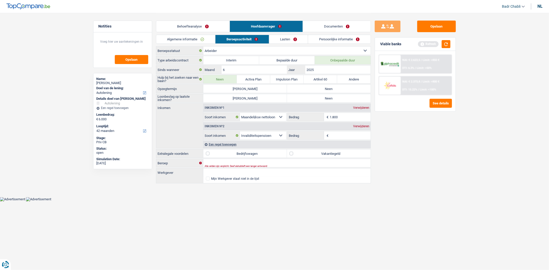
radio input "true"
click at [326, 93] on div "Opzegtermijn Ja Neen" at bounding box center [263, 88] width 215 height 9
click at [329, 100] on label "Neen" at bounding box center [329, 98] width 84 height 8
click at [329, 100] on input "Neen" at bounding box center [329, 98] width 84 height 8
radio input "true"
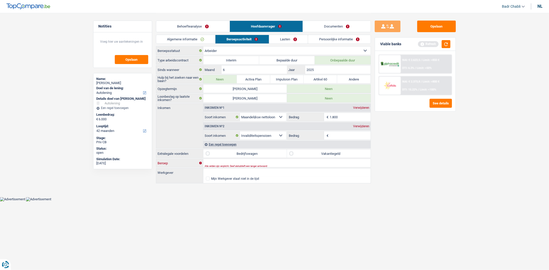
click at [219, 164] on input "Beroep" at bounding box center [286, 163] width 167 height 8
type input "Primark"
click at [225, 165] on input "Beroep" at bounding box center [286, 163] width 167 height 8
type input "0"
type input "Arbeider"
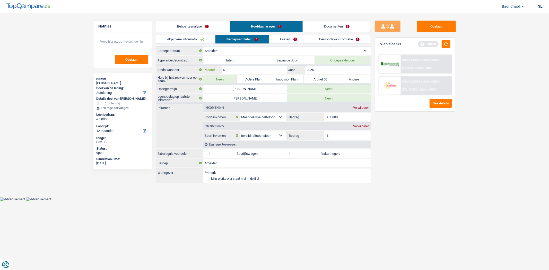
click at [256, 67] on input "6" at bounding box center [254, 70] width 65 height 8
type input "03"
click at [362, 127] on div "Verwijderen" at bounding box center [361, 126] width 19 height 3
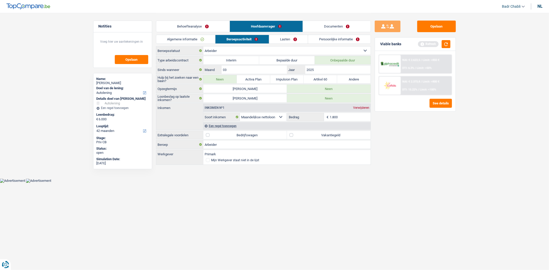
click at [294, 134] on label "Vakantiegeld" at bounding box center [329, 135] width 84 height 8
click at [294, 134] on input "Vakantiegeld" at bounding box center [329, 135] width 84 height 8
checkbox input "true"
click at [230, 126] on div "Een regel toevoegen" at bounding box center [286, 125] width 167 height 7
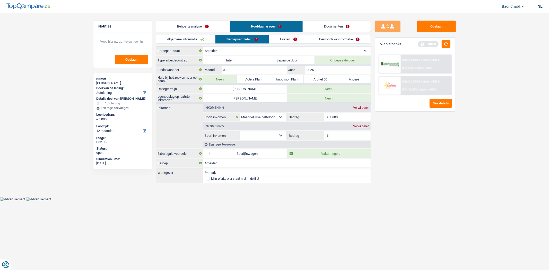
click at [280, 137] on select "Alimentatie geld Bedrijfstoeslag Huurinkomsten Invaliditeitspensioen Kinderbijs…" at bounding box center [263, 136] width 47 height 8
select select "mealVouchers"
click at [240, 132] on select "Alimentatie geld Bedrijfstoeslag Huurinkomsten Invaliditeitspensioen Kinderbijs…" at bounding box center [263, 136] width 47 height 8
click at [337, 137] on input "Dagbedrag" at bounding box center [350, 136] width 41 height 8
type input "8,0"
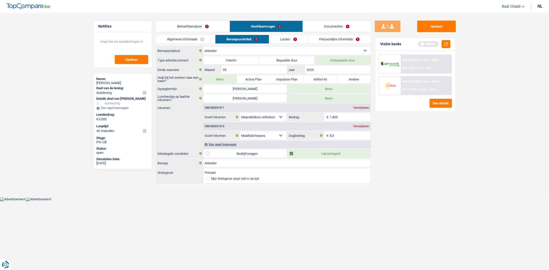
click at [192, 30] on link "Behoefteanalyse" at bounding box center [193, 26] width 74 height 11
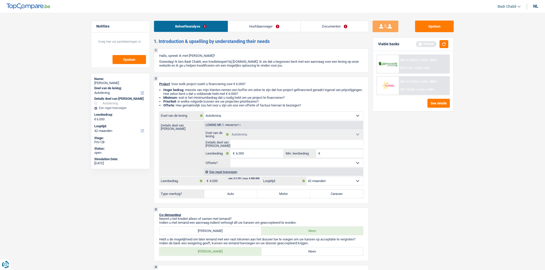
click at [257, 166] on select "Ja Neen Niet beantwoord Maak een keuze a.u.b" at bounding box center [296, 163] width 133 height 8
select select "false"
click at [230, 160] on select "Ja Neen Niet beantwoord Maak een keuze a.u.b" at bounding box center [296, 163] width 133 height 8
select select "false"
click at [247, 158] on input "6.000" at bounding box center [259, 154] width 47 height 8
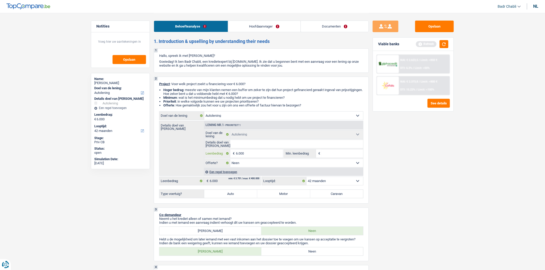
click at [247, 158] on input "6.000" at bounding box center [259, 154] width 47 height 8
click at [334, 156] on input "Min. leenbedrag" at bounding box center [343, 154] width 42 height 8
paste input "6.000"
type input "6.000"
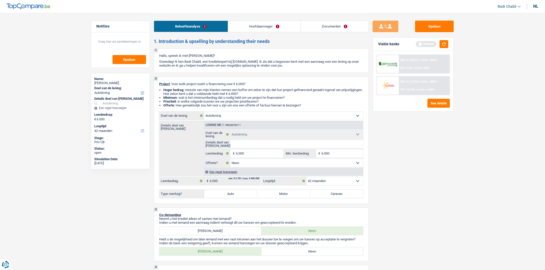
type input "6.000"
click at [238, 197] on label "Auto" at bounding box center [230, 194] width 53 height 8
click at [238, 197] on input "Auto" at bounding box center [230, 194] width 53 height 8
radio input "true"
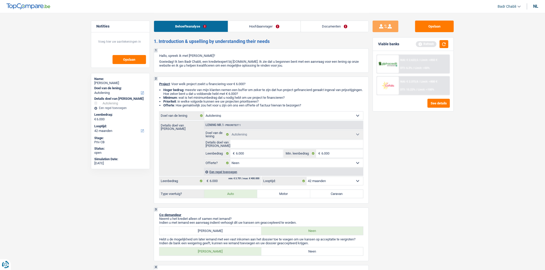
radio input "true"
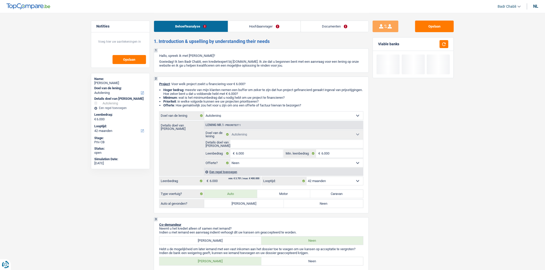
click at [303, 208] on div "Auto al gevonden? Ja Neen Alle velden zijn verplicht. Maak een keuze a.u.b" at bounding box center [261, 204] width 204 height 9
click at [305, 206] on label "Neen" at bounding box center [324, 204] width 80 height 8
click at [305, 206] on input "Neen" at bounding box center [324, 204] width 80 height 8
radio input "true"
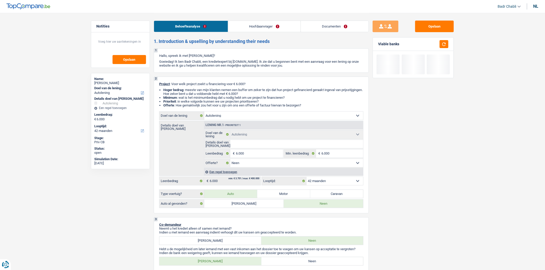
scroll to position [114, 0]
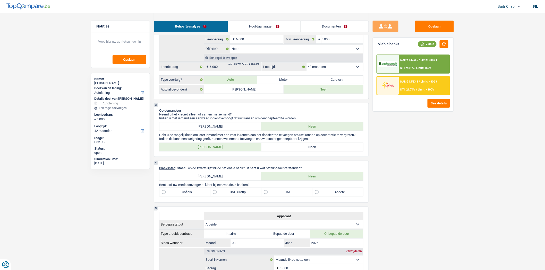
click at [310, 151] on label "Neen" at bounding box center [312, 147] width 102 height 8
click at [310, 151] on input "Neen" at bounding box center [312, 147] width 102 height 8
radio input "true"
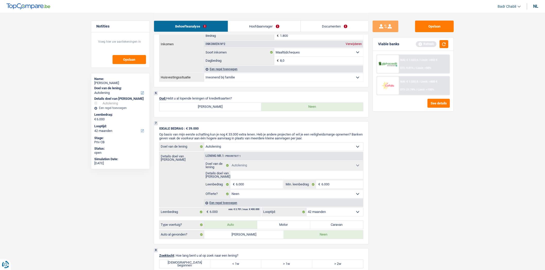
scroll to position [400, 0]
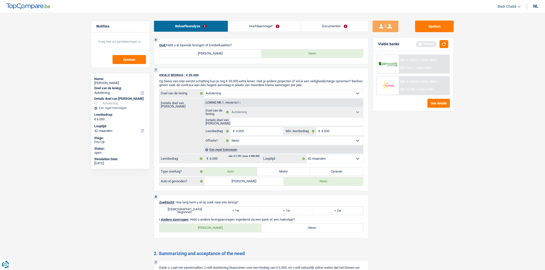
click at [185, 215] on label "Juist begonnen" at bounding box center [184, 211] width 51 height 8
click at [185, 215] on input "Juist begonnen" at bounding box center [184, 211] width 51 height 8
radio input "true"
click at [281, 233] on label "Neen" at bounding box center [312, 228] width 102 height 8
click at [281, 233] on input "Neen" at bounding box center [312, 228] width 102 height 8
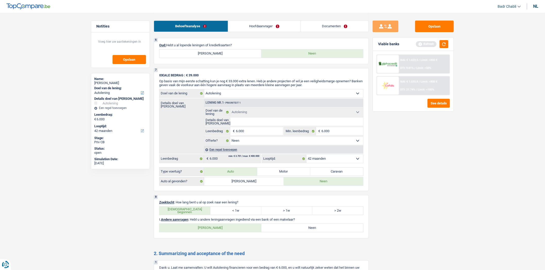
radio input "true"
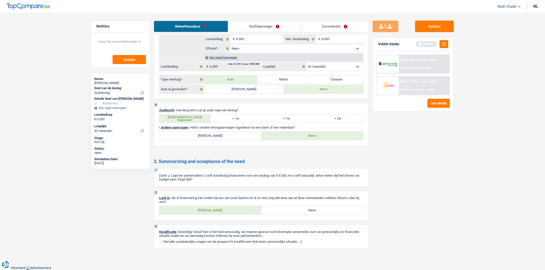
click at [223, 208] on label "Ja" at bounding box center [210, 210] width 102 height 8
click at [223, 208] on input "Ja" at bounding box center [210, 210] width 102 height 8
radio input "true"
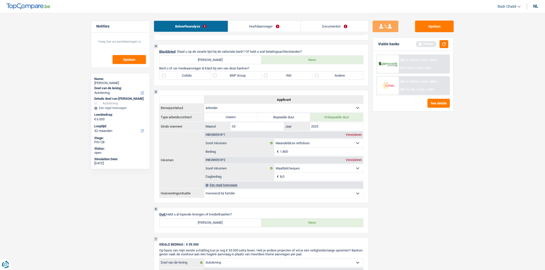
scroll to position [127, 0]
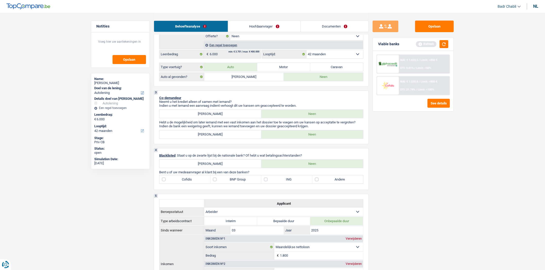
click at [315, 180] on label "Andere" at bounding box center [337, 180] width 51 height 8
click at [315, 180] on input "Andere" at bounding box center [337, 180] width 51 height 8
checkbox input "true"
click at [220, 183] on label "BNP Group" at bounding box center [235, 180] width 51 height 8
click at [220, 183] on input "BNP Group" at bounding box center [235, 180] width 51 height 8
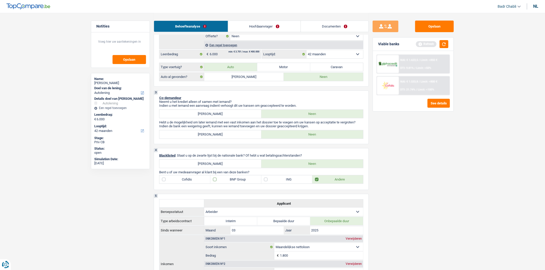
checkbox input "true"
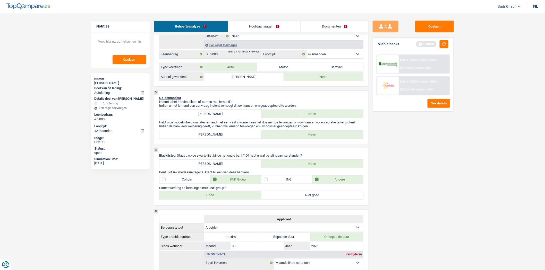
click at [214, 200] on label "Goed" at bounding box center [210, 195] width 102 height 8
click at [214, 200] on input "Goed" at bounding box center [210, 195] width 102 height 8
radio input "true"
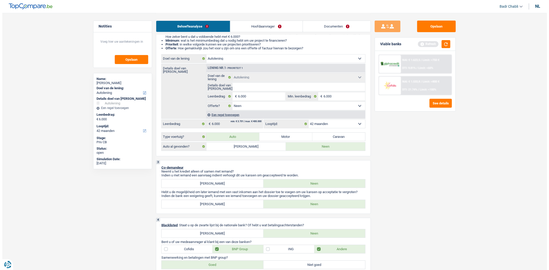
scroll to position [0, 0]
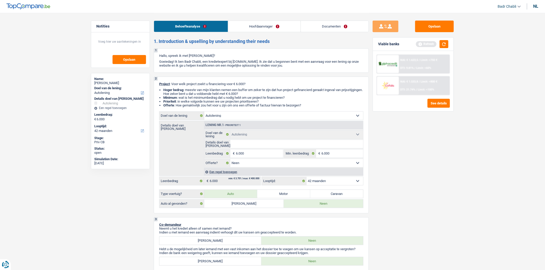
click at [248, 27] on link "Hoofdaanvrager" at bounding box center [264, 26] width 72 height 11
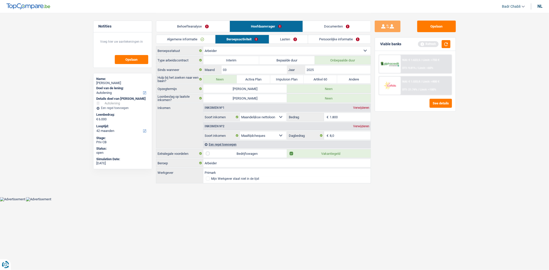
click at [197, 39] on link "Algemene informatie" at bounding box center [185, 39] width 59 height 8
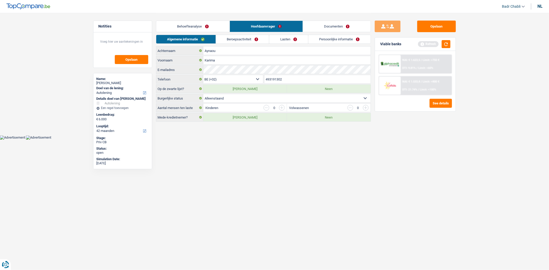
click at [285, 40] on link "Lasten" at bounding box center [288, 39] width 39 height 8
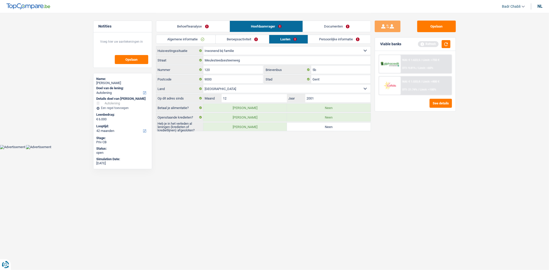
click at [315, 125] on label "Neen" at bounding box center [329, 127] width 84 height 8
click at [315, 125] on input "Neen" at bounding box center [329, 127] width 84 height 8
radio input "true"
click at [204, 36] on link "Algemene informatie" at bounding box center [185, 39] width 59 height 8
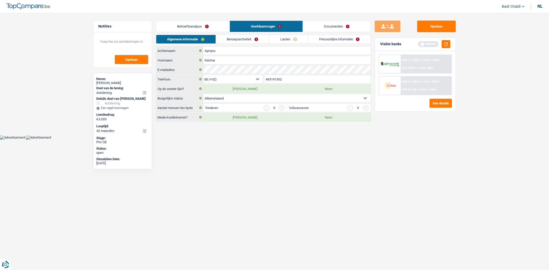
click at [236, 37] on link "Beroepsactiviteit" at bounding box center [242, 39] width 53 height 8
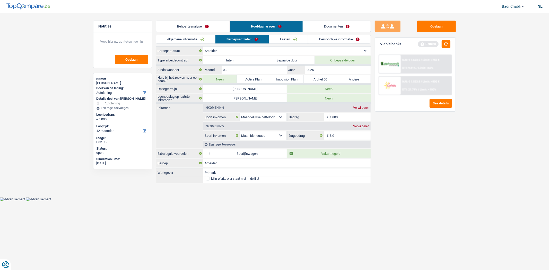
click at [286, 40] on link "Lasten" at bounding box center [288, 39] width 39 height 8
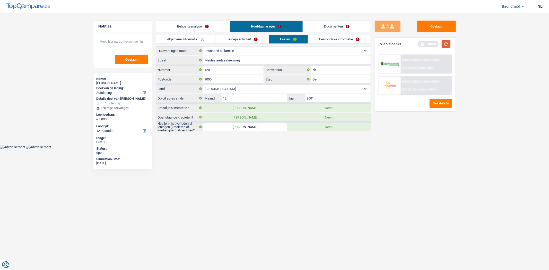
click at [446, 41] on button "button" at bounding box center [446, 44] width 9 height 8
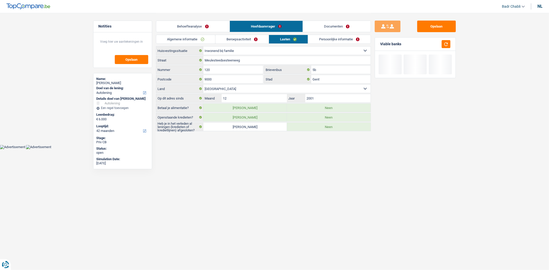
click at [347, 38] on link "Persoonlijke informatie" at bounding box center [339, 39] width 63 height 8
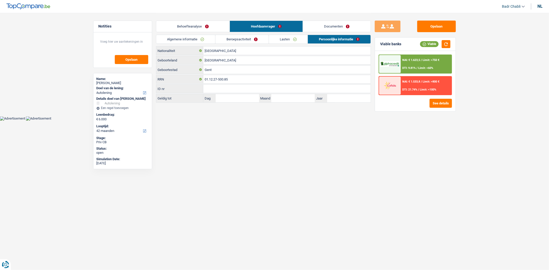
click at [336, 28] on link "Documenten" at bounding box center [337, 26] width 68 height 11
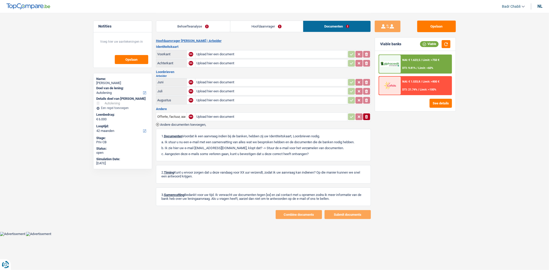
click at [287, 27] on link "Hoofdaanvrager" at bounding box center [266, 26] width 73 height 11
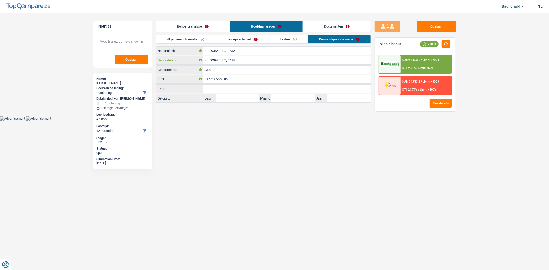
click at [223, 57] on input "België" at bounding box center [286, 60] width 167 height 8
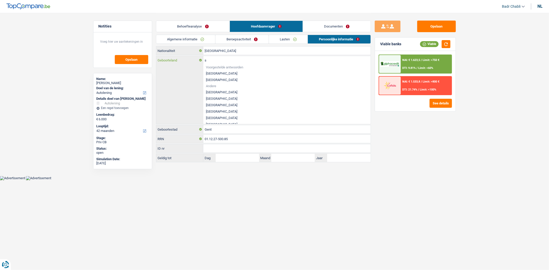
type input "sp"
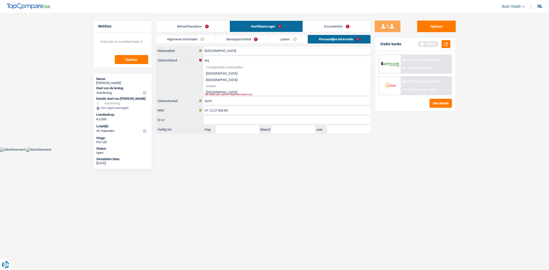
click at [212, 93] on li "Spanje" at bounding box center [286, 92] width 167 height 6
type input "Spanje"
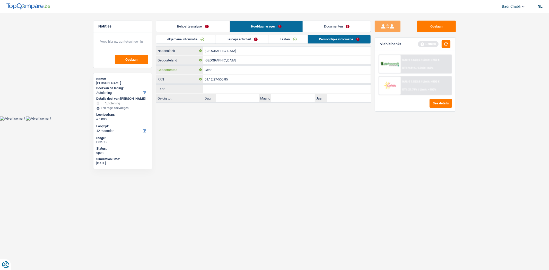
click at [218, 66] on input "Gent" at bounding box center [286, 70] width 167 height 8
type input "v"
click at [111, 81] on div "[PERSON_NAME]" at bounding box center [123, 83] width 52 height 4
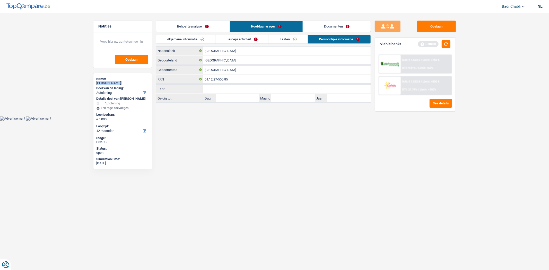
click at [111, 81] on div "[PERSON_NAME]" at bounding box center [123, 83] width 52 height 4
copy div "[PERSON_NAME]"
click at [225, 73] on input "Valencia" at bounding box center [286, 70] width 167 height 8
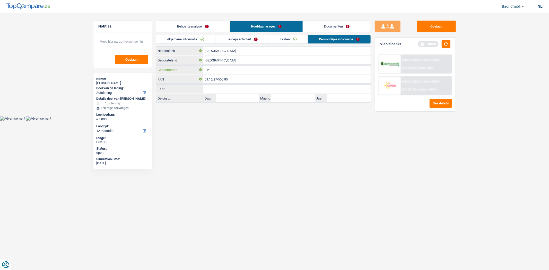
type input "L"
type input "[GEOGRAPHIC_DATA]"
click at [428, 47] on div "Refresh" at bounding box center [428, 44] width 21 height 6
click at [441, 47] on div "Refresh" at bounding box center [434, 44] width 32 height 8
click at [446, 45] on button "button" at bounding box center [446, 44] width 9 height 8
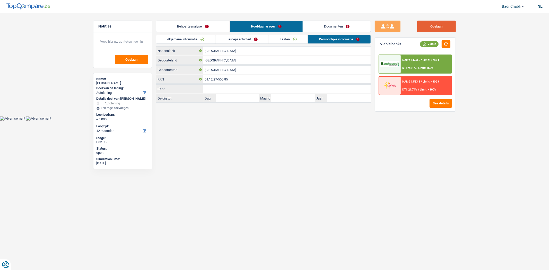
click at [435, 24] on button "Opslaan" at bounding box center [436, 27] width 39 height 12
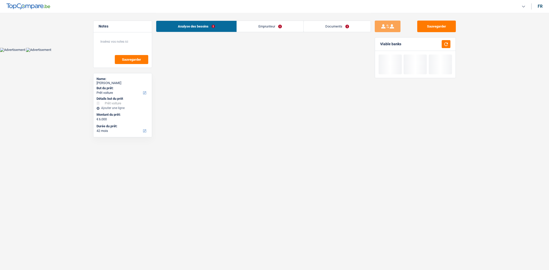
select select "car"
select select "42"
select select "32"
select select "single"
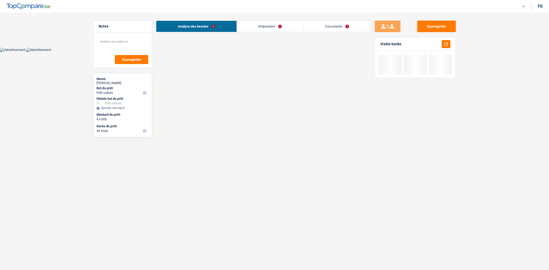
select select "car"
select select "false"
select select "42"
select select "worker"
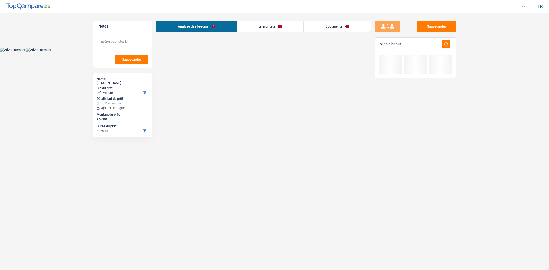
select select "netSalary"
select select "mealVouchers"
select select "liveWithParents"
select select "car"
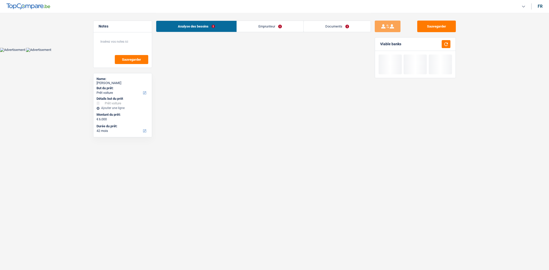
select select "false"
select select "42"
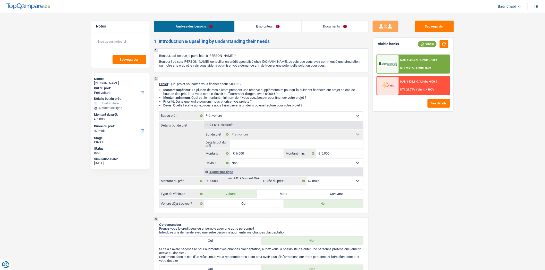
click at [261, 30] on link "Emprunteur" at bounding box center [268, 26] width 67 height 11
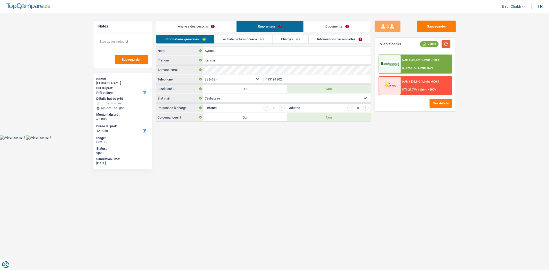
click at [448, 42] on button "button" at bounding box center [446, 44] width 9 height 8
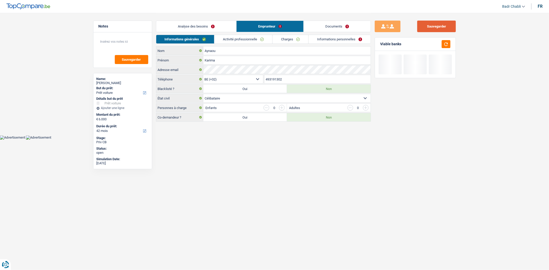
click at [442, 27] on button "Sauvegarder" at bounding box center [436, 27] width 39 height 12
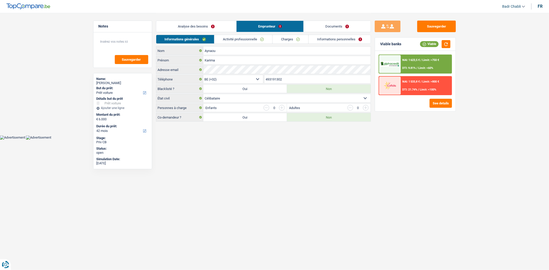
click at [244, 38] on link "Activité professionnelle" at bounding box center [243, 39] width 58 height 8
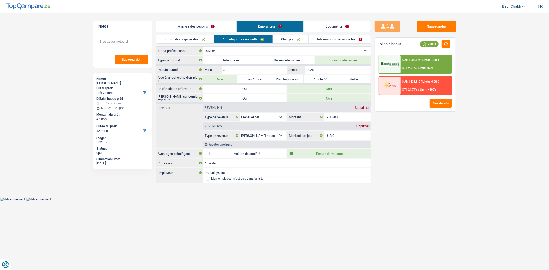
click at [289, 38] on link "Charges" at bounding box center [291, 39] width 36 height 8
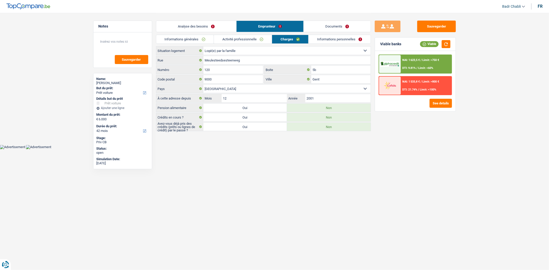
click at [329, 41] on link "Informations personnelles" at bounding box center [340, 39] width 62 height 8
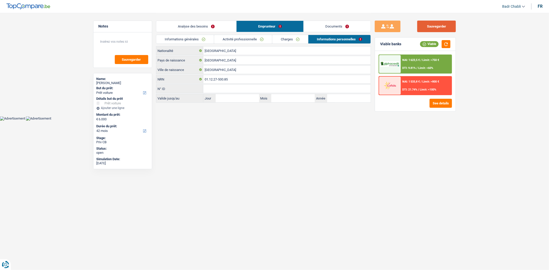
click at [424, 28] on button "Sauvegarder" at bounding box center [436, 27] width 39 height 12
click at [432, 28] on button "Sauvegarder" at bounding box center [436, 27] width 39 height 12
